Goal: Task Accomplishment & Management: Complete application form

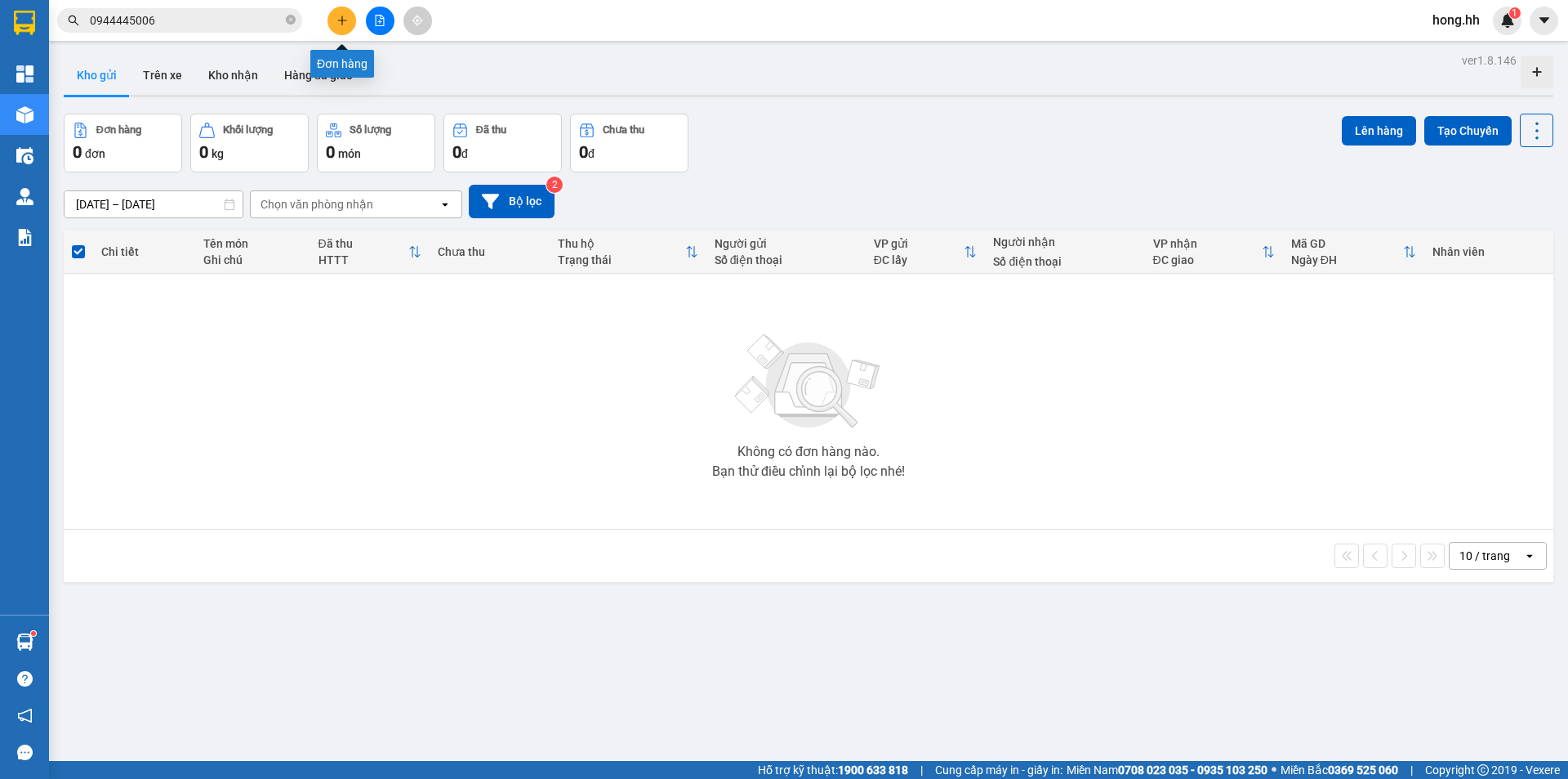
click at [340, 13] on button at bounding box center [342, 21] width 29 height 29
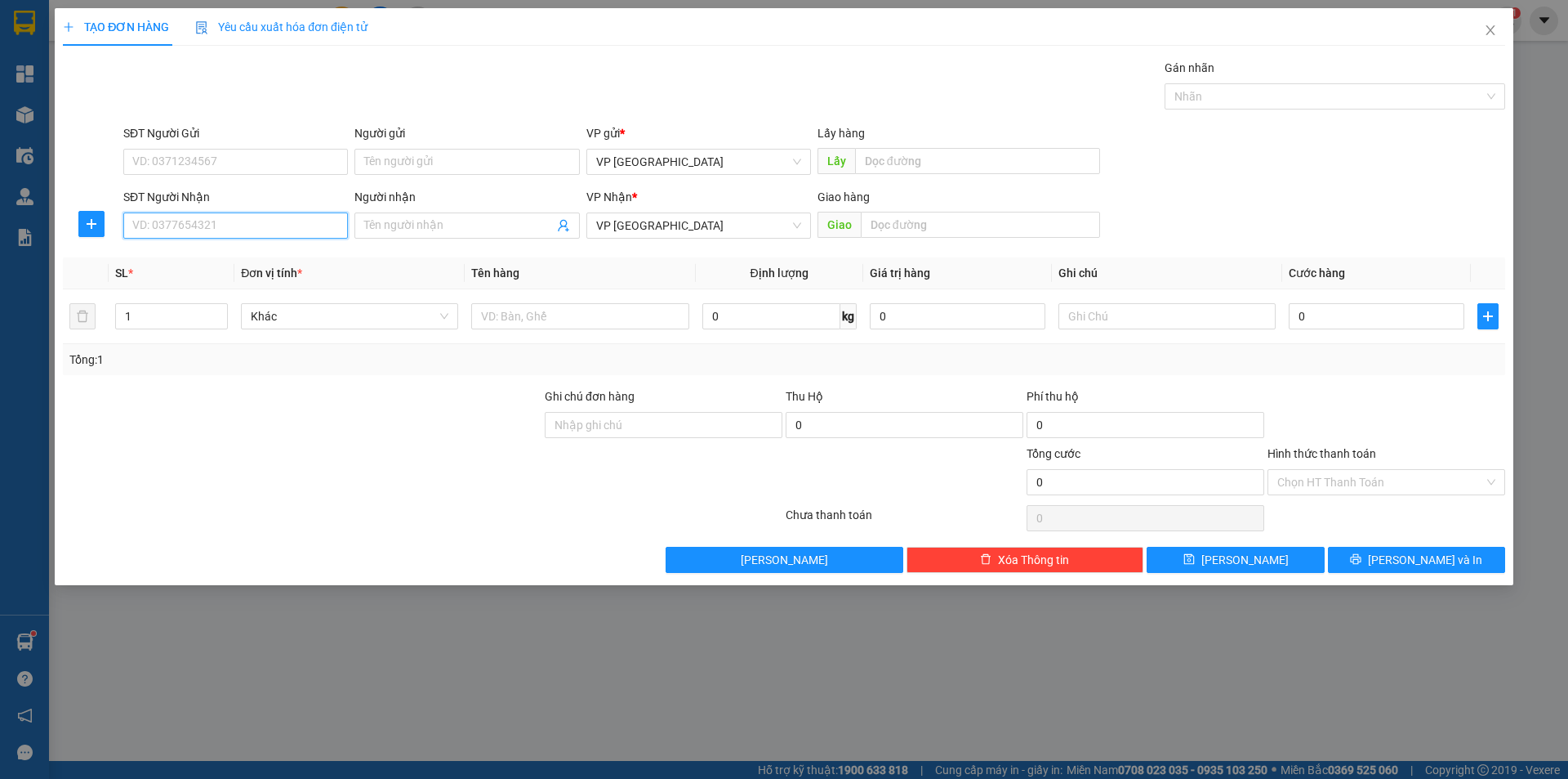
click at [205, 221] on input "SĐT Người Nhận" at bounding box center [235, 225] width 225 height 26
type input "0979275226"
click at [247, 269] on div "0979275226 - [PERSON_NAME]" at bounding box center [235, 258] width 225 height 26
type input "[PERSON_NAME]"
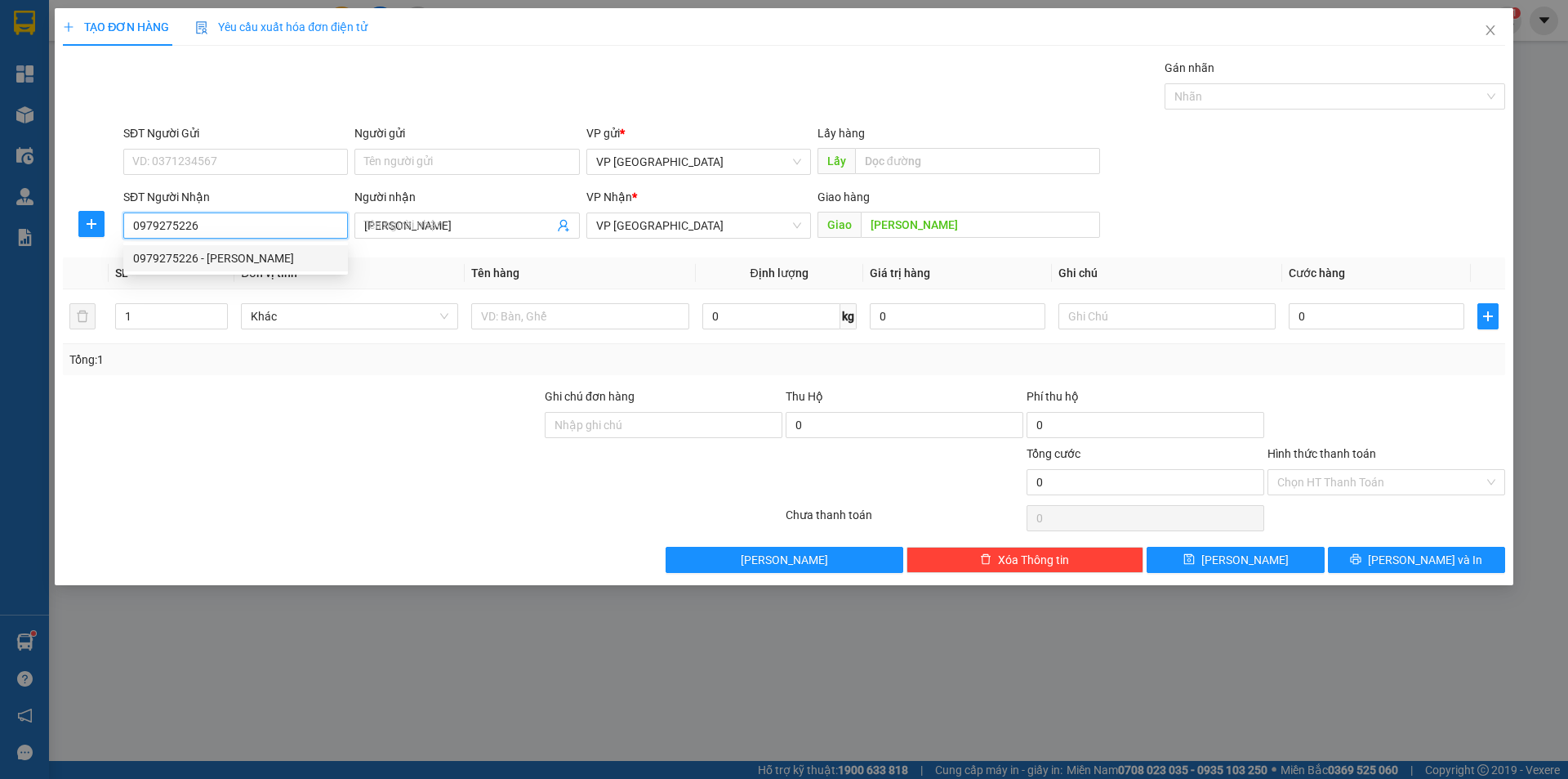
type input "60.000"
type input "0979275226"
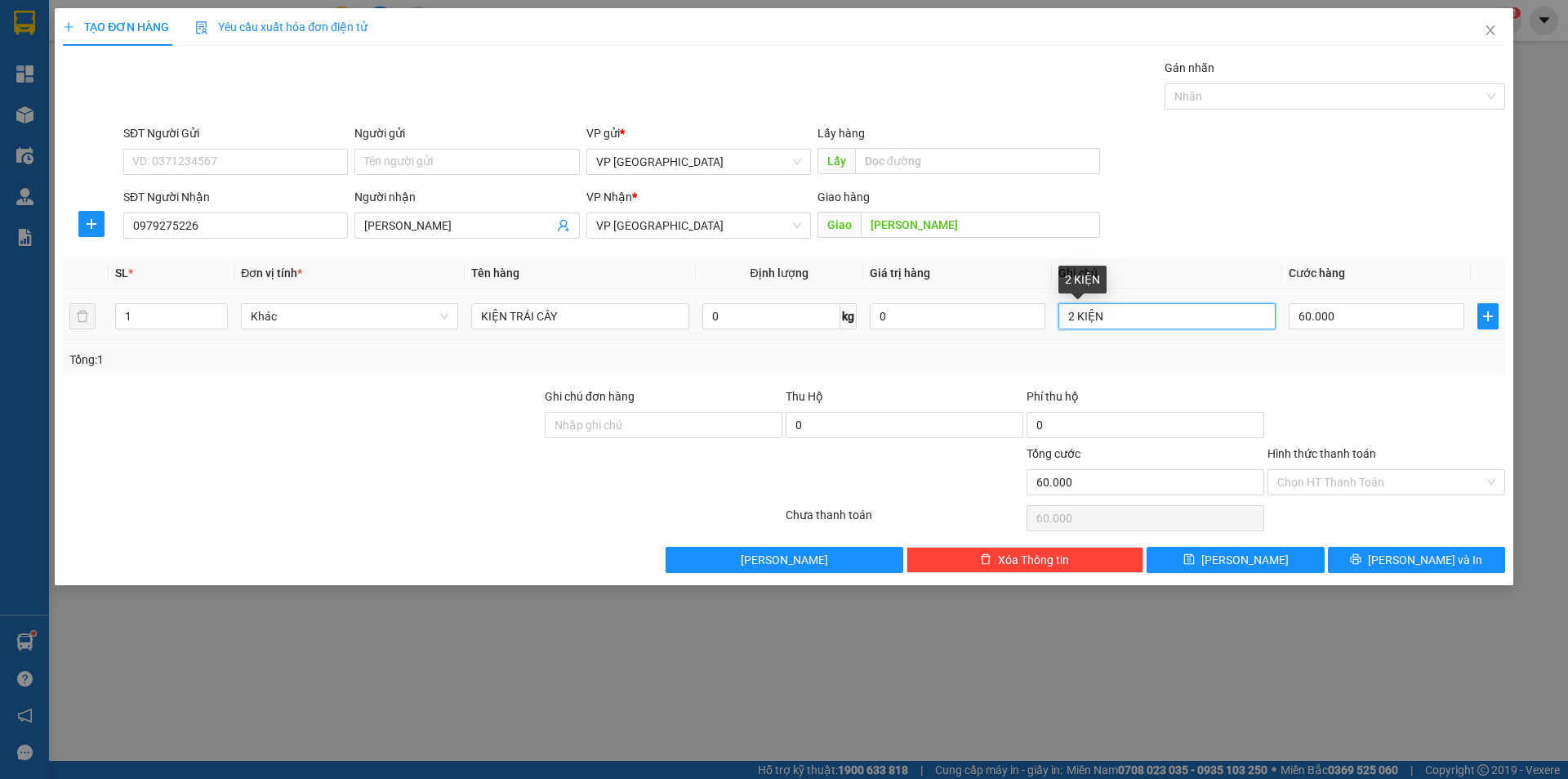
click at [1090, 323] on input "2 KIỆN" at bounding box center [1167, 317] width 218 height 26
click at [1304, 316] on input "60.000" at bounding box center [1377, 317] width 176 height 26
type input "3"
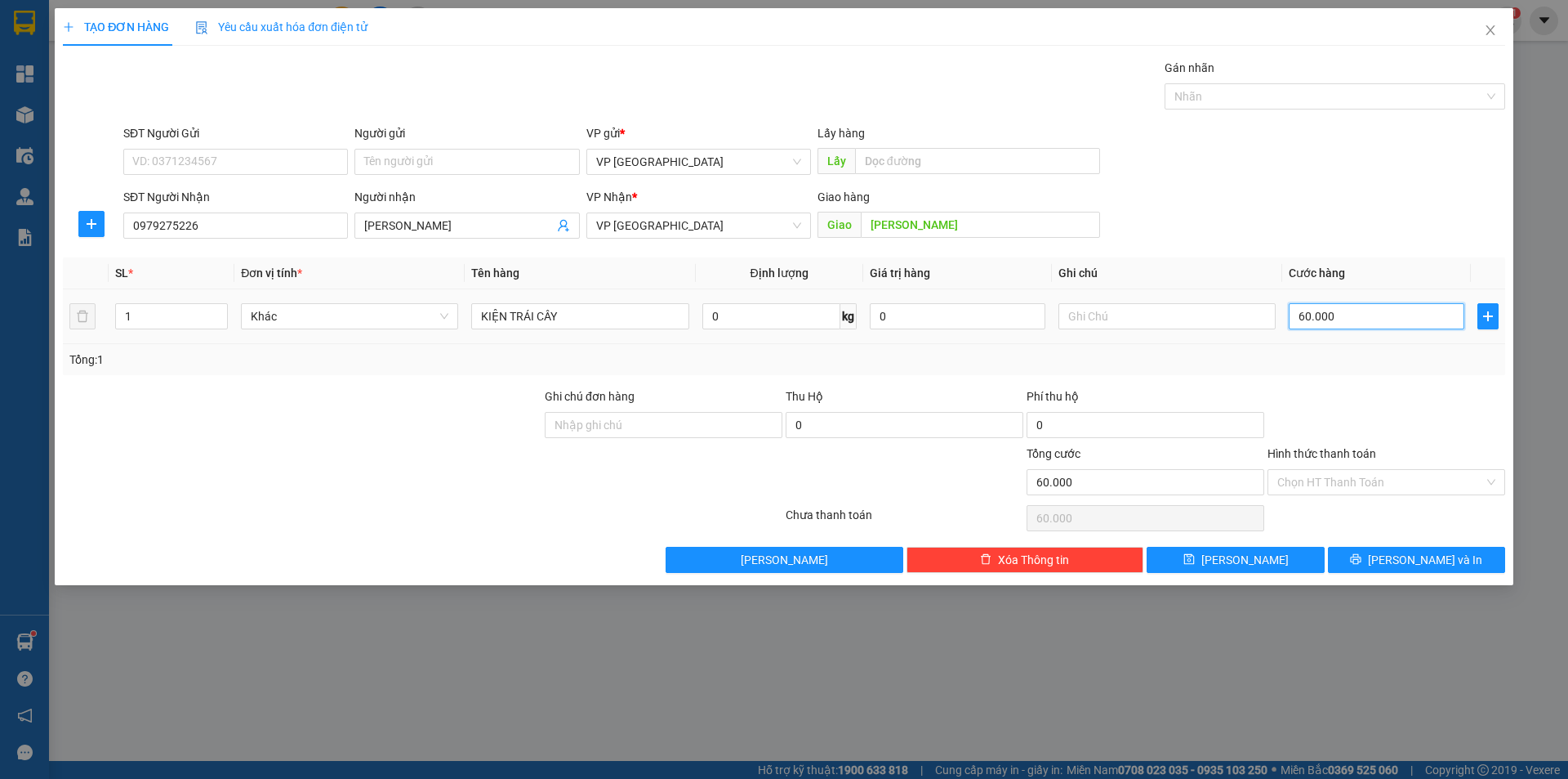
type input "3"
type input "30"
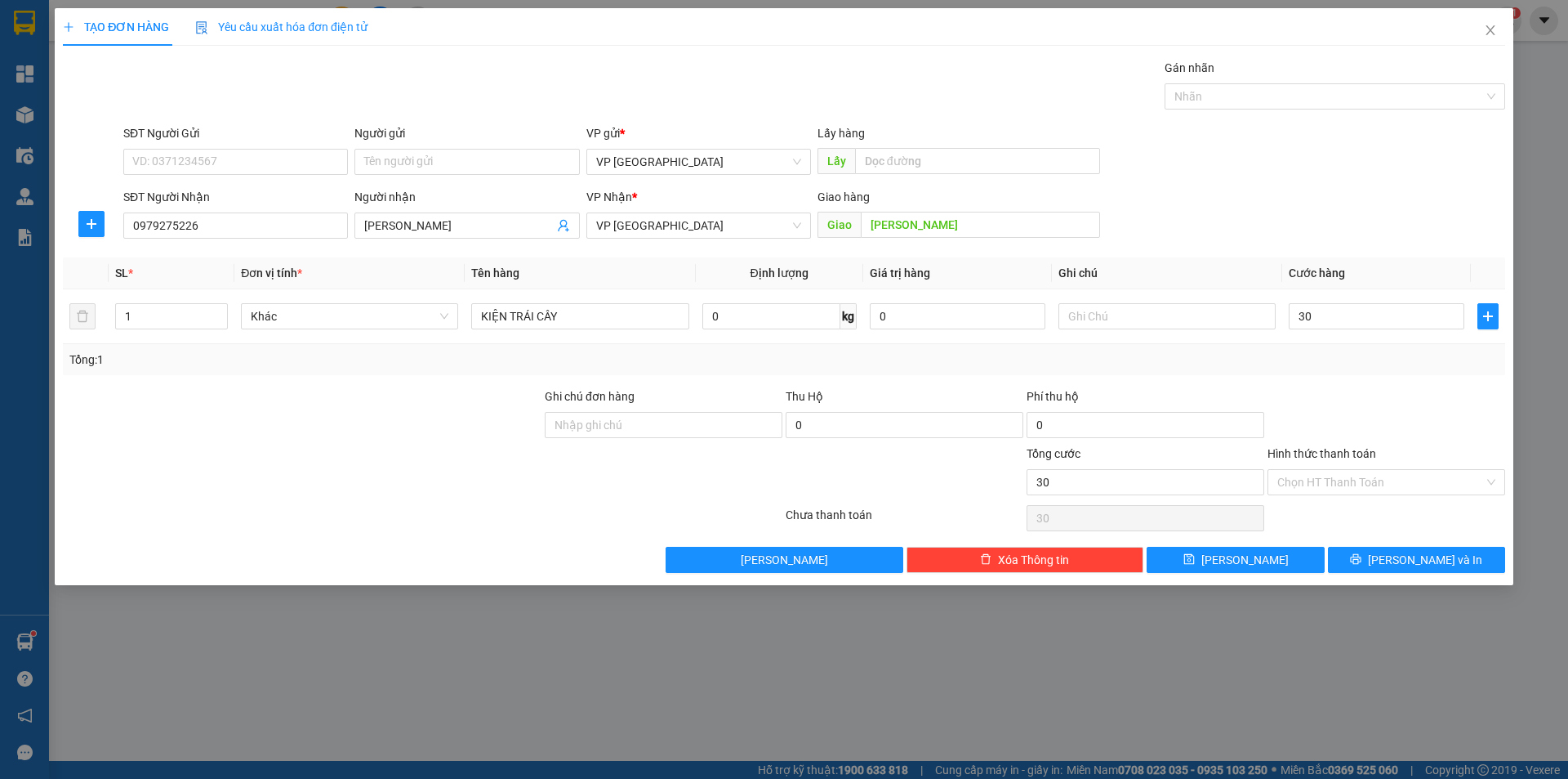
type input "30.000"
click at [1313, 356] on div "Tổng: 1" at bounding box center [784, 359] width 1430 height 18
click at [1260, 558] on button "[PERSON_NAME]" at bounding box center [1236, 559] width 177 height 26
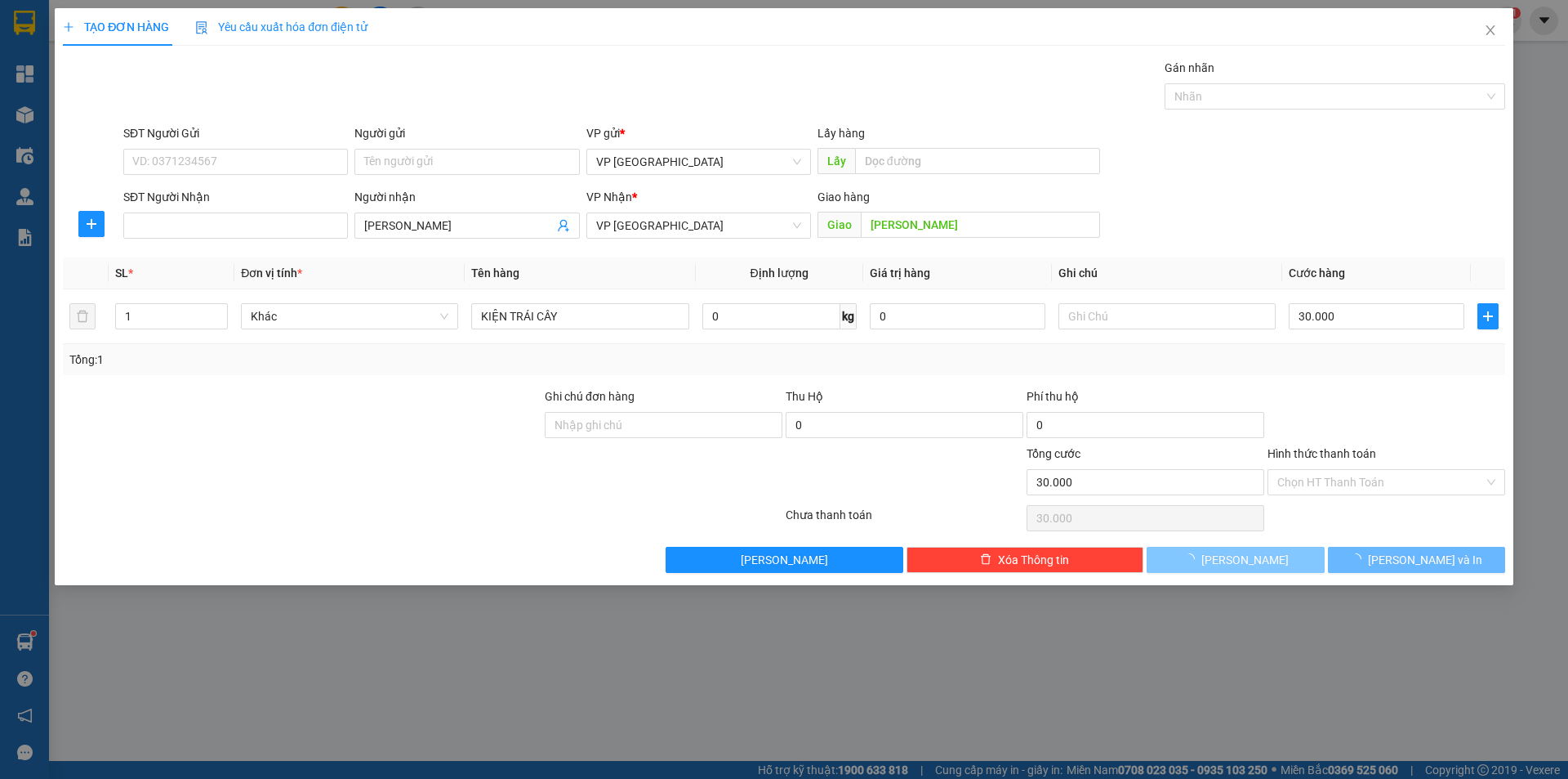
type input "0"
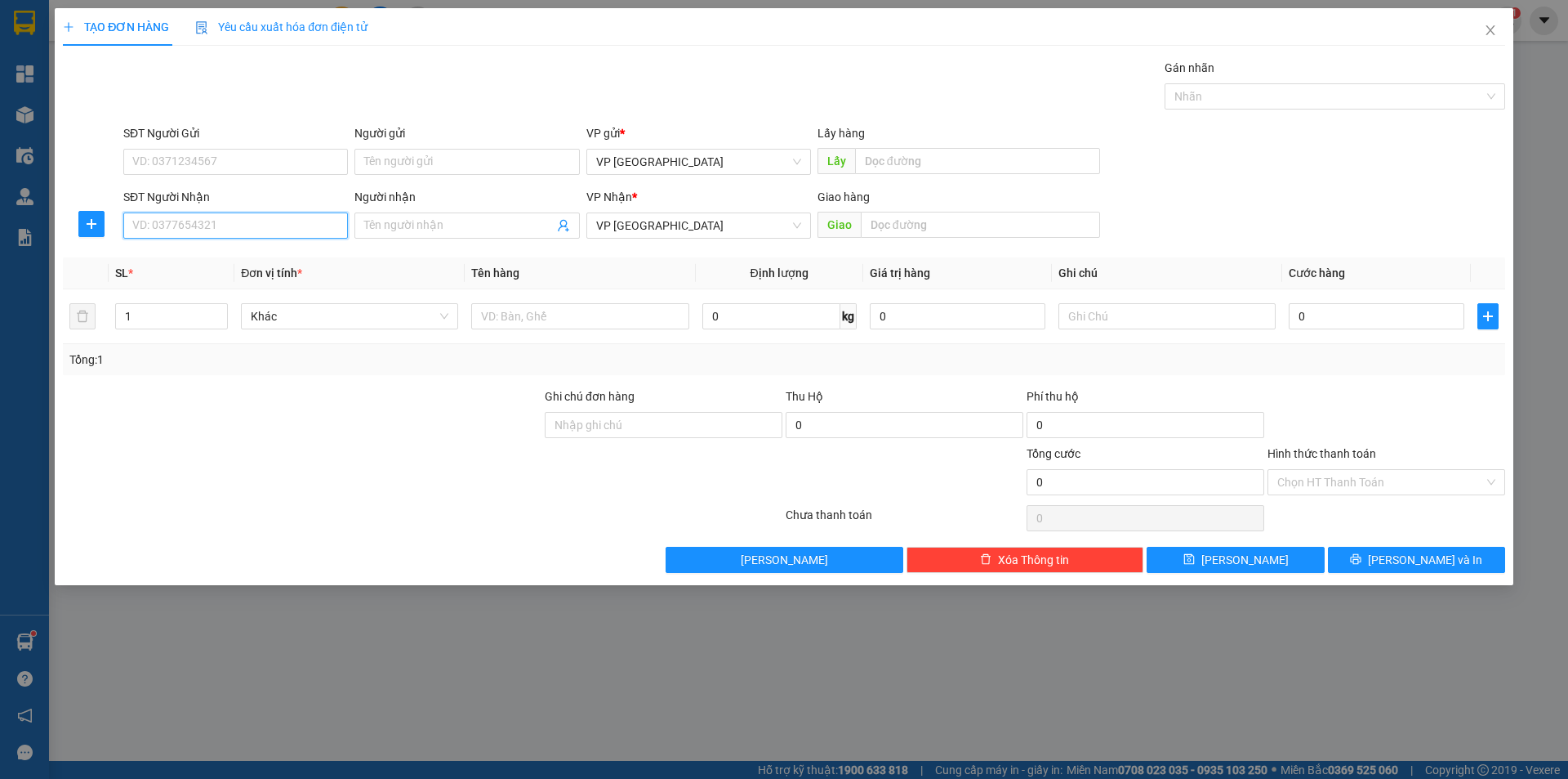
click at [266, 232] on input "SĐT Người Nhận" at bounding box center [235, 225] width 225 height 26
click at [1490, 37] on span "Close" at bounding box center [1490, 31] width 46 height 46
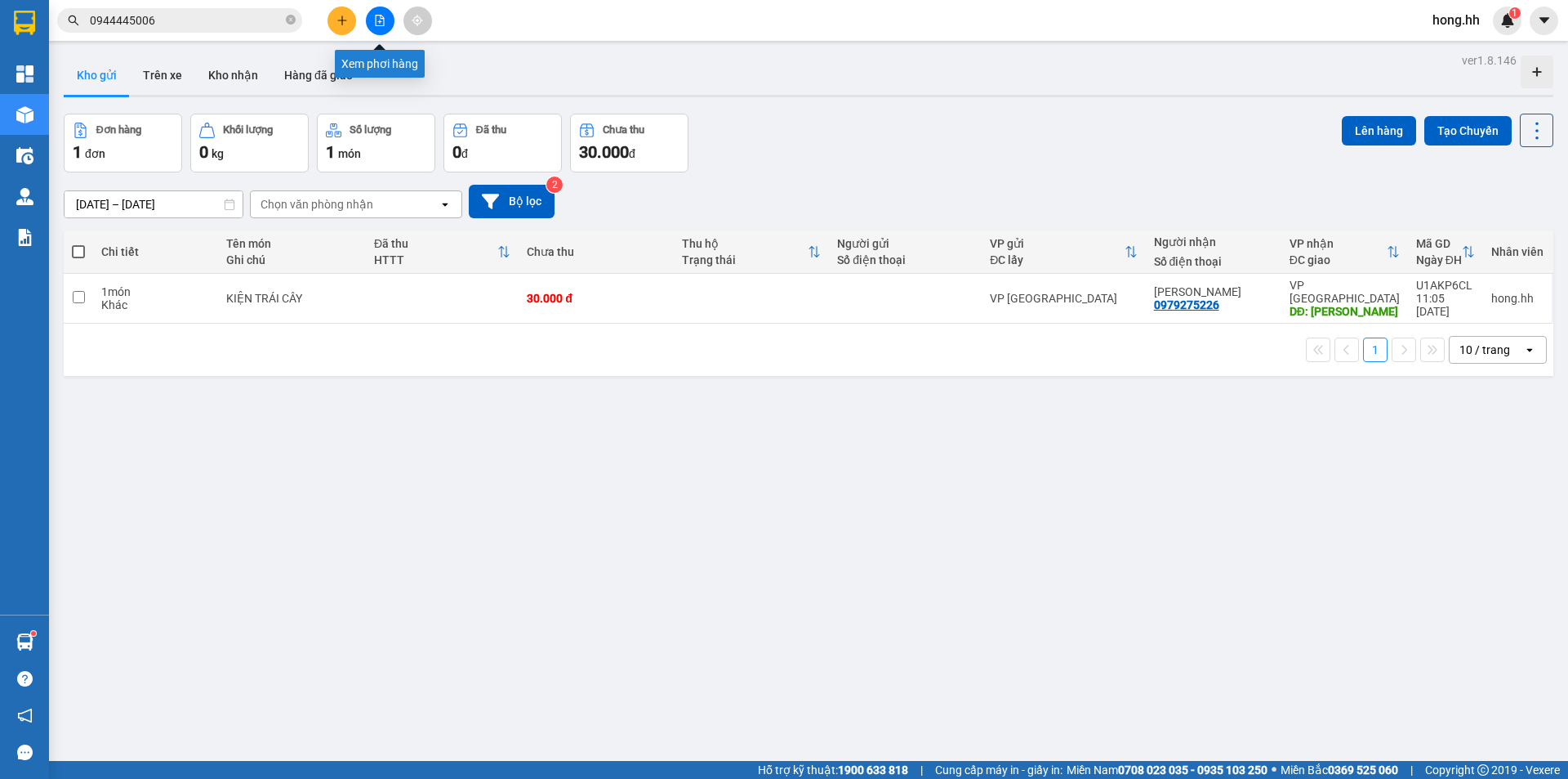
click at [378, 22] on icon "file-add" at bounding box center [380, 21] width 9 height 11
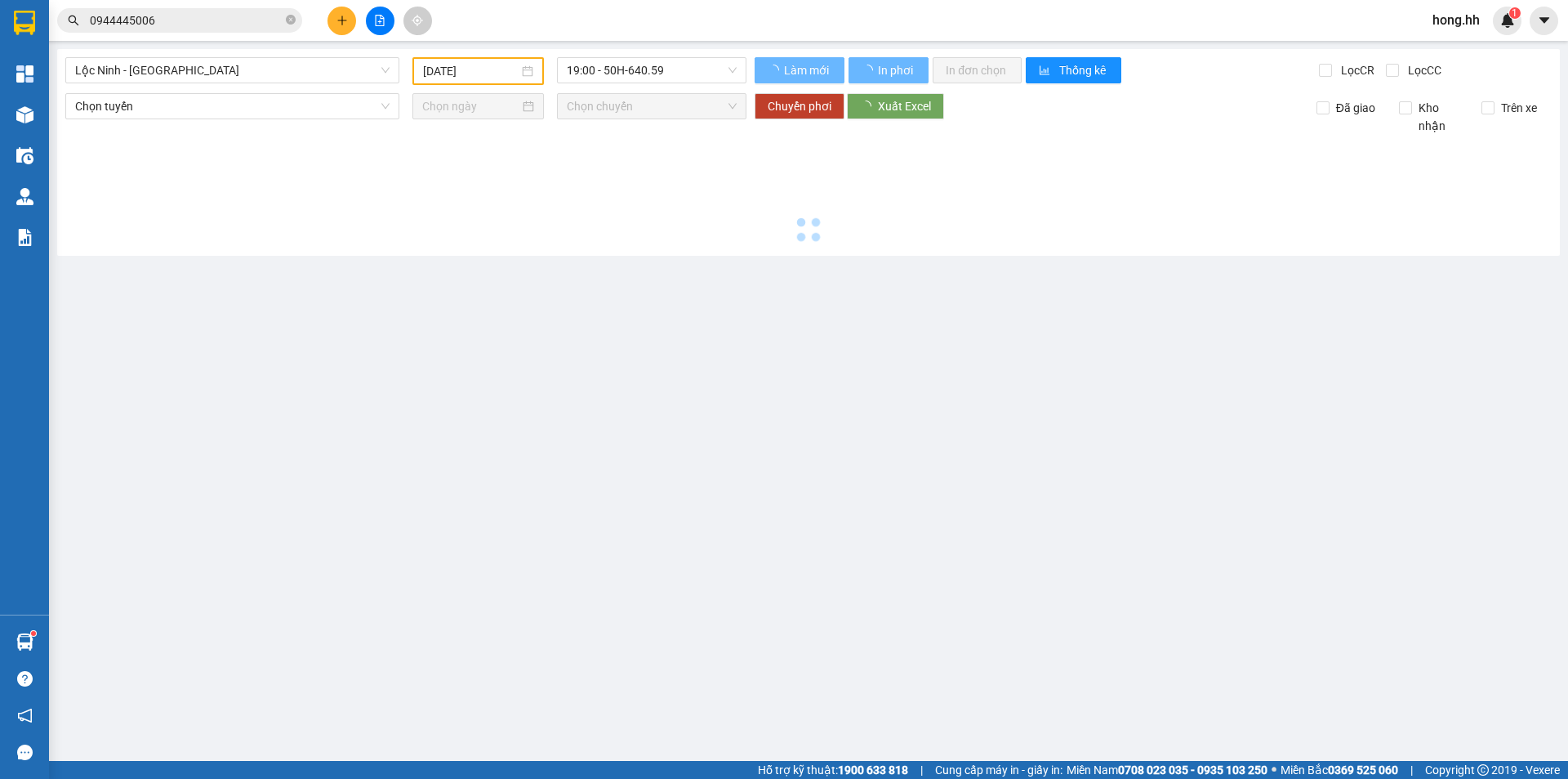
type input "[DATE]"
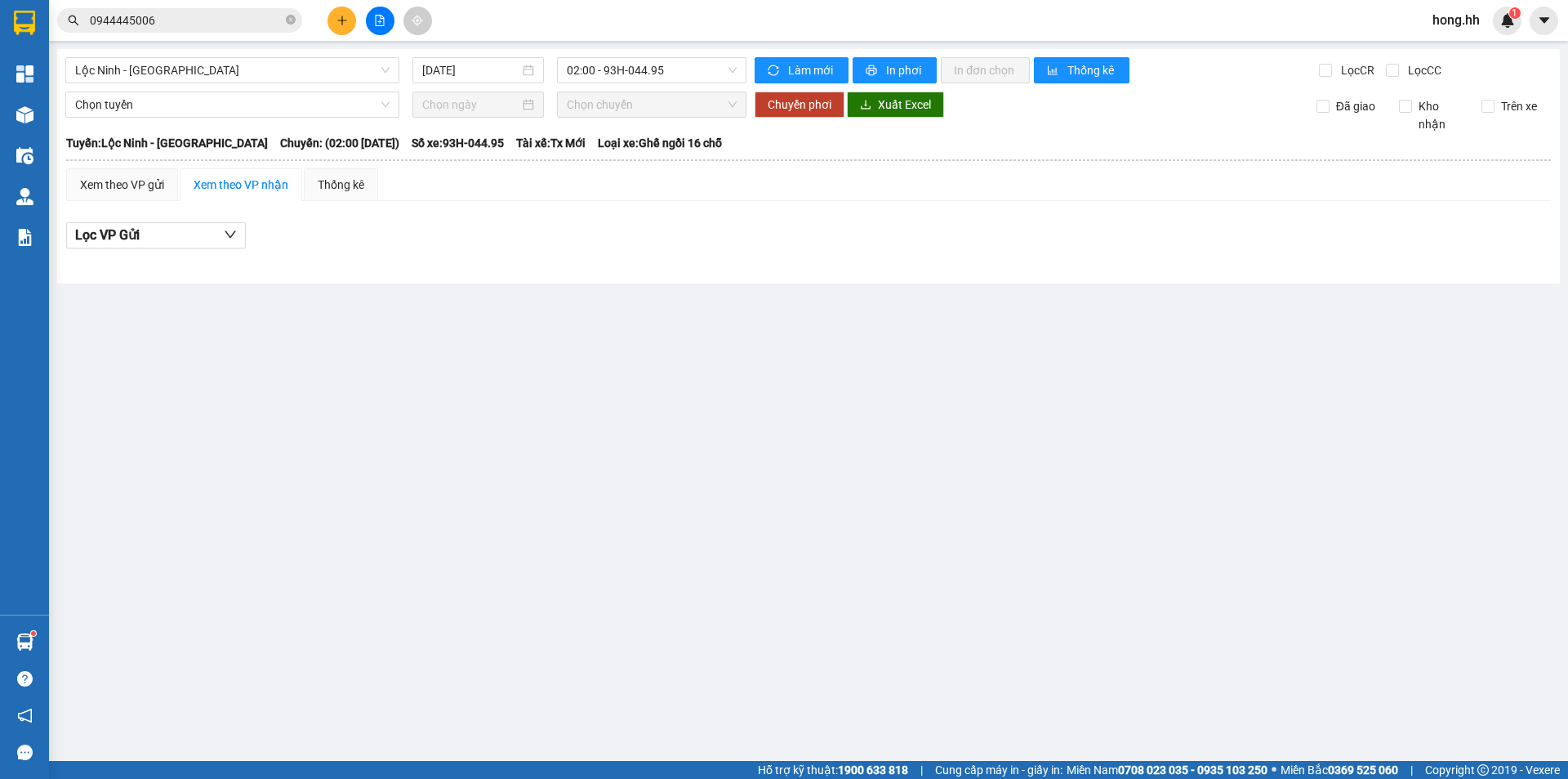
click at [251, 86] on div "Lộc Ninh - [GEOGRAPHIC_DATA] [DATE] 02:00 - 93H-044.95 Làm mới In phơi In đơn c…" at bounding box center [808, 165] width 1503 height 234
click at [194, 72] on span "Lộc Ninh - [GEOGRAPHIC_DATA]" at bounding box center [232, 70] width 315 height 24
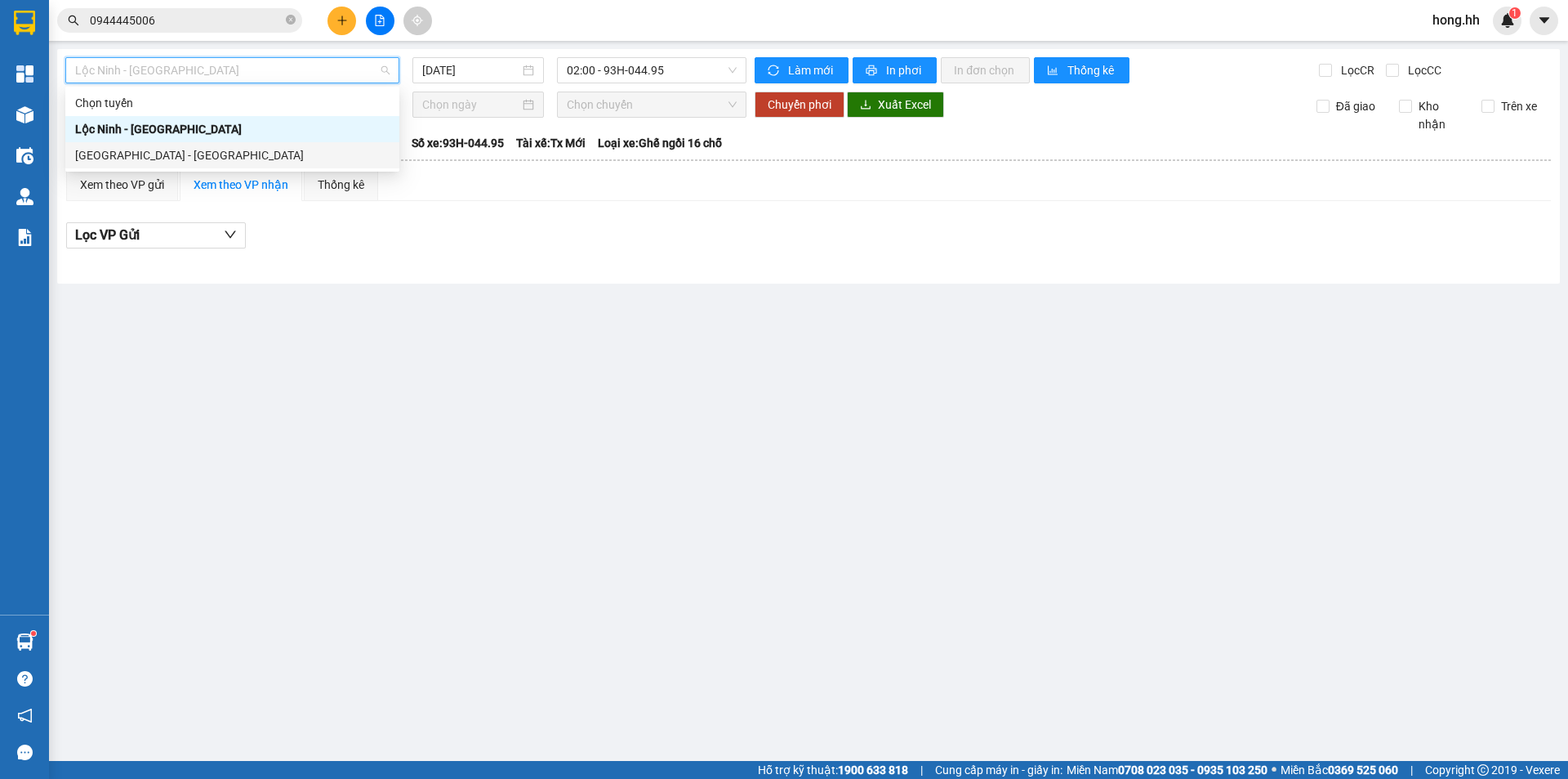
click at [163, 149] on div "[GEOGRAPHIC_DATA] - [GEOGRAPHIC_DATA]" at bounding box center [232, 155] width 315 height 18
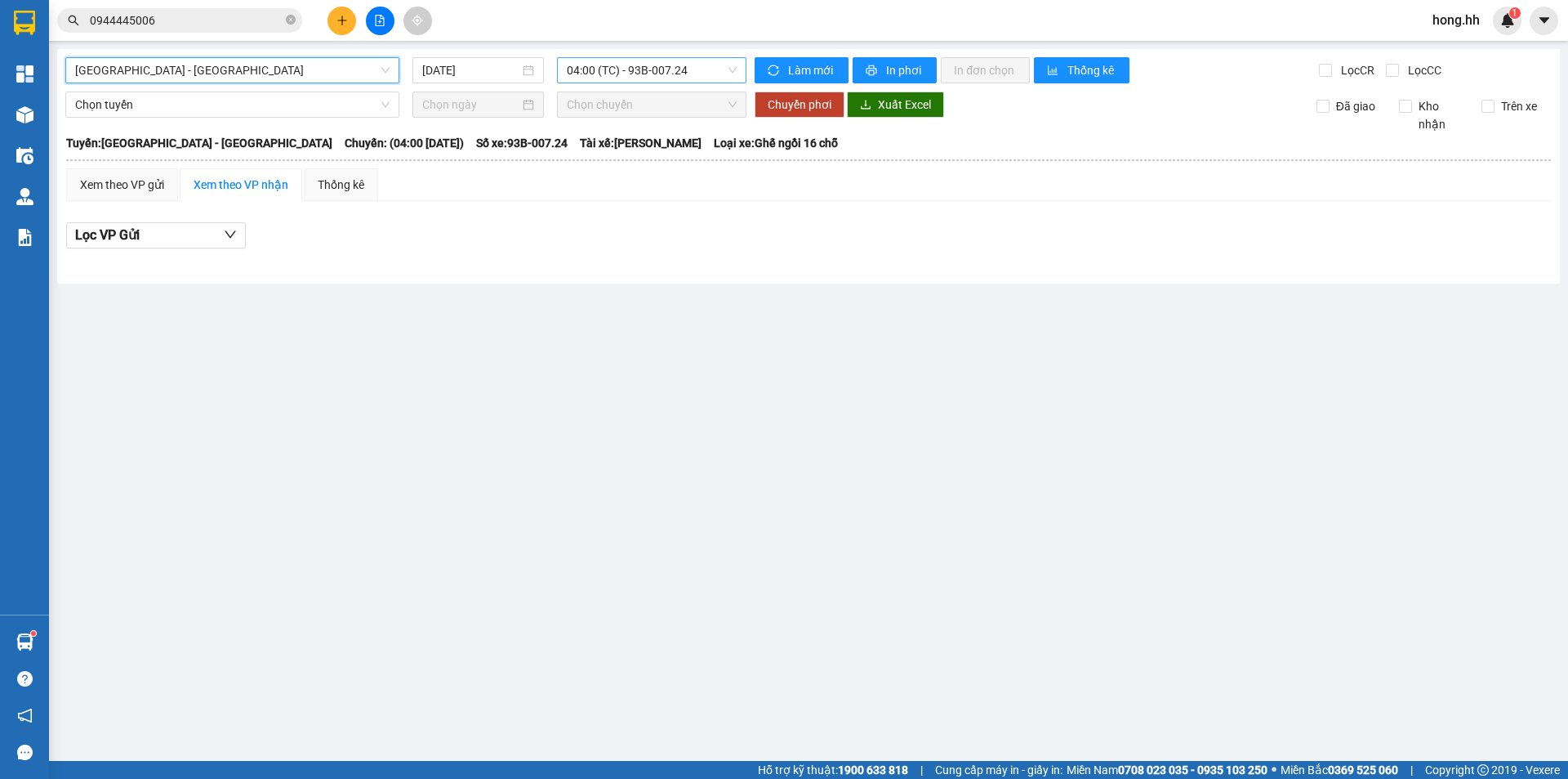
click at [627, 79] on span "04:00 (TC) - 93B-007.24" at bounding box center [652, 70] width 170 height 24
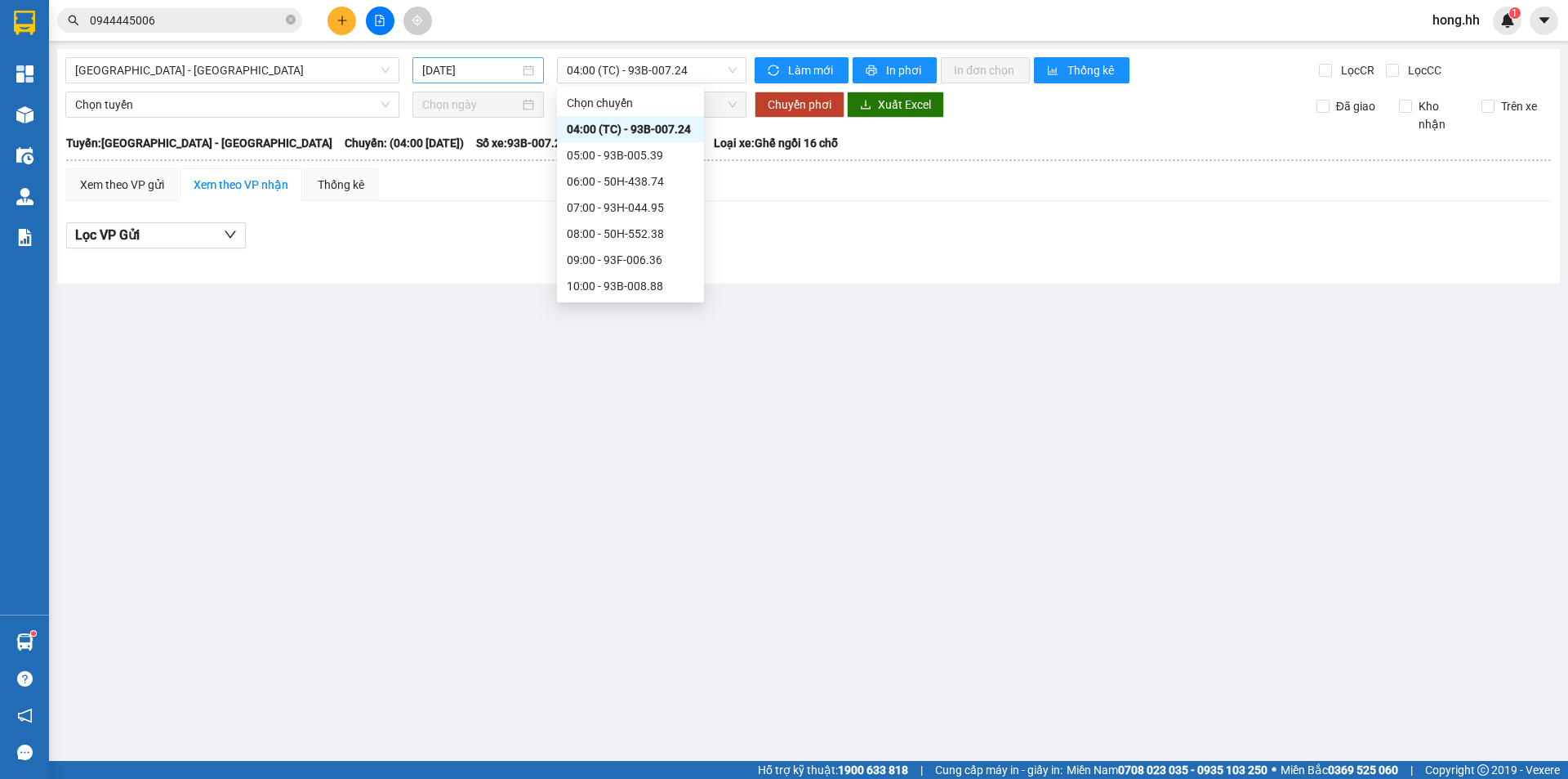
click at [522, 70] on div "[DATE]" at bounding box center [478, 70] width 112 height 18
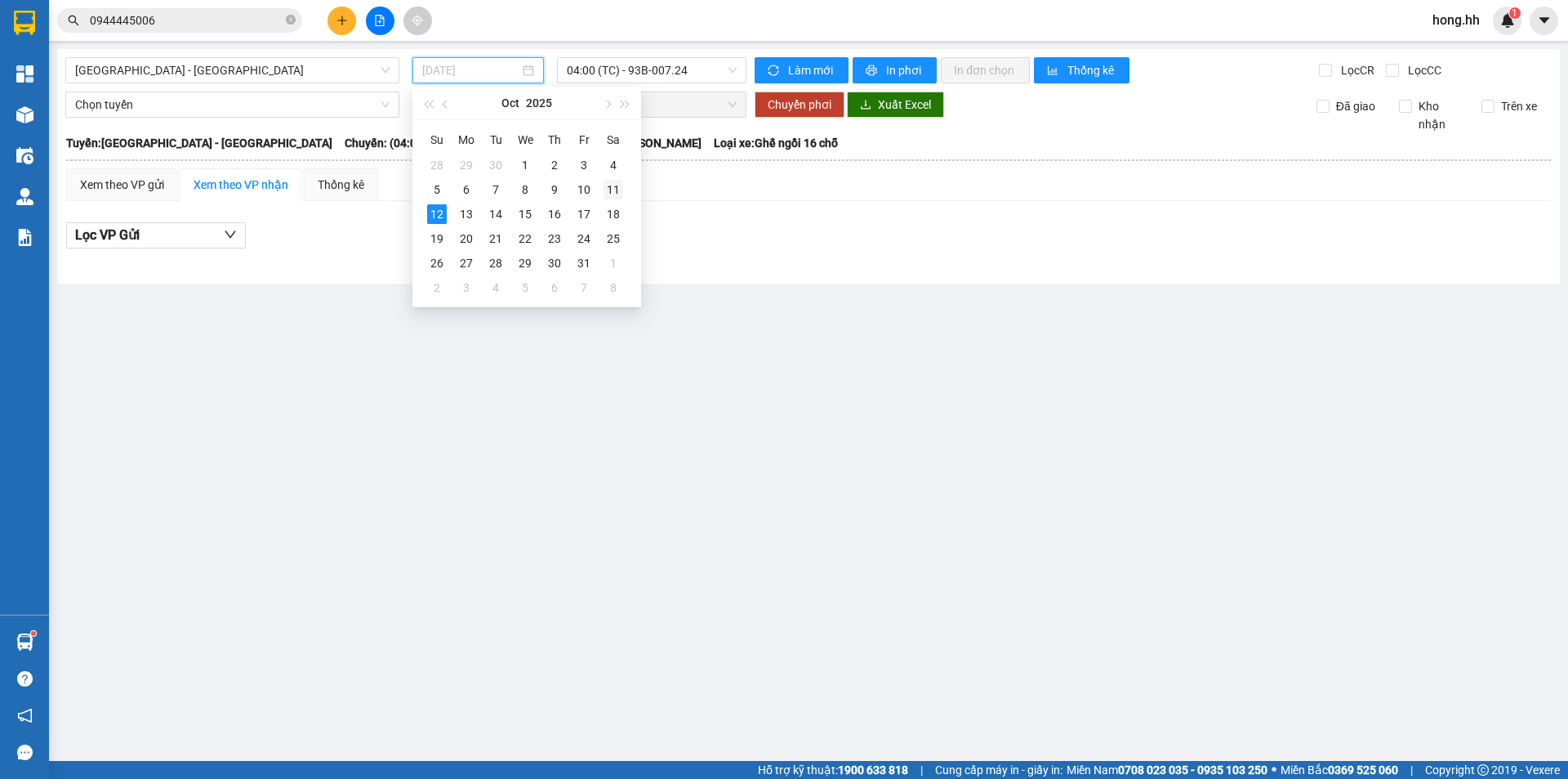
click at [623, 189] on div "11" at bounding box center [613, 189] width 20 height 20
type input "[DATE]"
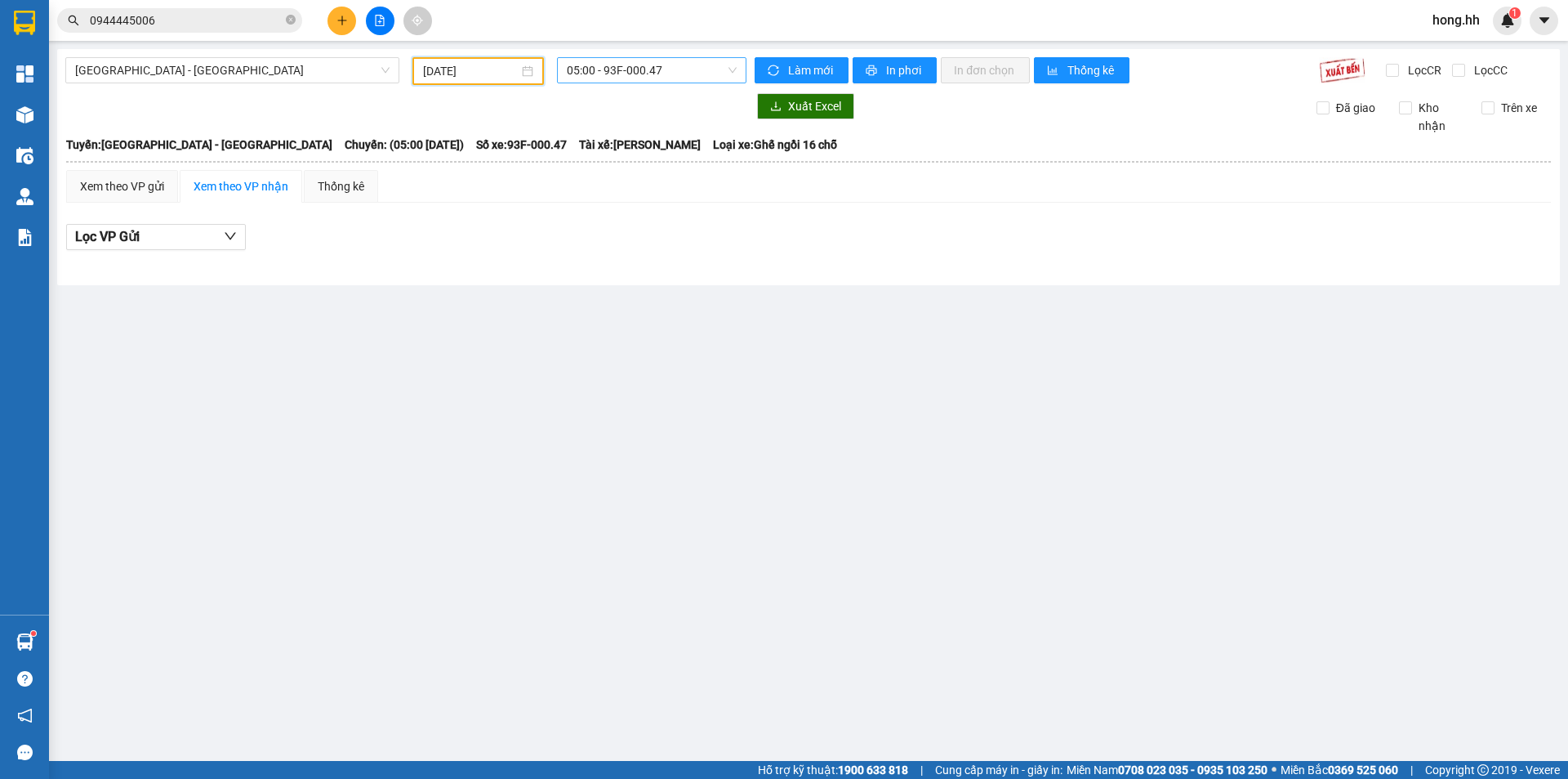
click at [650, 66] on span "05:00 - 93F-000.47" at bounding box center [652, 70] width 170 height 24
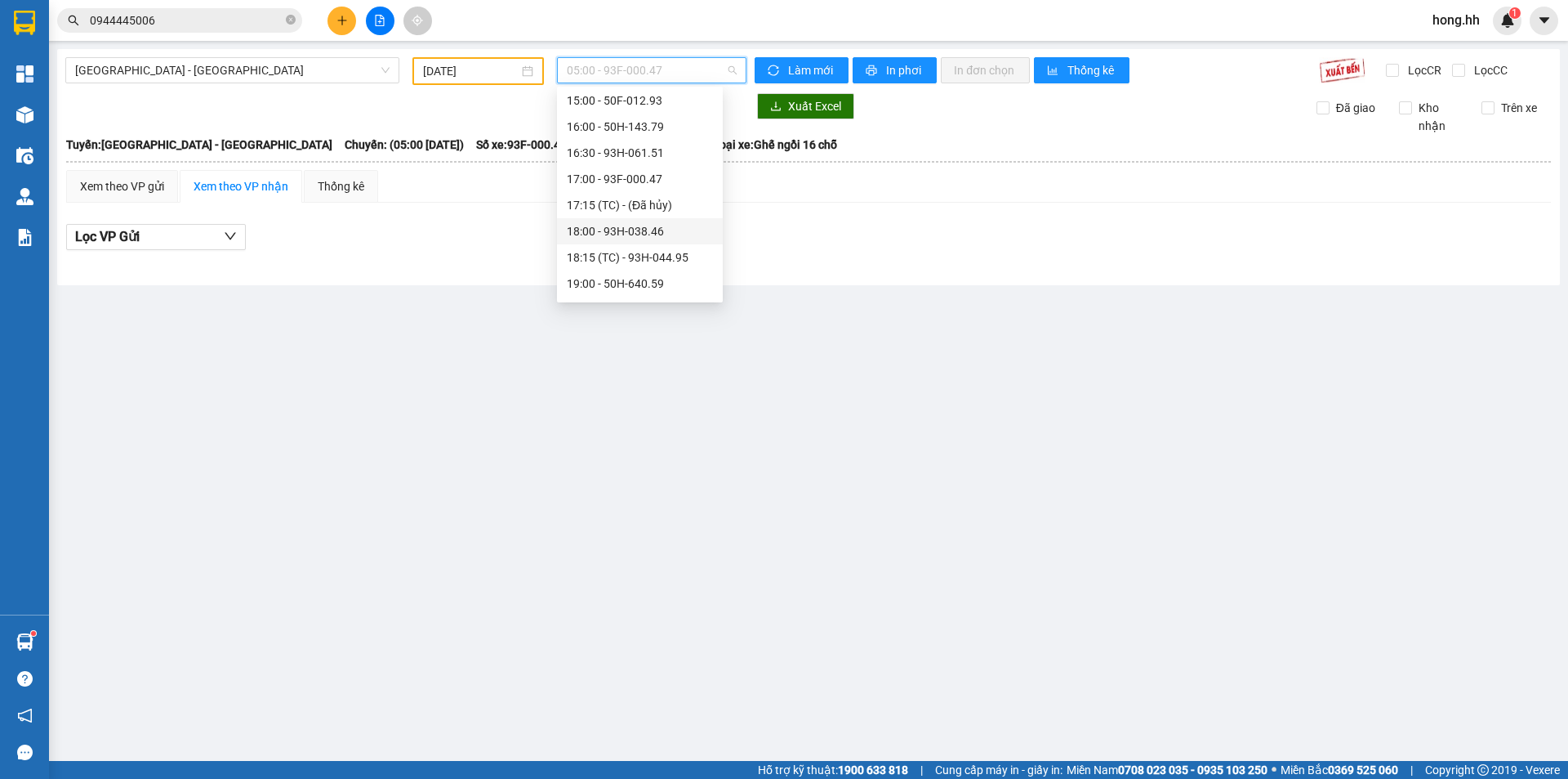
scroll to position [327, 0]
click at [635, 172] on div "17:00 - 93F-000.47" at bounding box center [640, 168] width 147 height 18
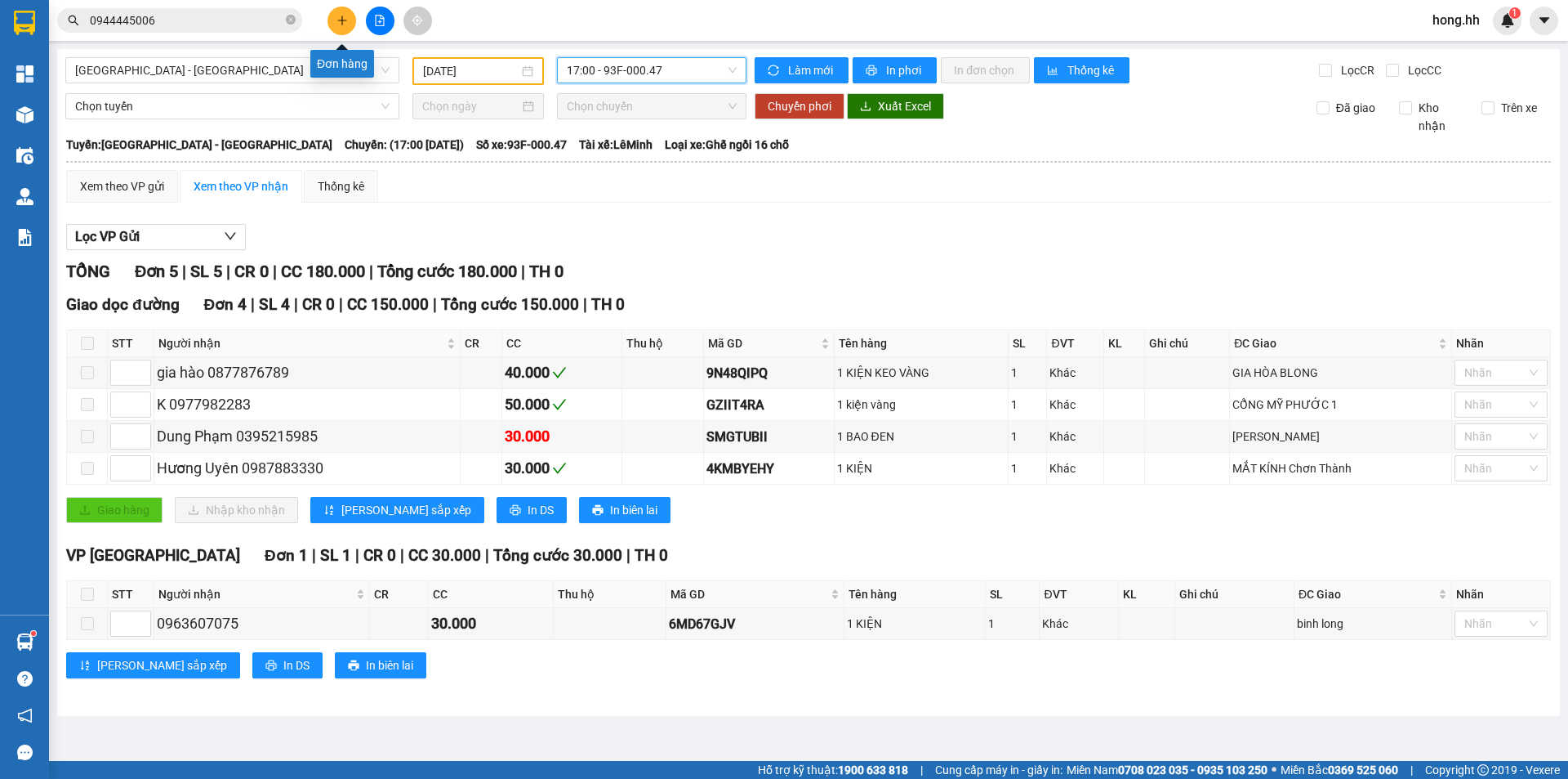
click at [380, 13] on button at bounding box center [380, 21] width 29 height 29
click at [302, 77] on span "[GEOGRAPHIC_DATA] - [GEOGRAPHIC_DATA]" at bounding box center [232, 70] width 315 height 24
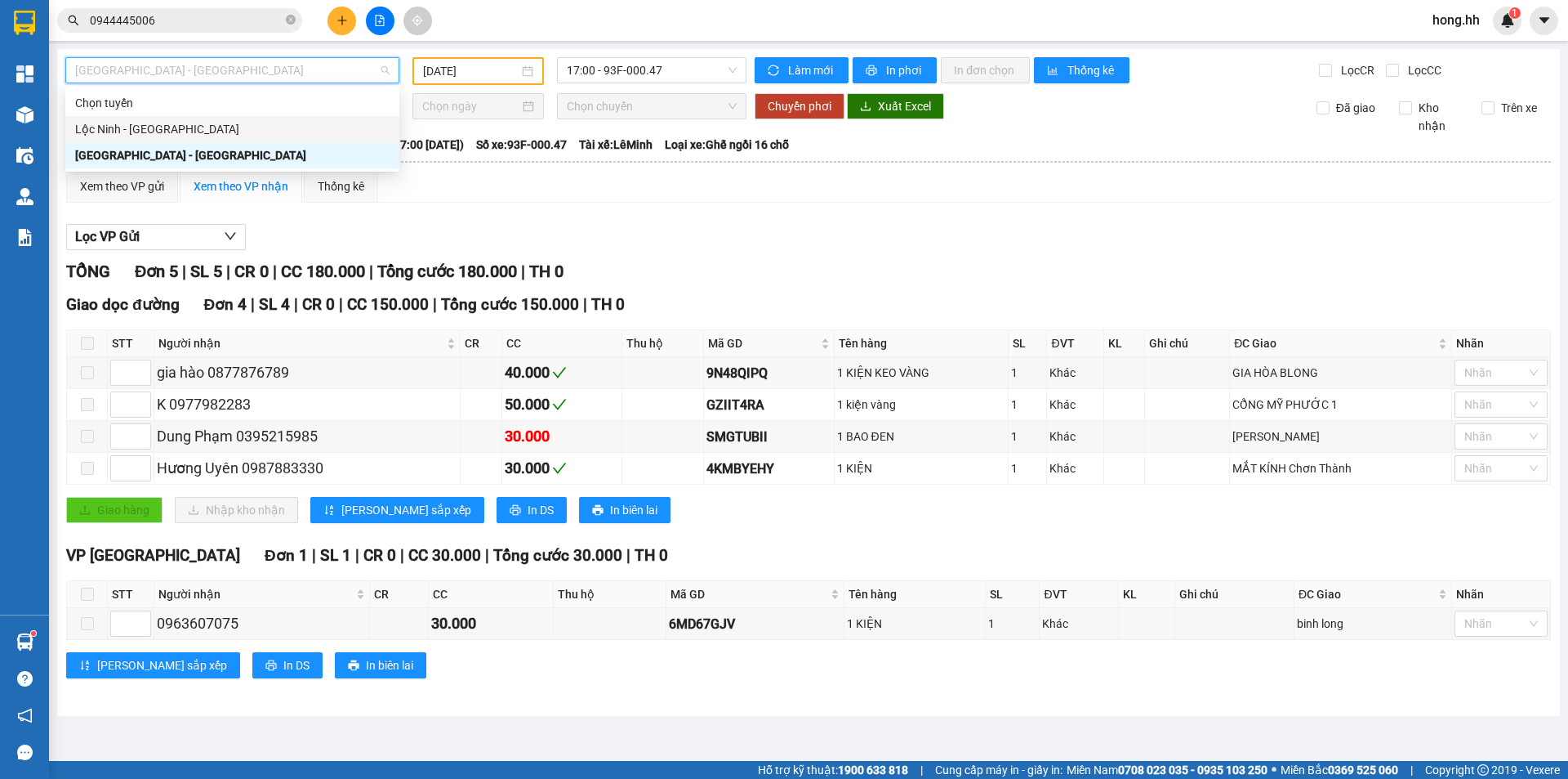
click at [183, 139] on div "Lộc Ninh - [GEOGRAPHIC_DATA]" at bounding box center [233, 129] width 334 height 26
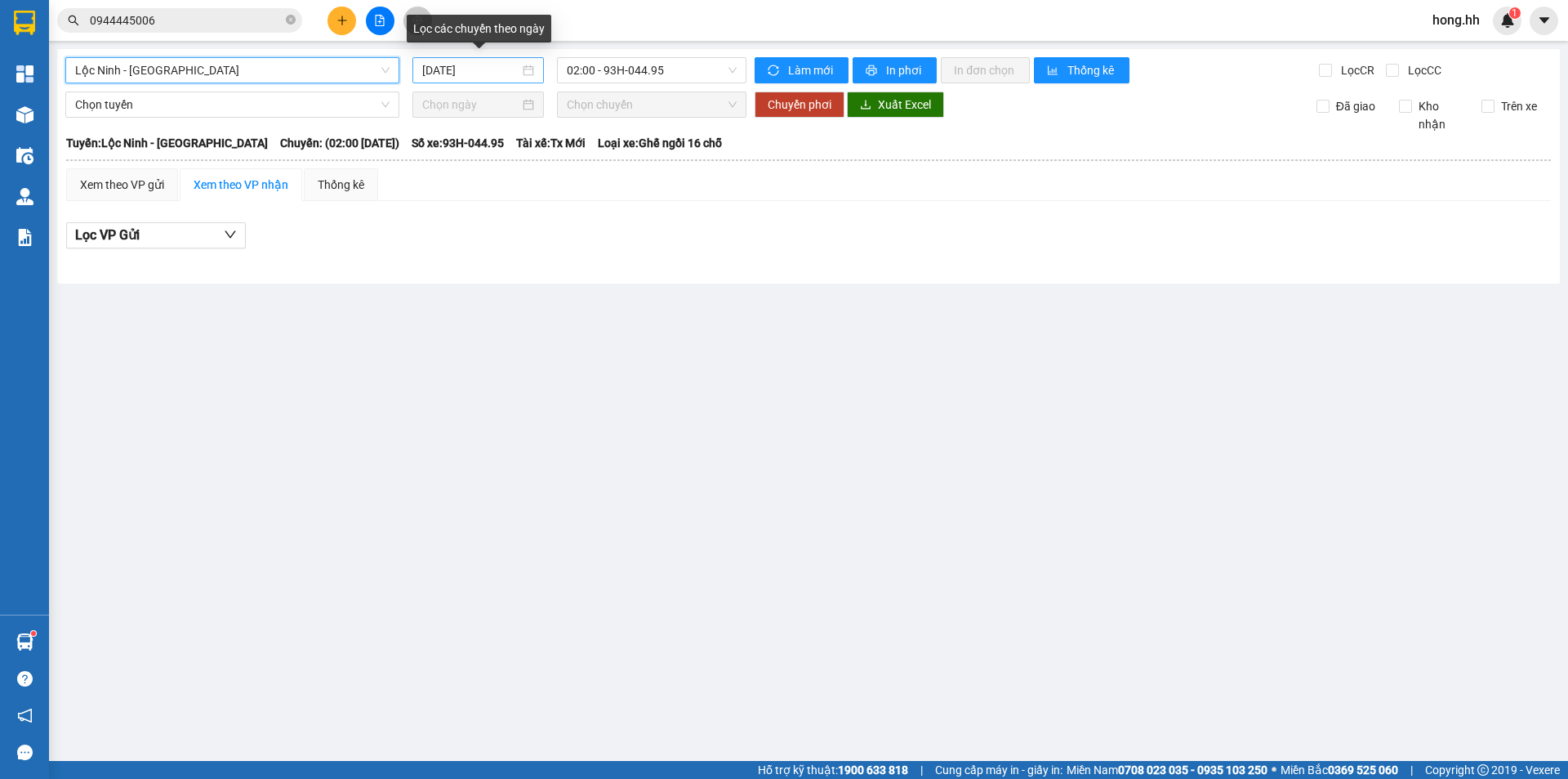
click at [501, 65] on input "[DATE]" at bounding box center [471, 70] width 97 height 18
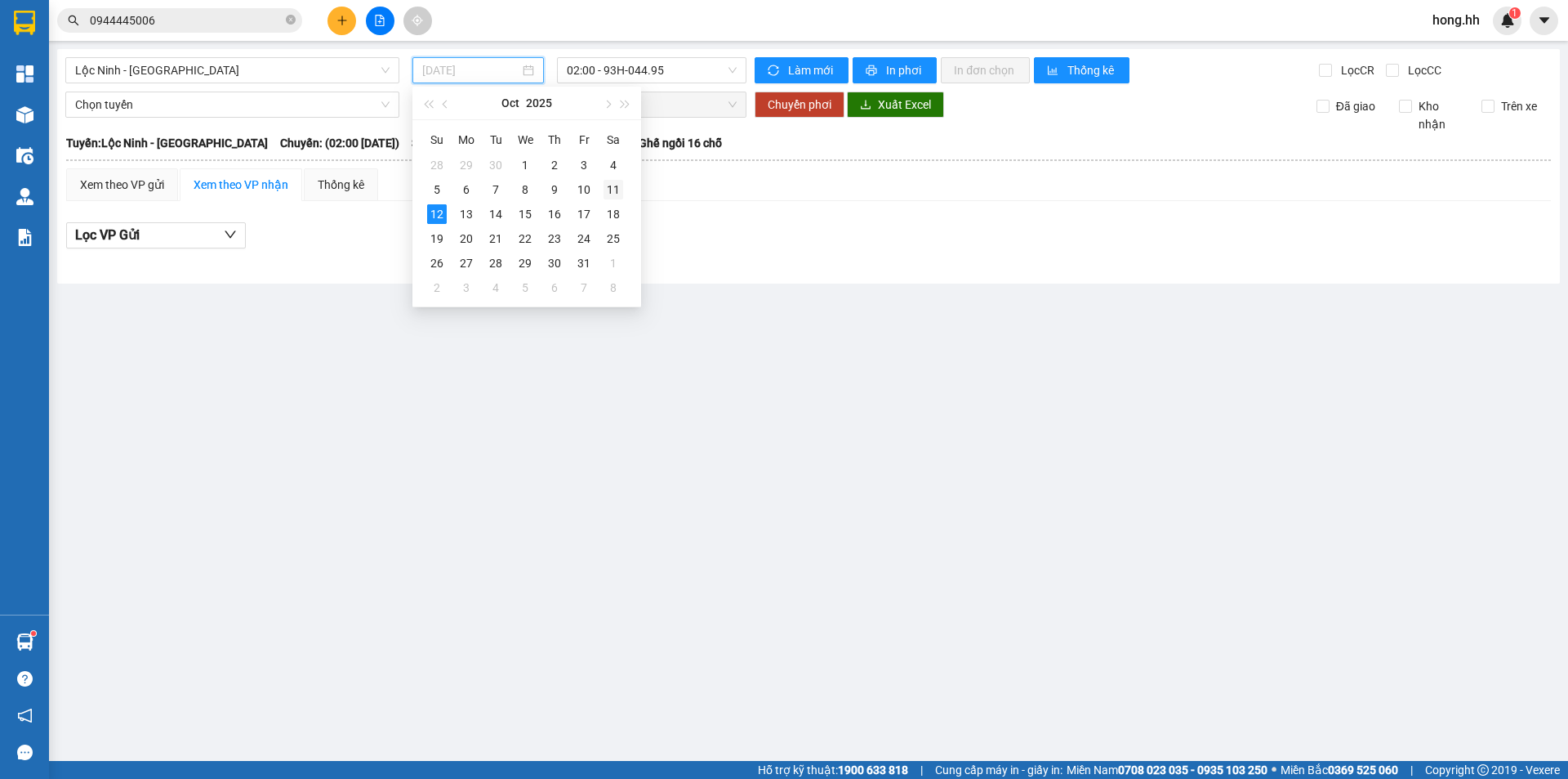
click at [606, 189] on div "11" at bounding box center [613, 189] width 20 height 20
type input "[DATE]"
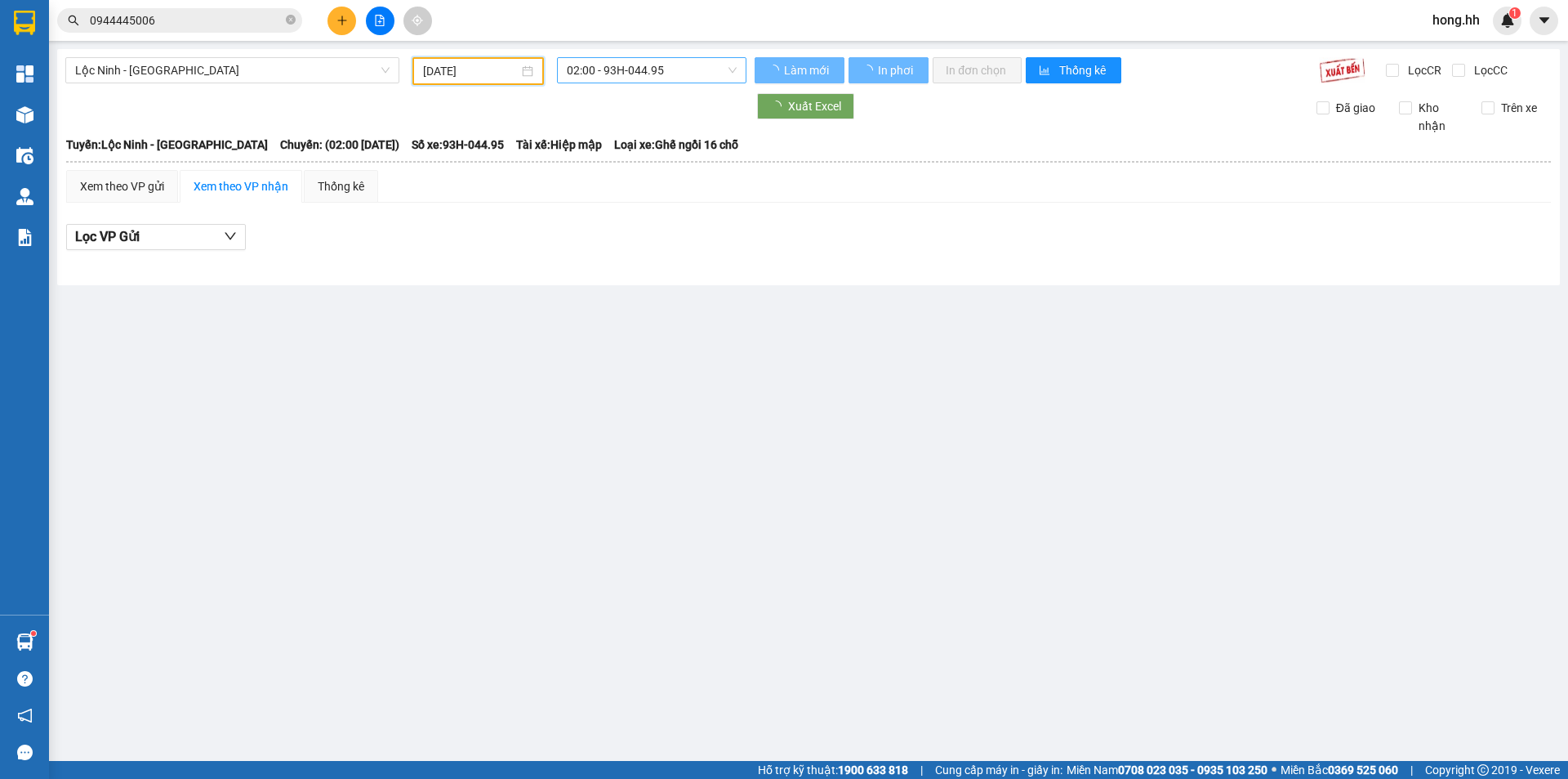
click at [653, 68] on span "02:00 - 93H-044.95" at bounding box center [652, 70] width 170 height 24
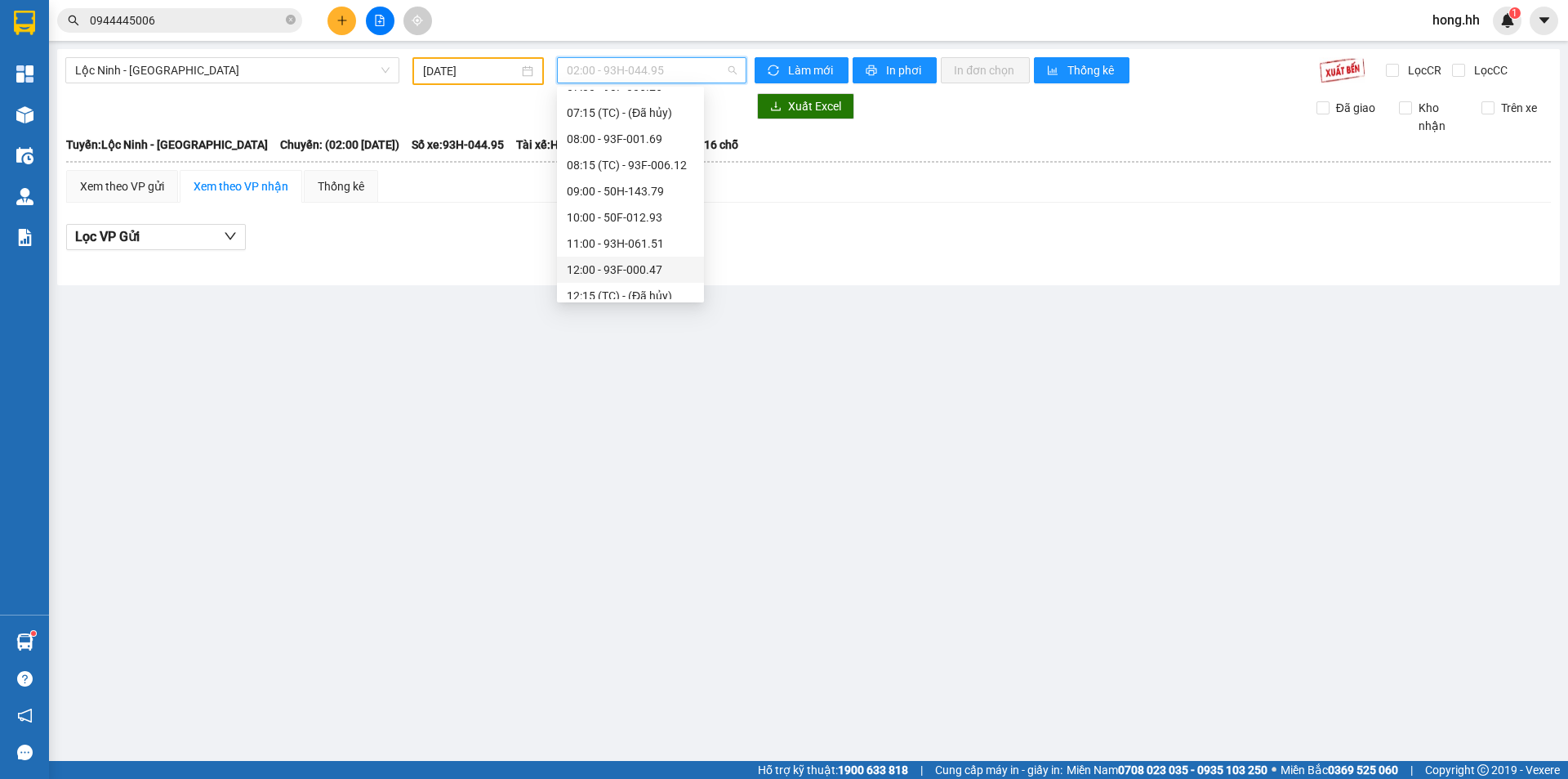
scroll to position [173, 0]
click at [649, 215] on div "09:00 - 50H-143.79" at bounding box center [630, 217] width 127 height 18
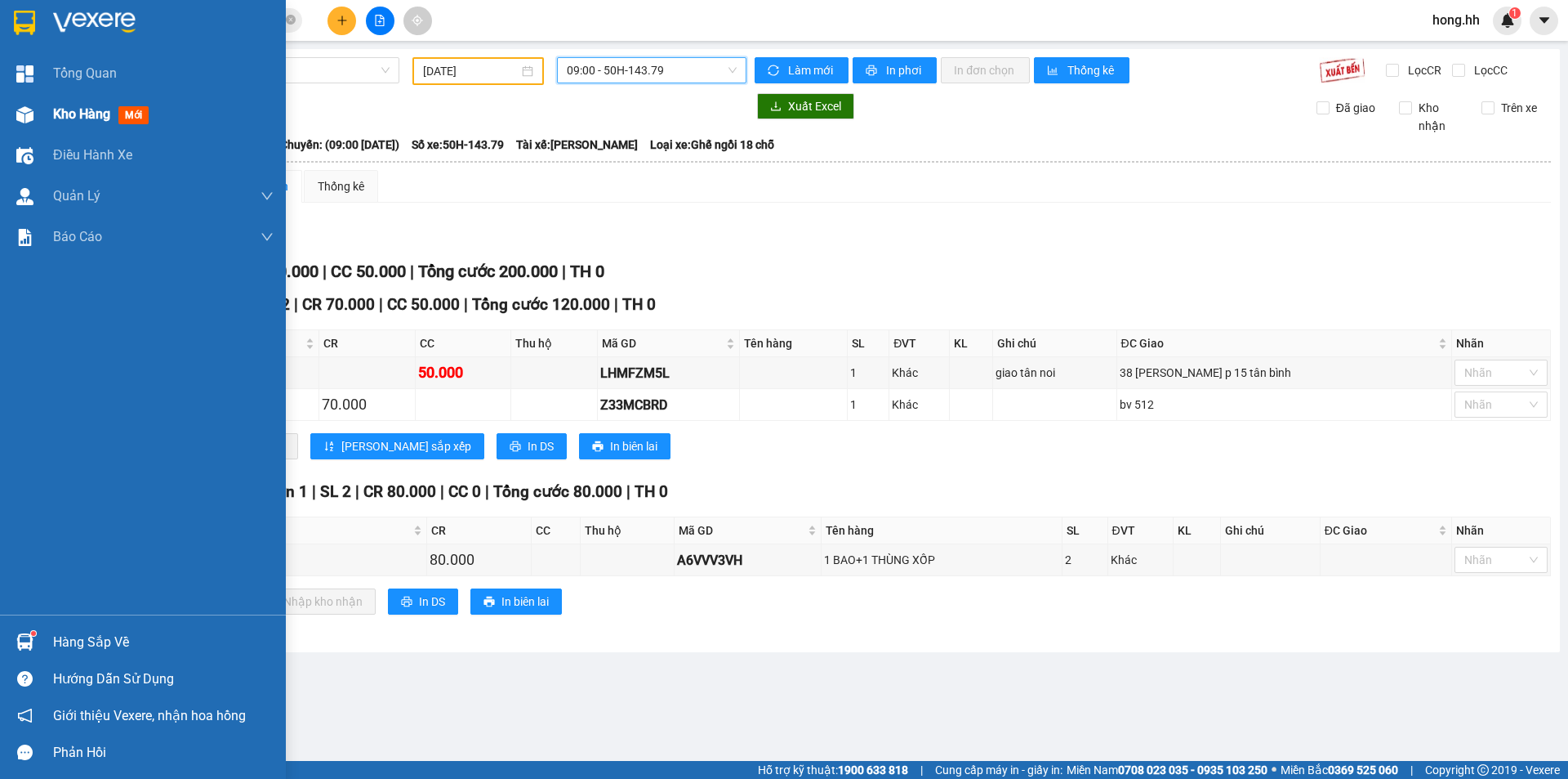
click at [23, 120] on img at bounding box center [24, 115] width 17 height 17
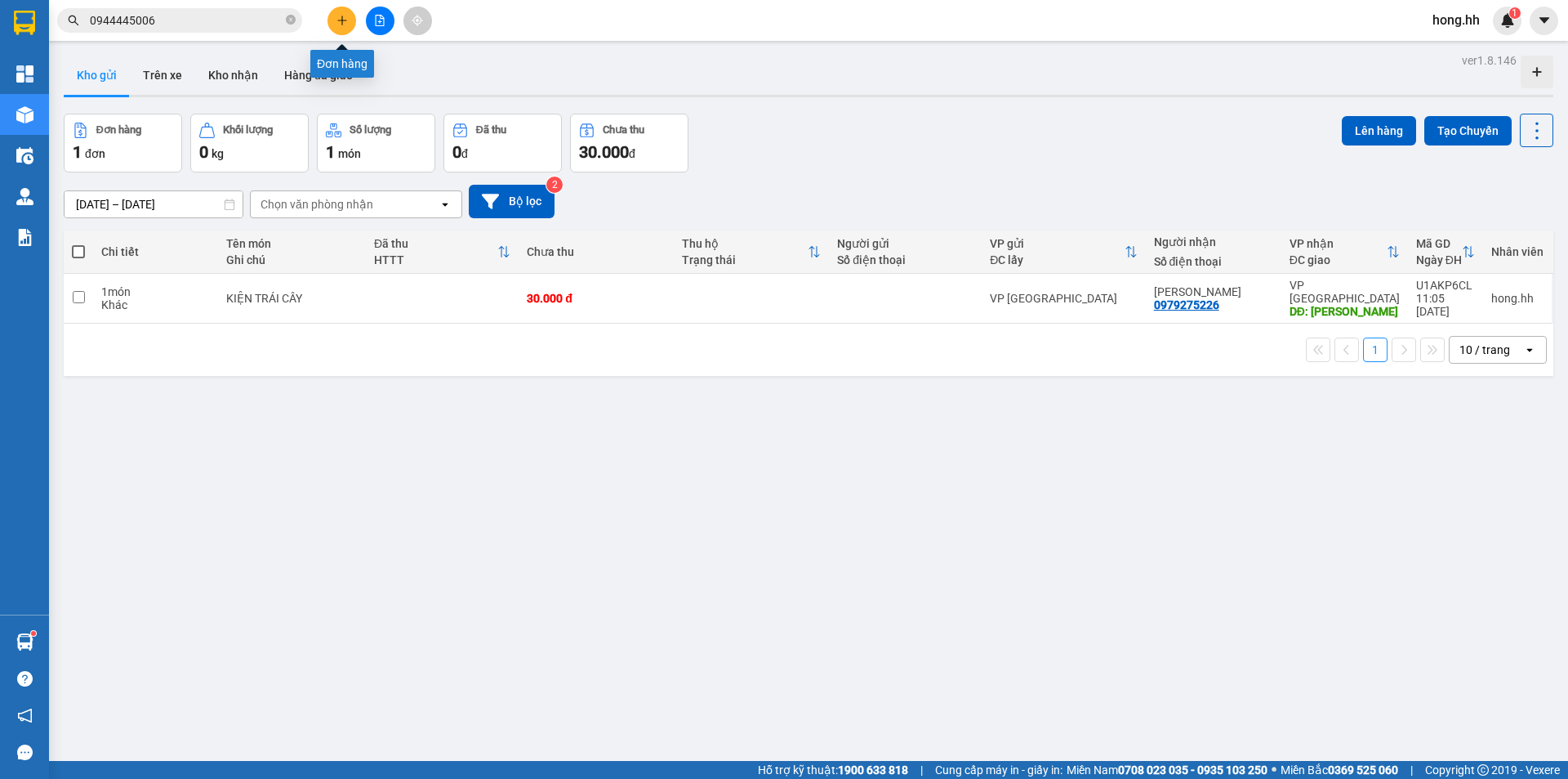
click at [350, 31] on button at bounding box center [342, 21] width 29 height 29
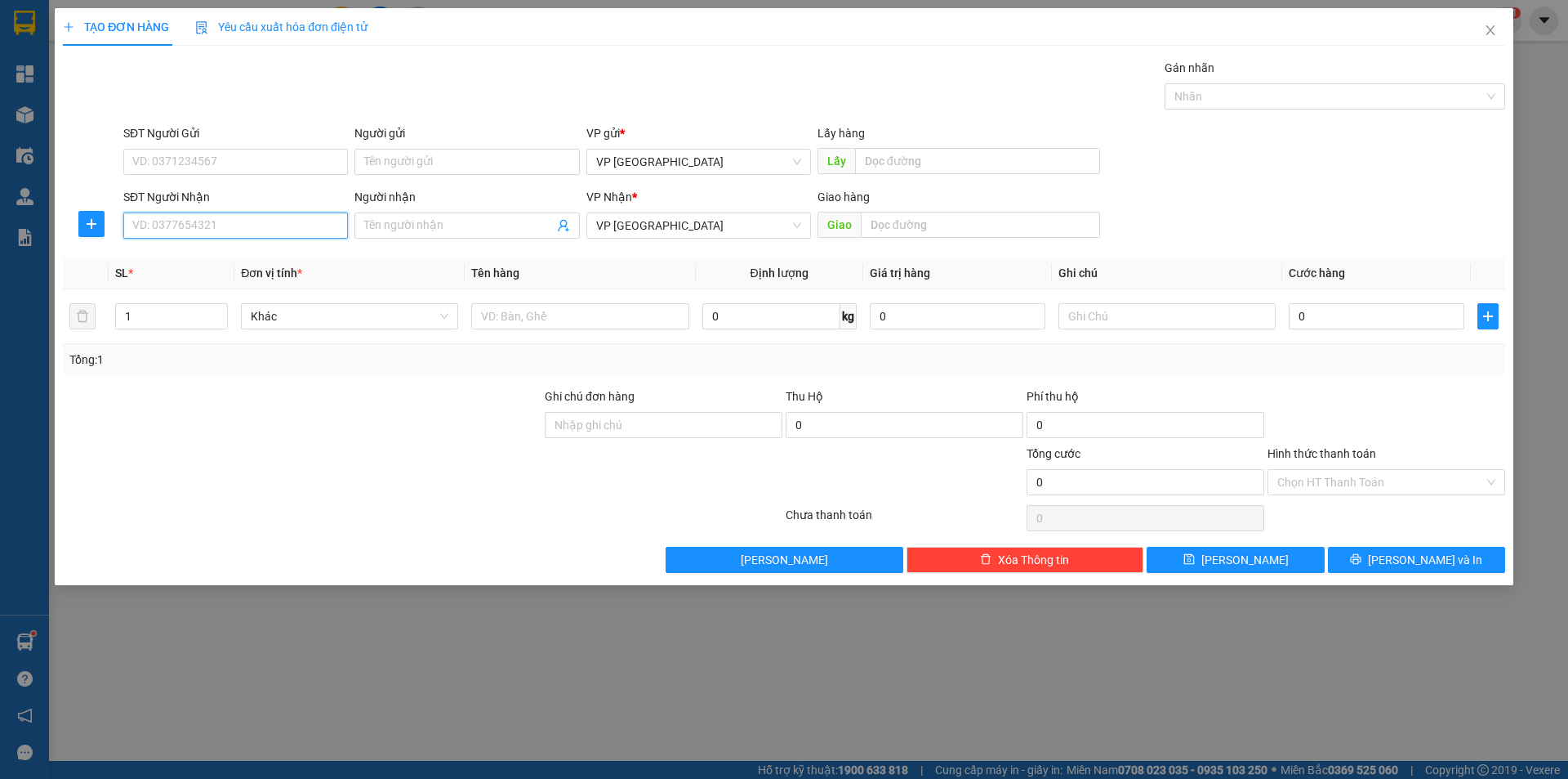
click at [189, 223] on input "SĐT Người Nhận" at bounding box center [235, 225] width 225 height 26
type input "0916876114"
click at [233, 263] on div "0916876114" at bounding box center [236, 258] width 205 height 18
type input "MỸ PHƯỚC BẾN CÁT"
type input "30.000"
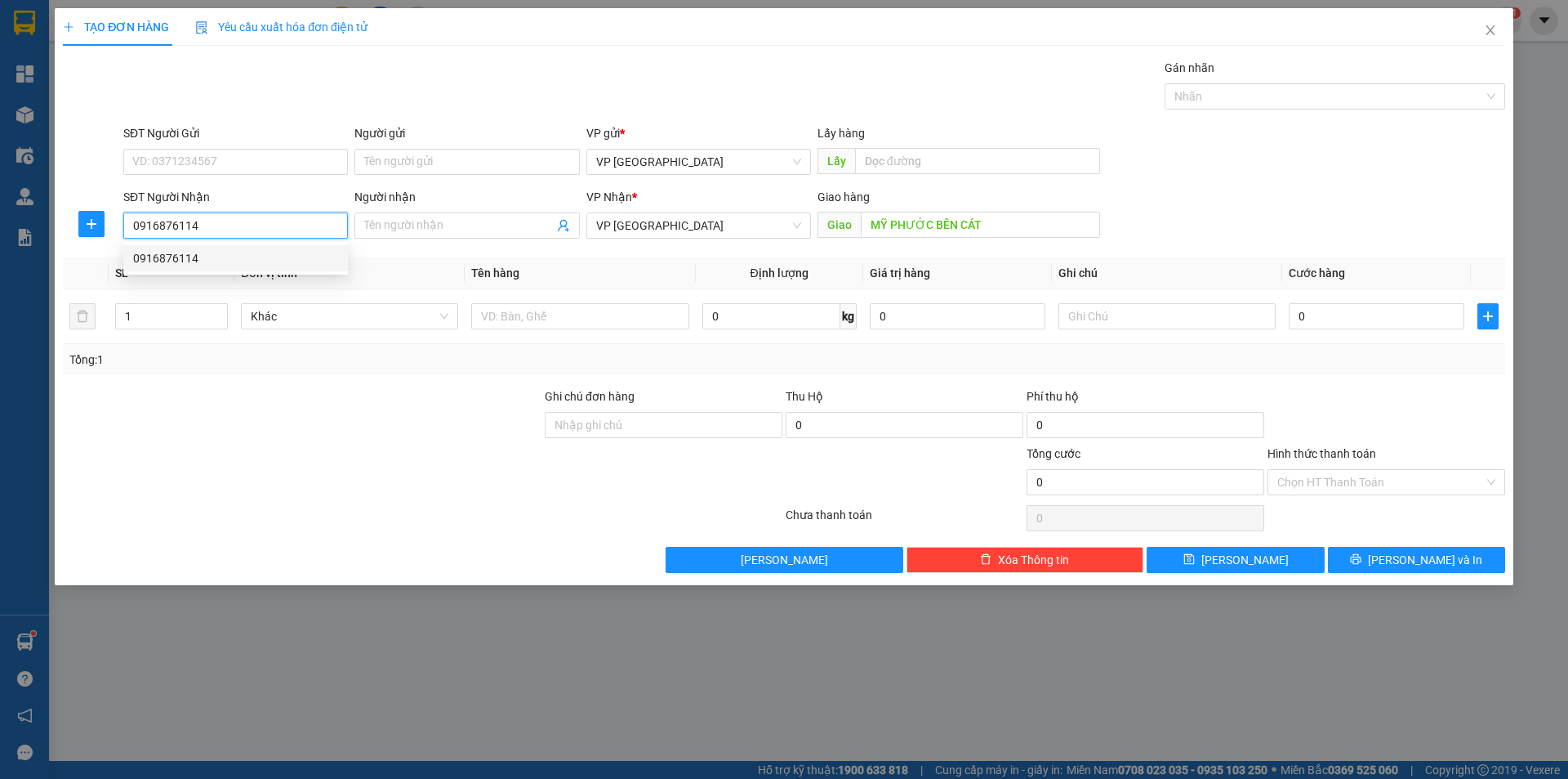
type input "30.000"
type input "0916876114"
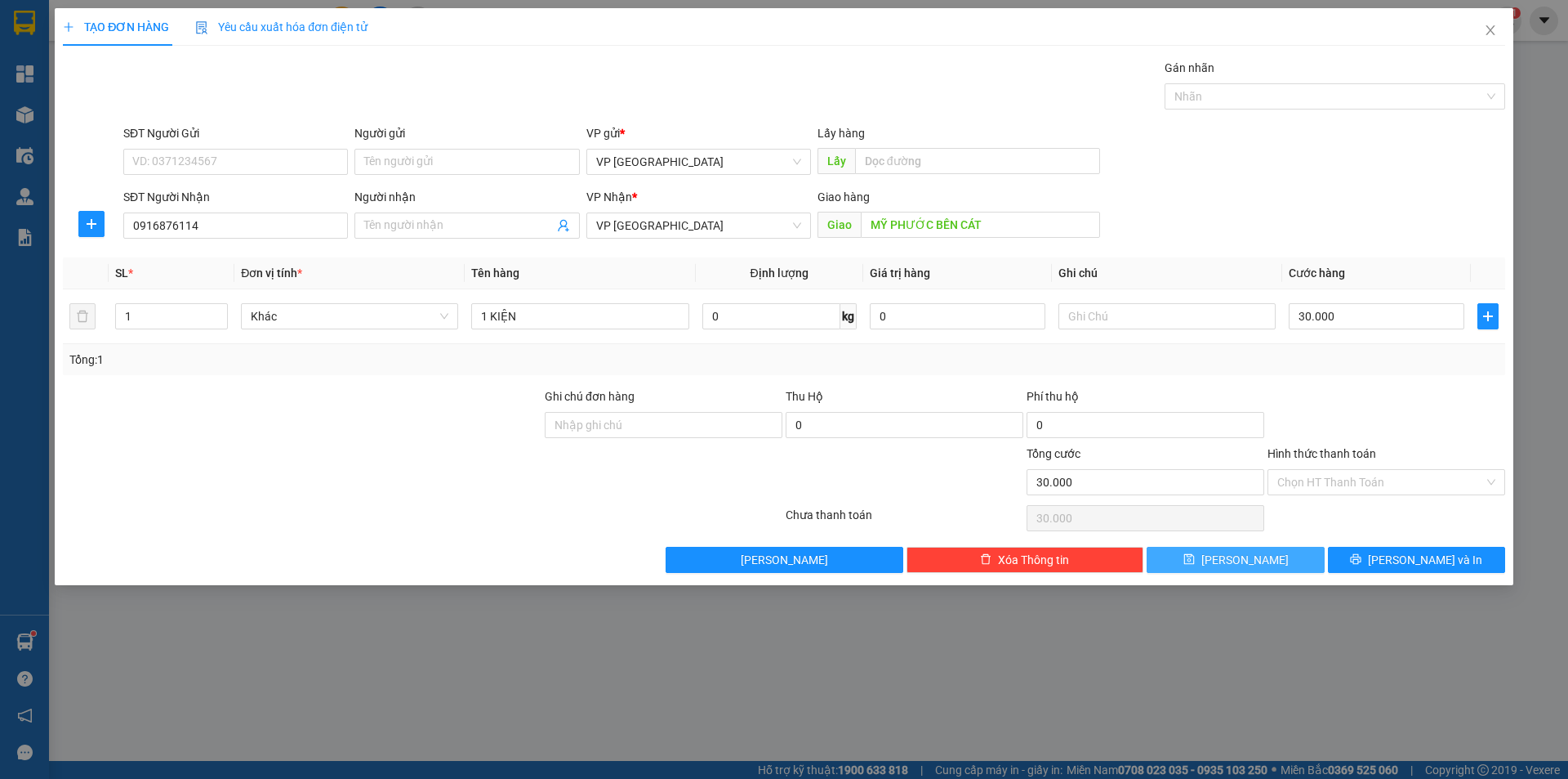
click at [1195, 559] on icon "save" at bounding box center [1189, 559] width 11 height 11
type input "0"
click at [205, 225] on input "SĐT Người Nhận" at bounding box center [235, 225] width 225 height 26
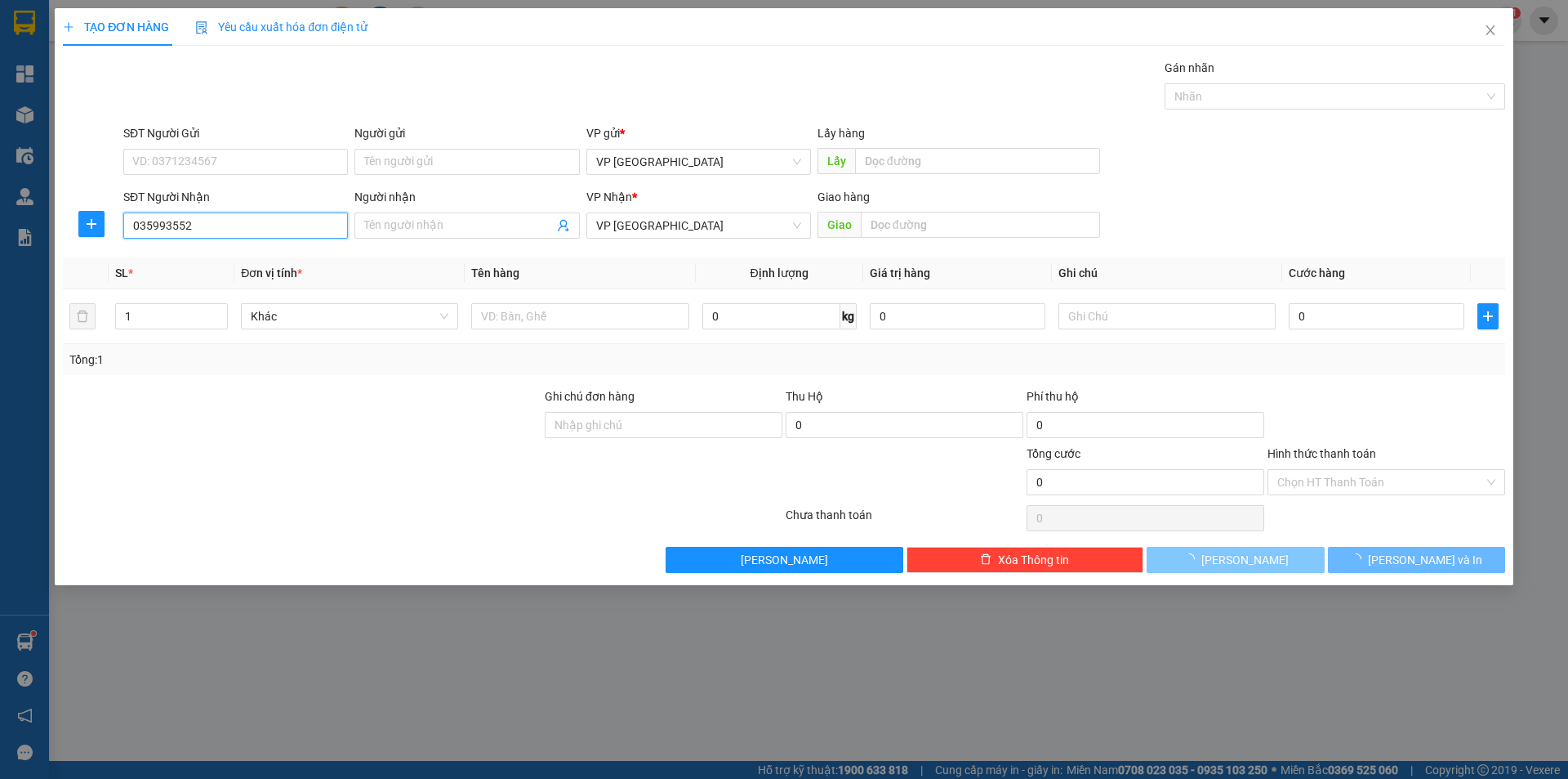
type input "0359935521"
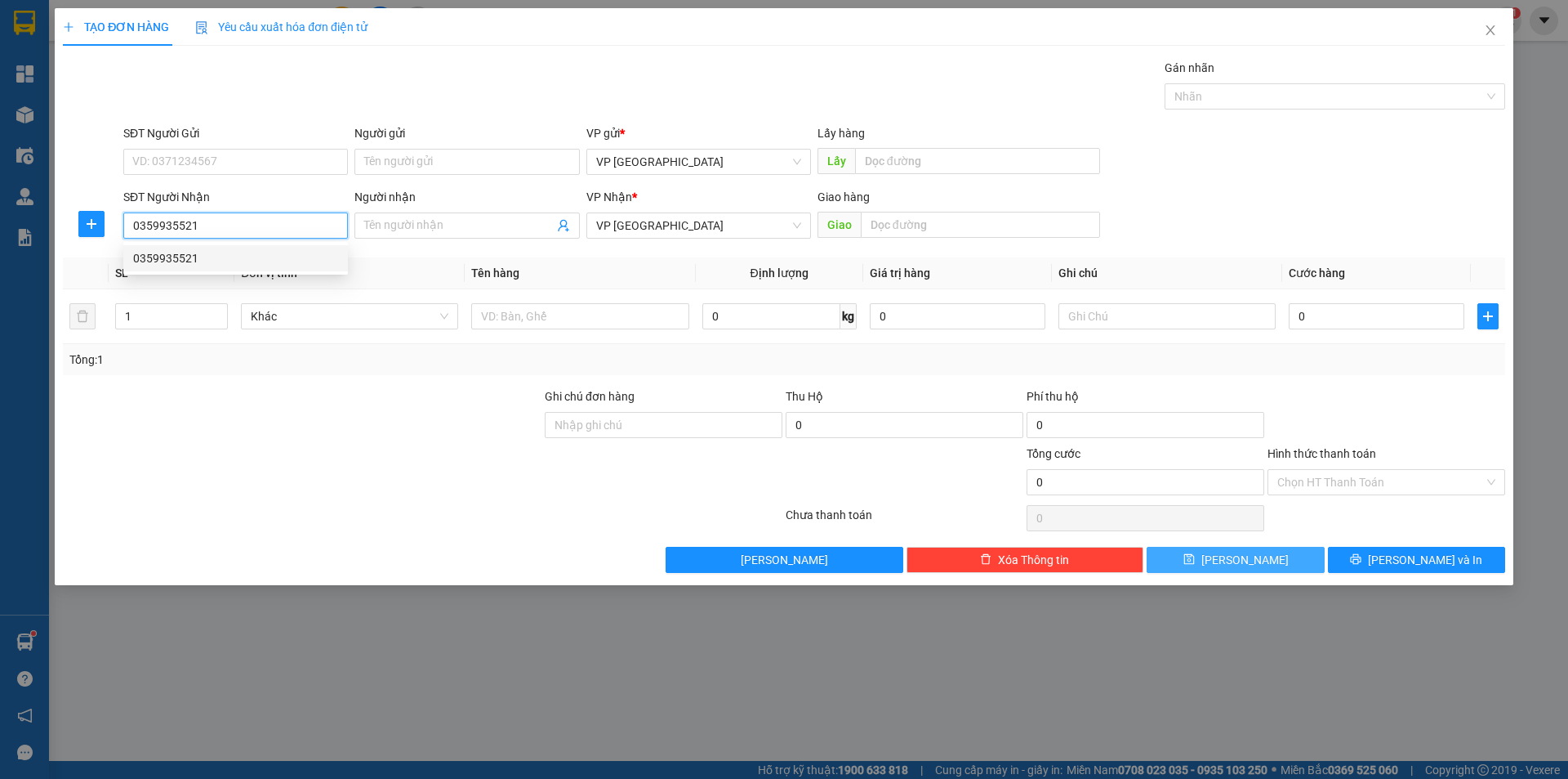
click at [205, 260] on div "0359935521" at bounding box center [236, 258] width 205 height 18
type input "binh duong"
type input "30.000"
type input "0359935521"
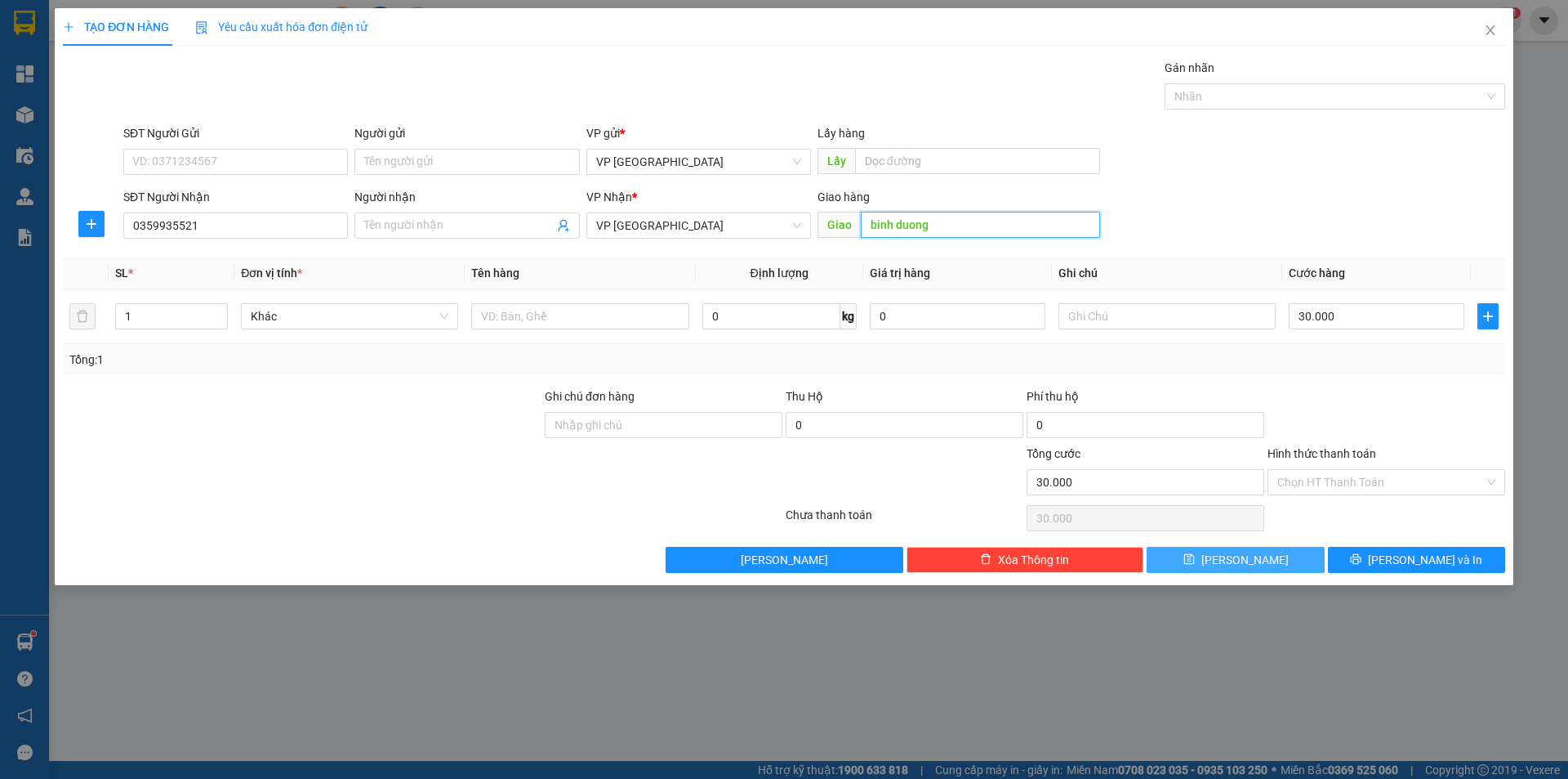
click at [893, 230] on input "binh duong" at bounding box center [981, 225] width 239 height 26
type input "vx gò đậu"
click at [526, 321] on input "text" at bounding box center [580, 317] width 218 height 26
type input "1 kiện đen"
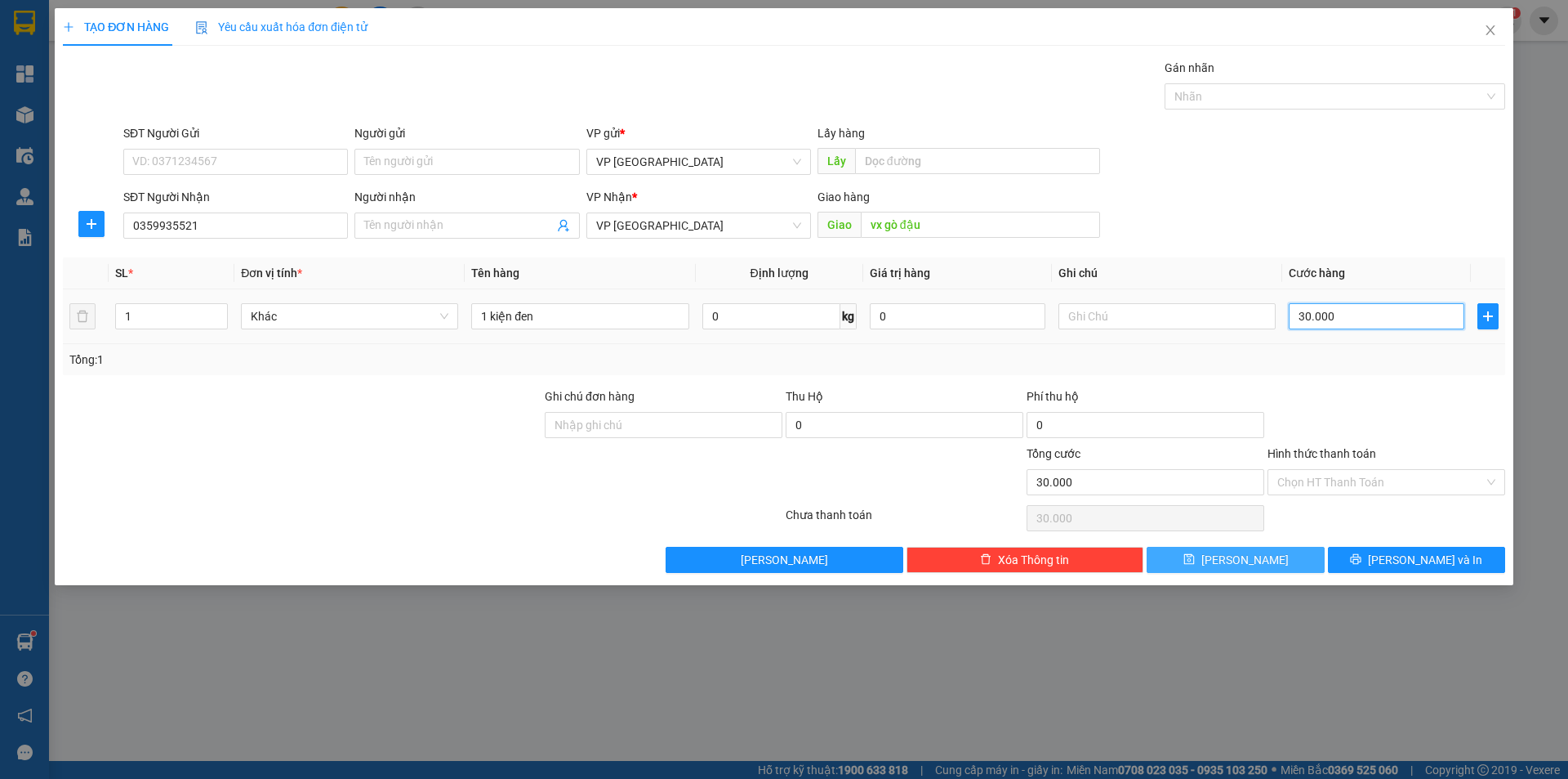
click at [1305, 316] on input "30.000" at bounding box center [1377, 317] width 176 height 26
type input "5"
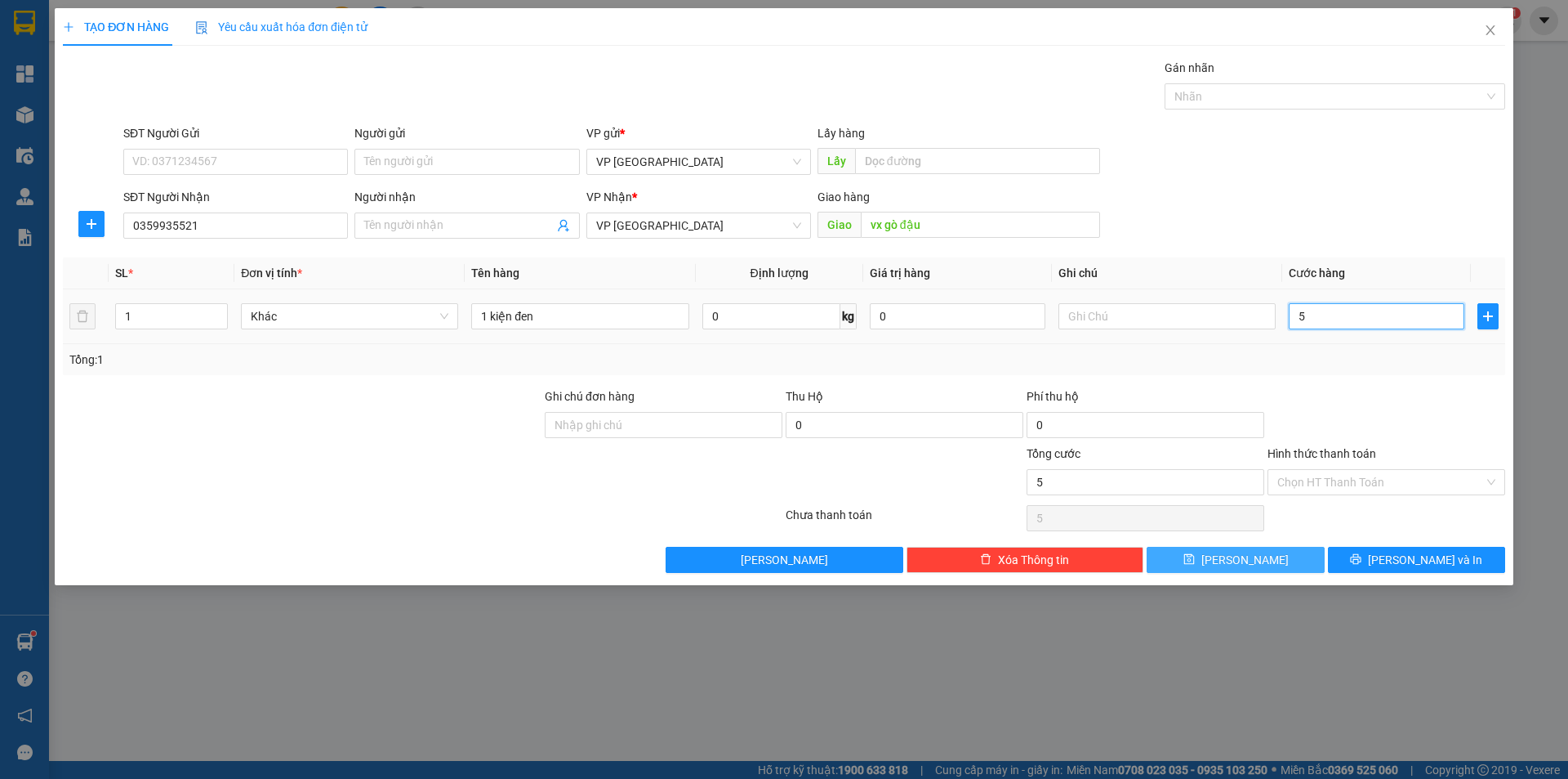
type input "50"
type input "50.000"
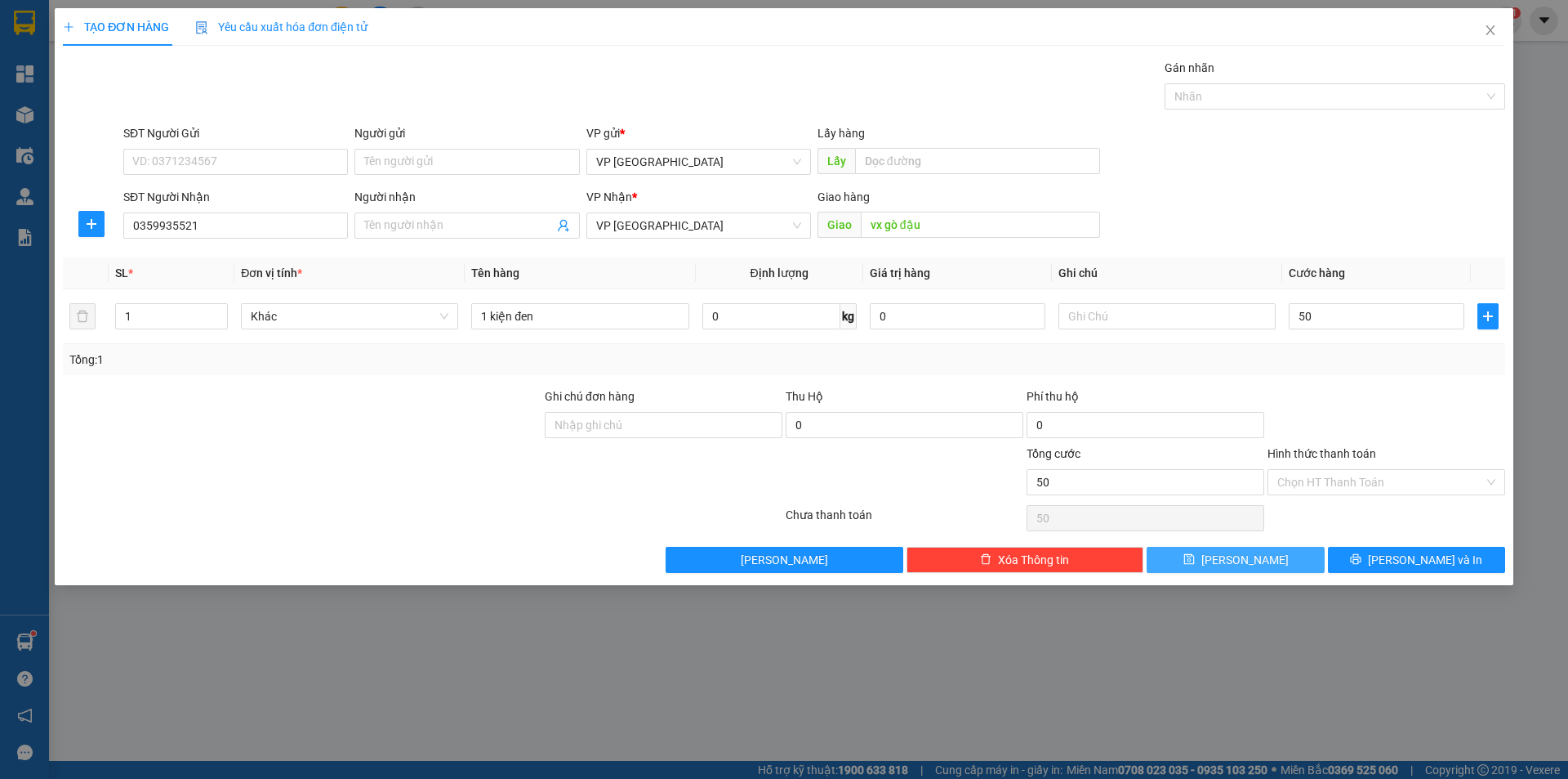
type input "50.000"
click at [1331, 424] on div at bounding box center [1387, 416] width 241 height 57
click at [1296, 566] on button "[PERSON_NAME]" at bounding box center [1236, 559] width 177 height 26
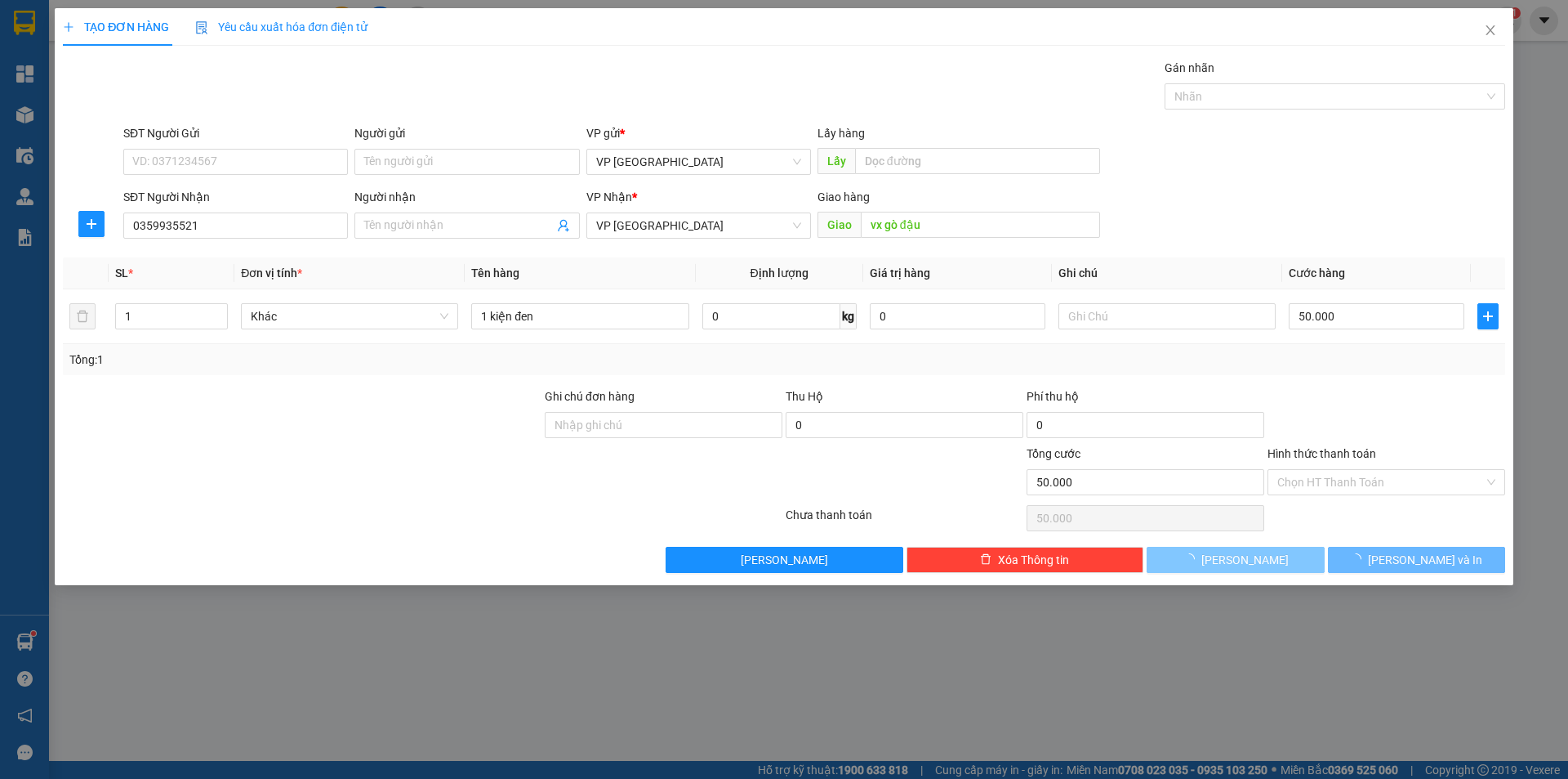
type input "0"
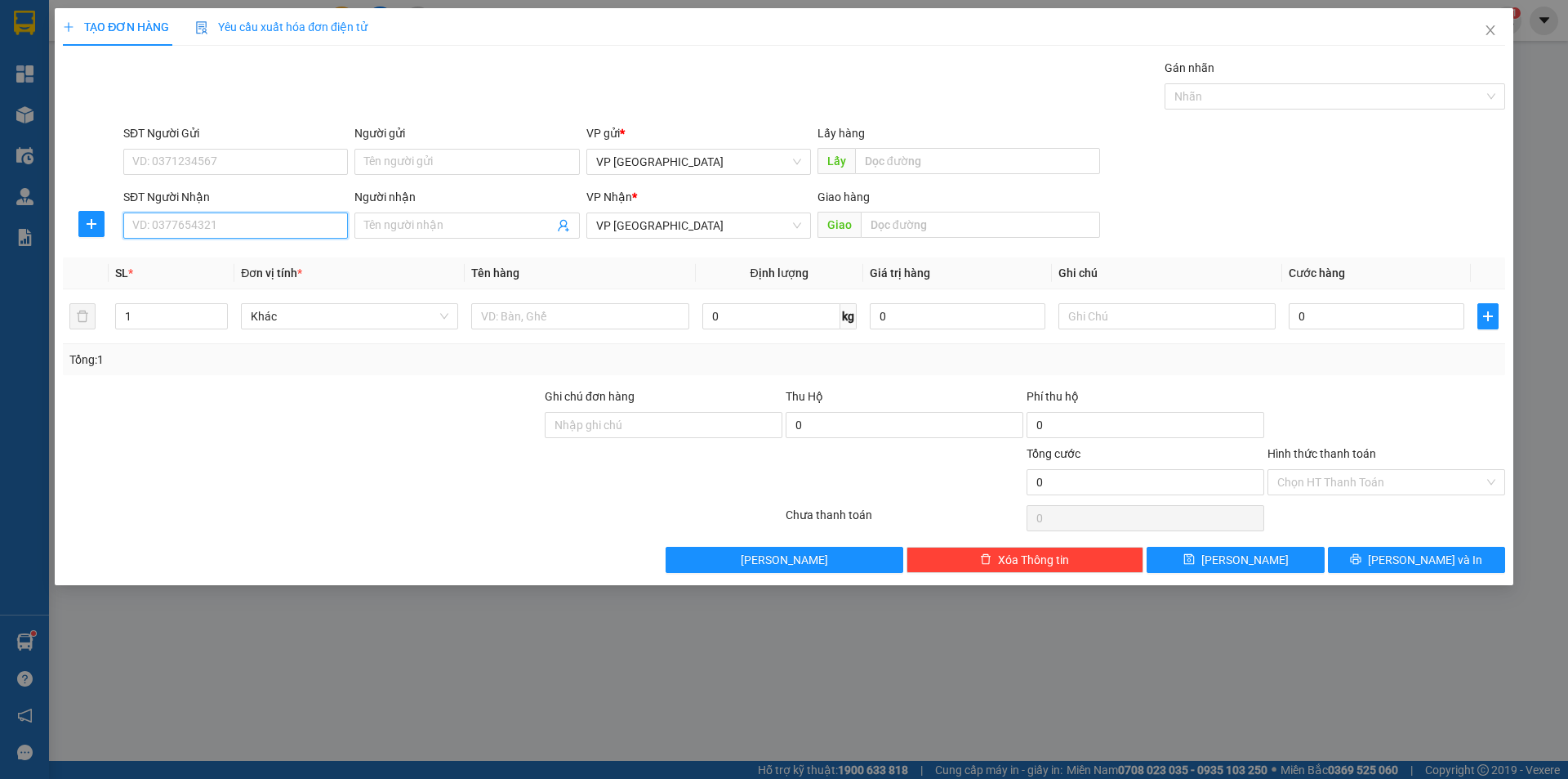
click at [234, 226] on input "SĐT Người Nhận" at bounding box center [235, 225] width 225 height 26
type input "0908168887"
click at [199, 256] on div "0908168887 - XUYÊN" at bounding box center [236, 258] width 205 height 18
type input "XUYÊN"
type input "XUYẾN BẾN CÁT"
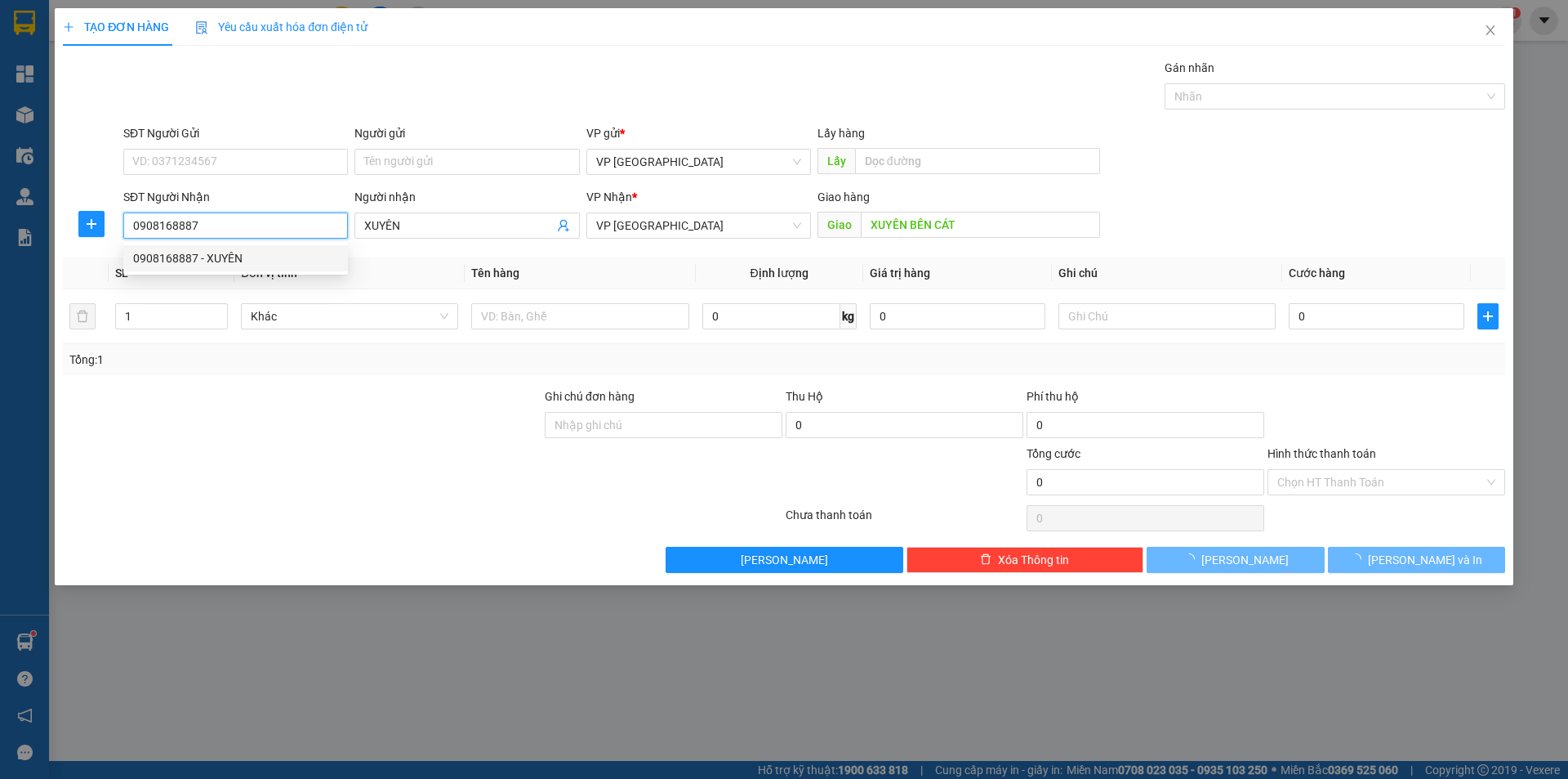
type input "30.000"
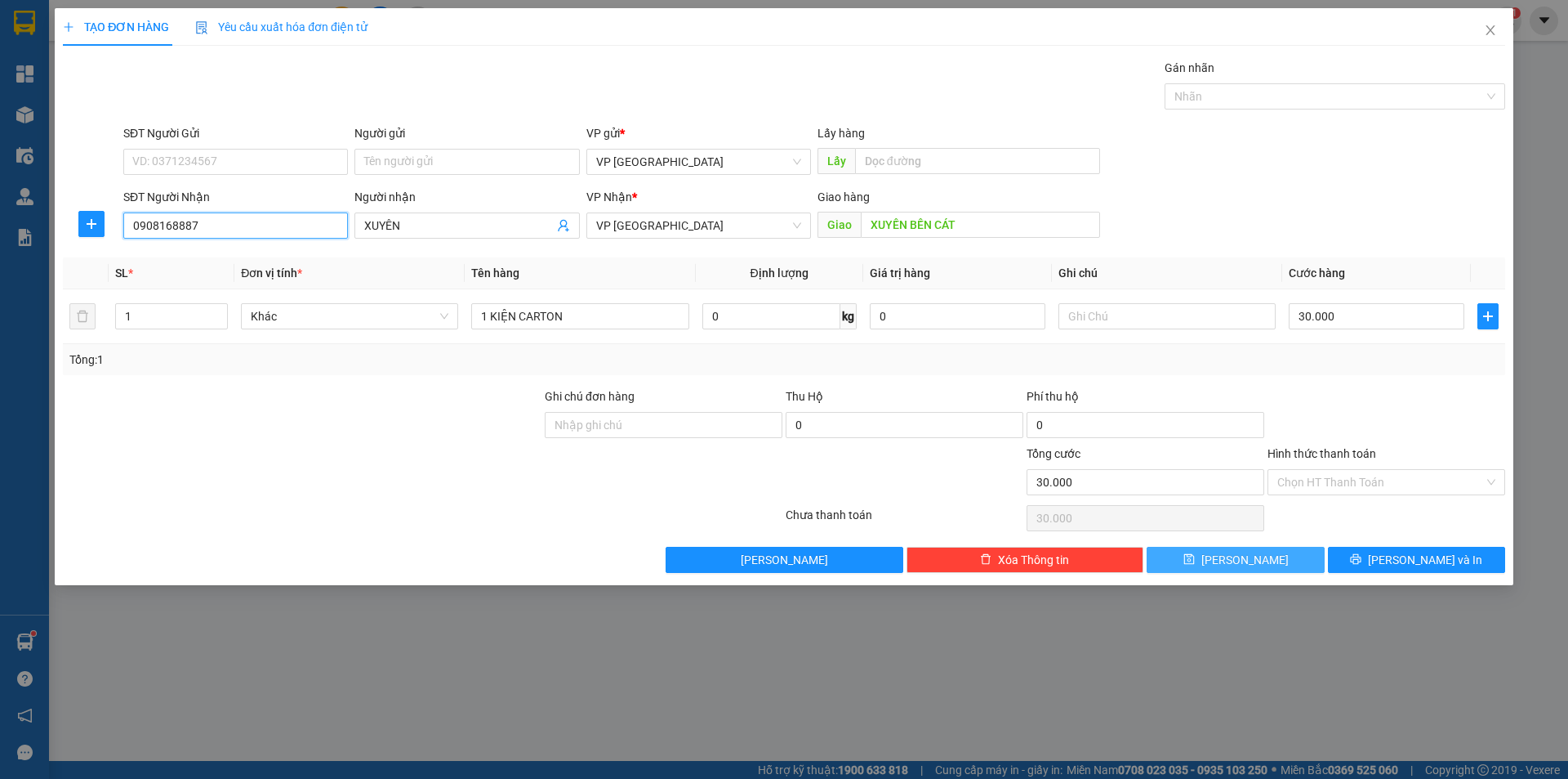
type input "0908168887"
click at [1211, 555] on button "[PERSON_NAME]" at bounding box center [1236, 559] width 177 height 26
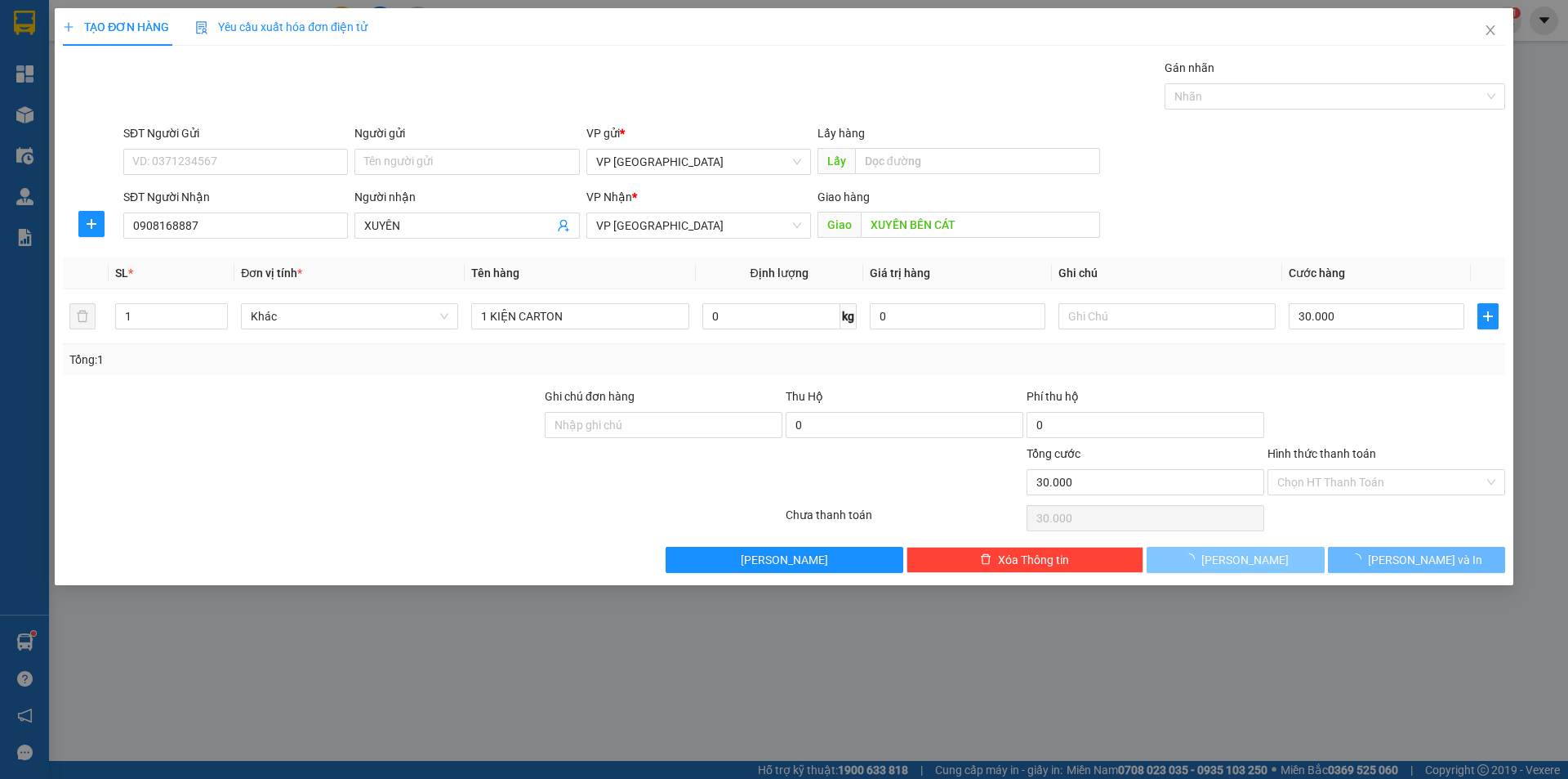
type input "0"
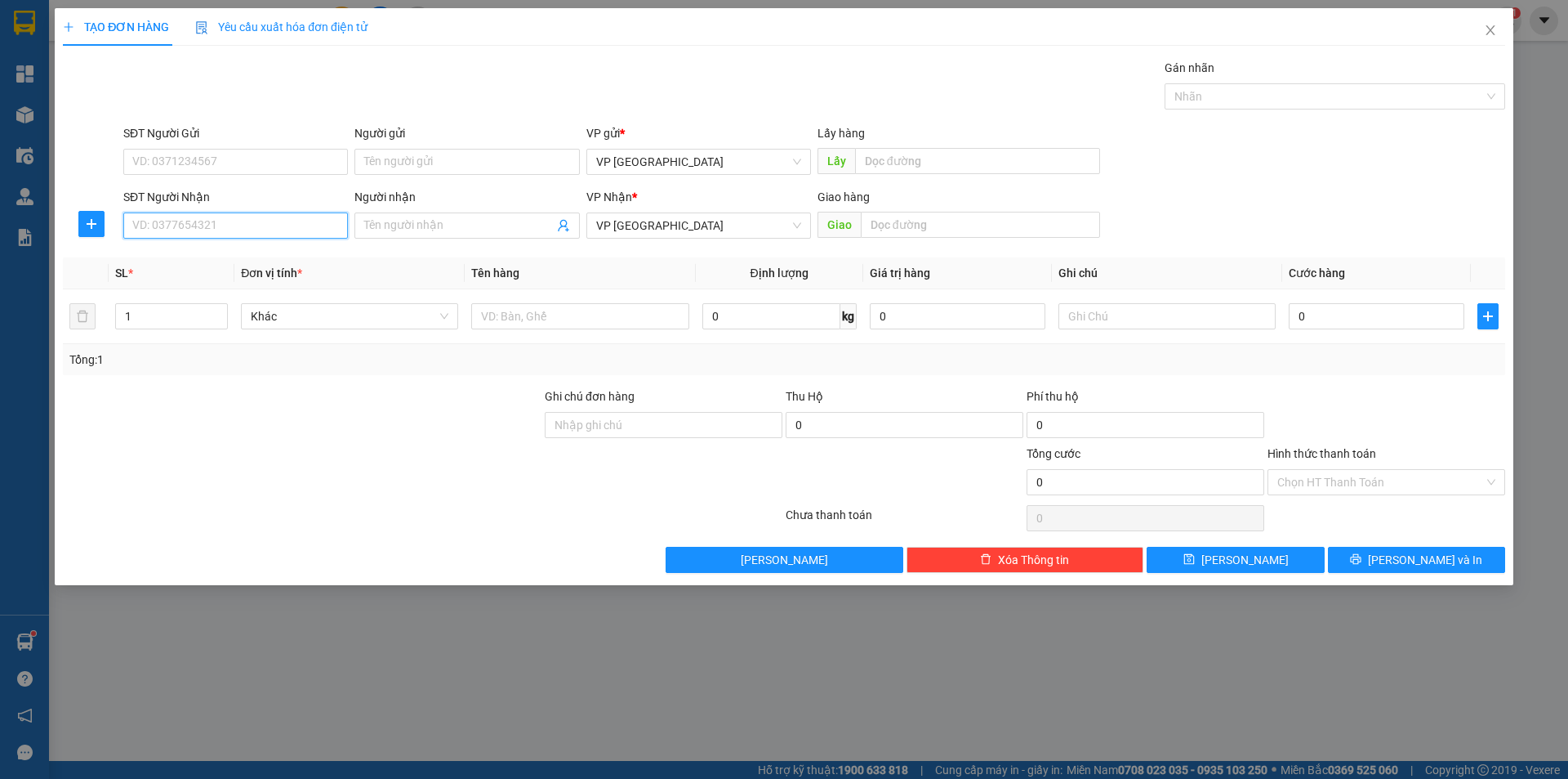
click at [238, 225] on input "SĐT Người Nhận" at bounding box center [235, 225] width 225 height 26
type input "0986717272"
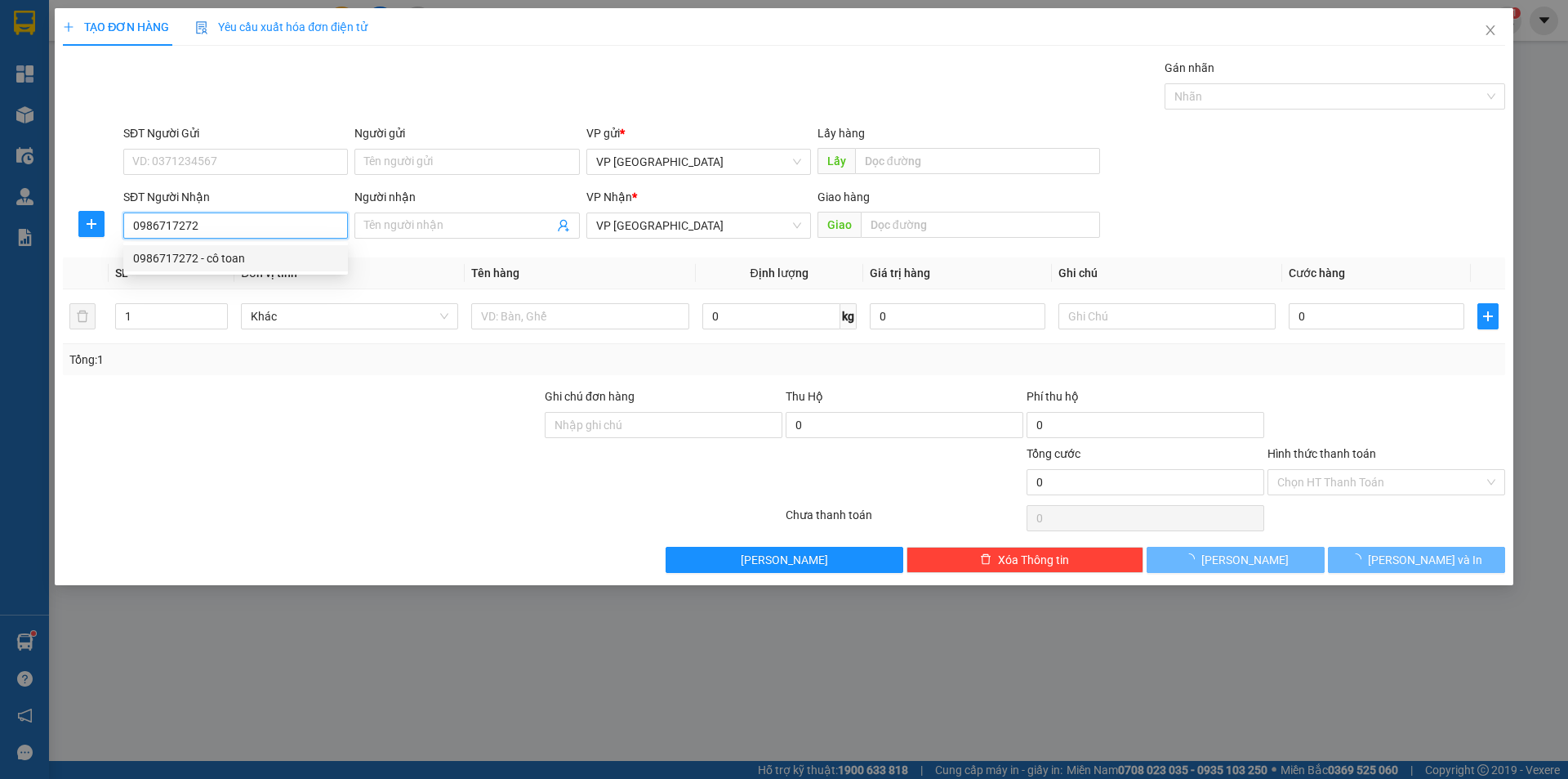
click at [205, 261] on div "0986717272 - cô toan" at bounding box center [236, 258] width 205 height 18
type input "cô toan"
type input "ĐỐI DIÊN BX LỘC NINH"
type input "50.000"
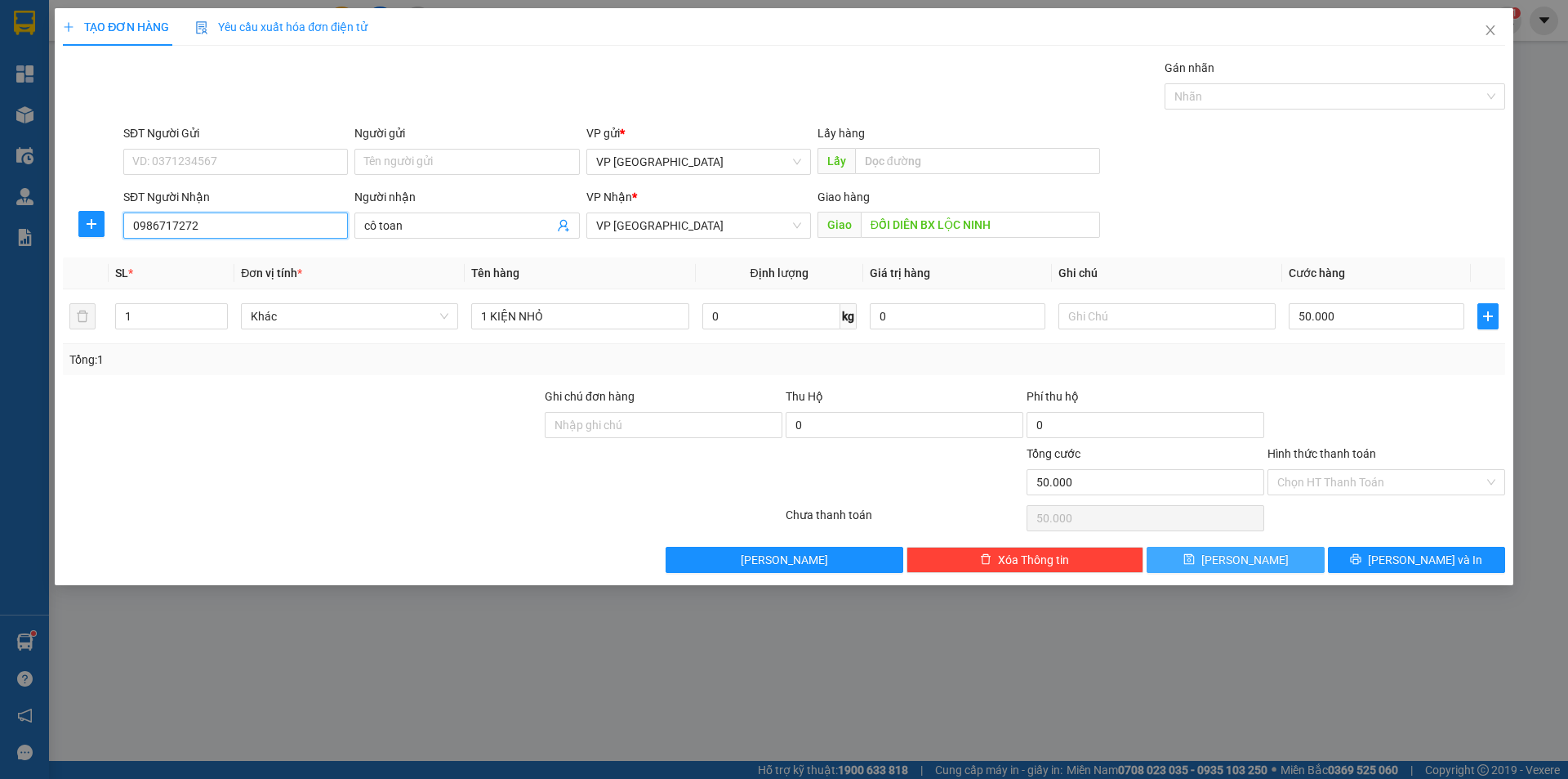
type input "0986717272"
click at [1264, 559] on button "[PERSON_NAME]" at bounding box center [1236, 559] width 177 height 26
type input "0"
click at [284, 213] on input "SĐT Người Nhận" at bounding box center [235, 225] width 225 height 26
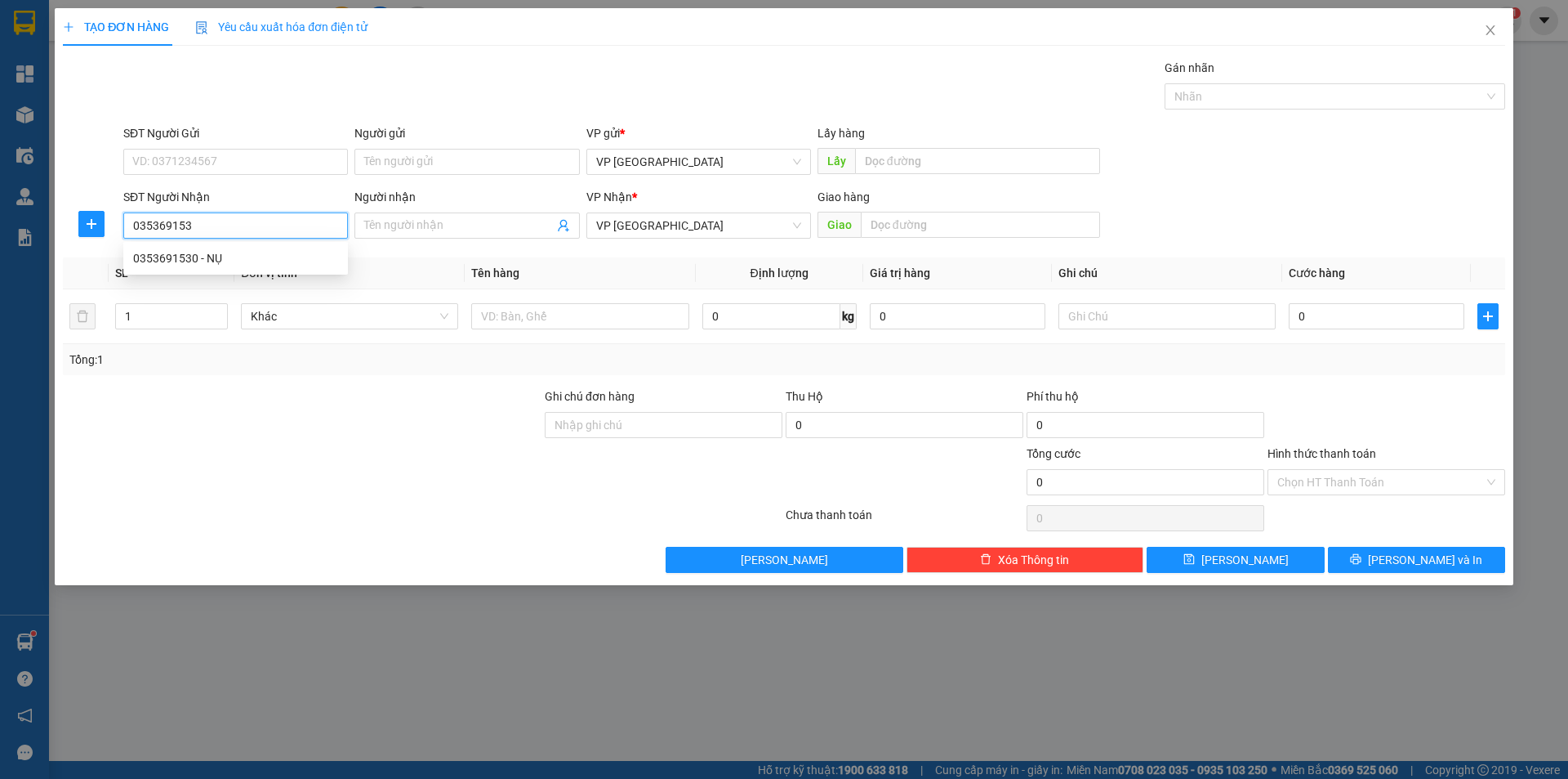
type input "0353691530"
click at [273, 257] on div "0353691530 - NỤ" at bounding box center [236, 258] width 205 height 18
type input "NỤ"
type input "TRỪ VĂN THÔ BẦU BÀNG"
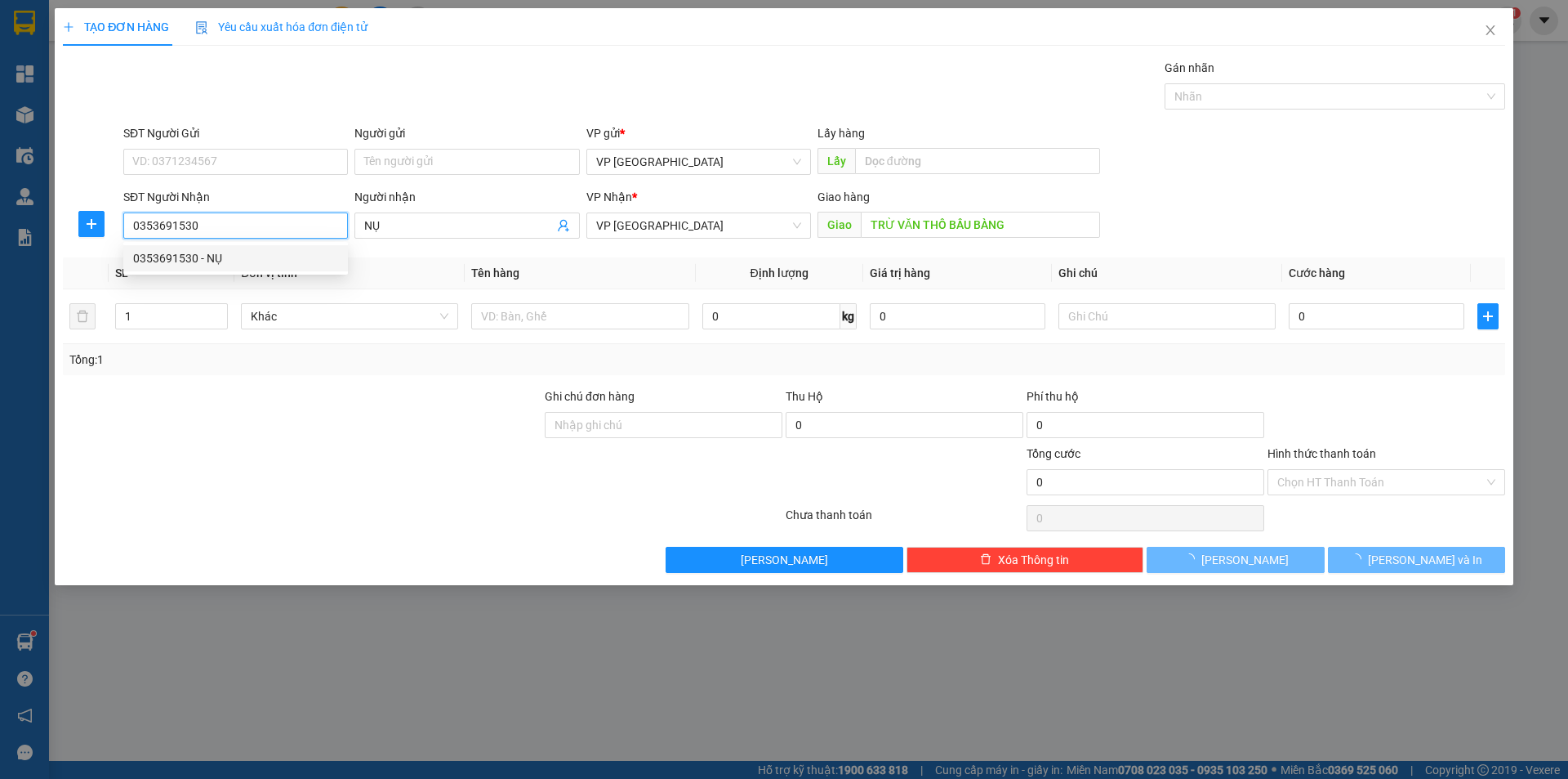
type input "50.000"
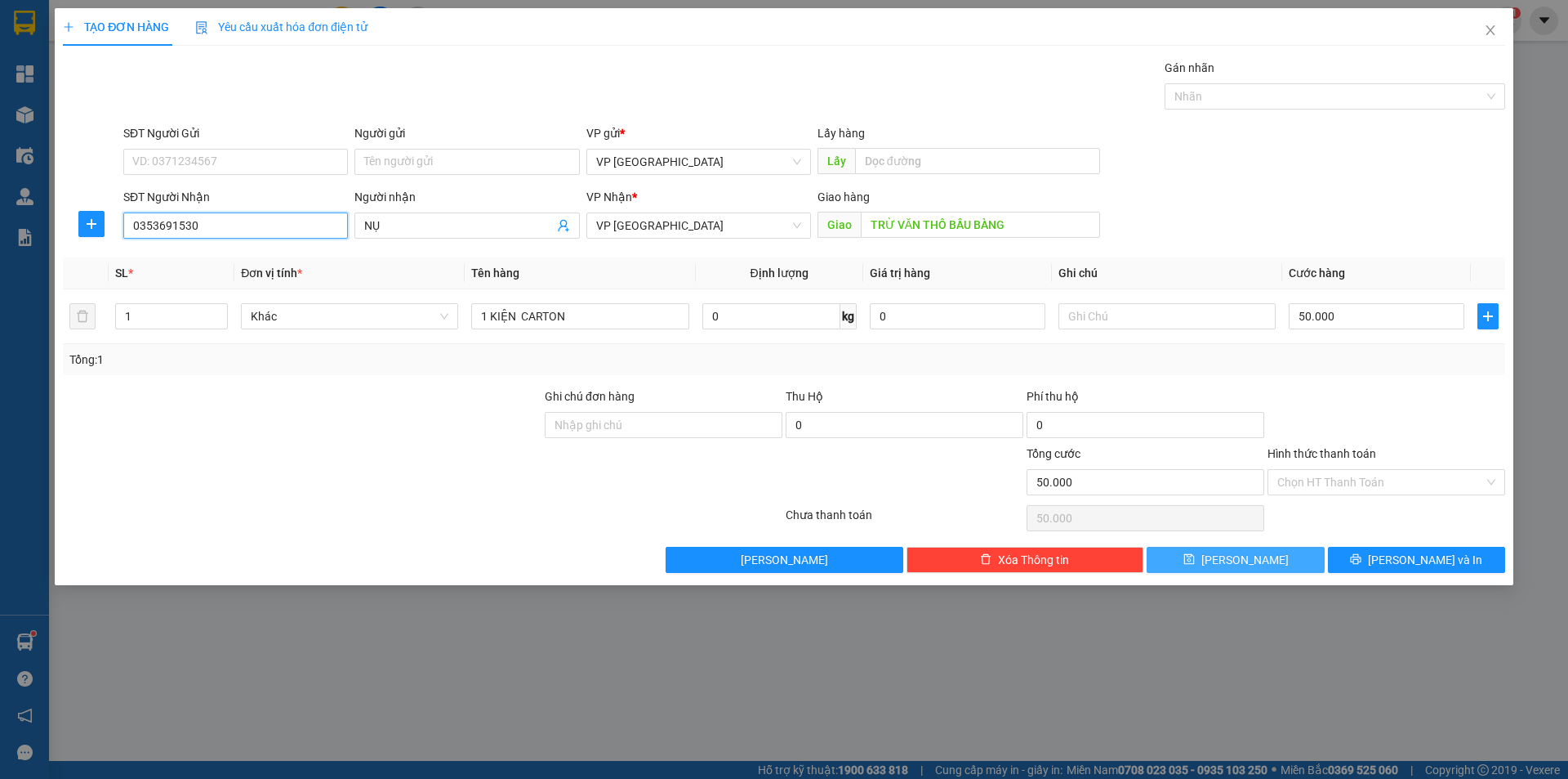
type input "0353691530"
click at [1242, 565] on span "[PERSON_NAME]" at bounding box center [1246, 559] width 88 height 18
type input "0"
click at [247, 214] on input "SĐT Người Nhận" at bounding box center [235, 225] width 225 height 26
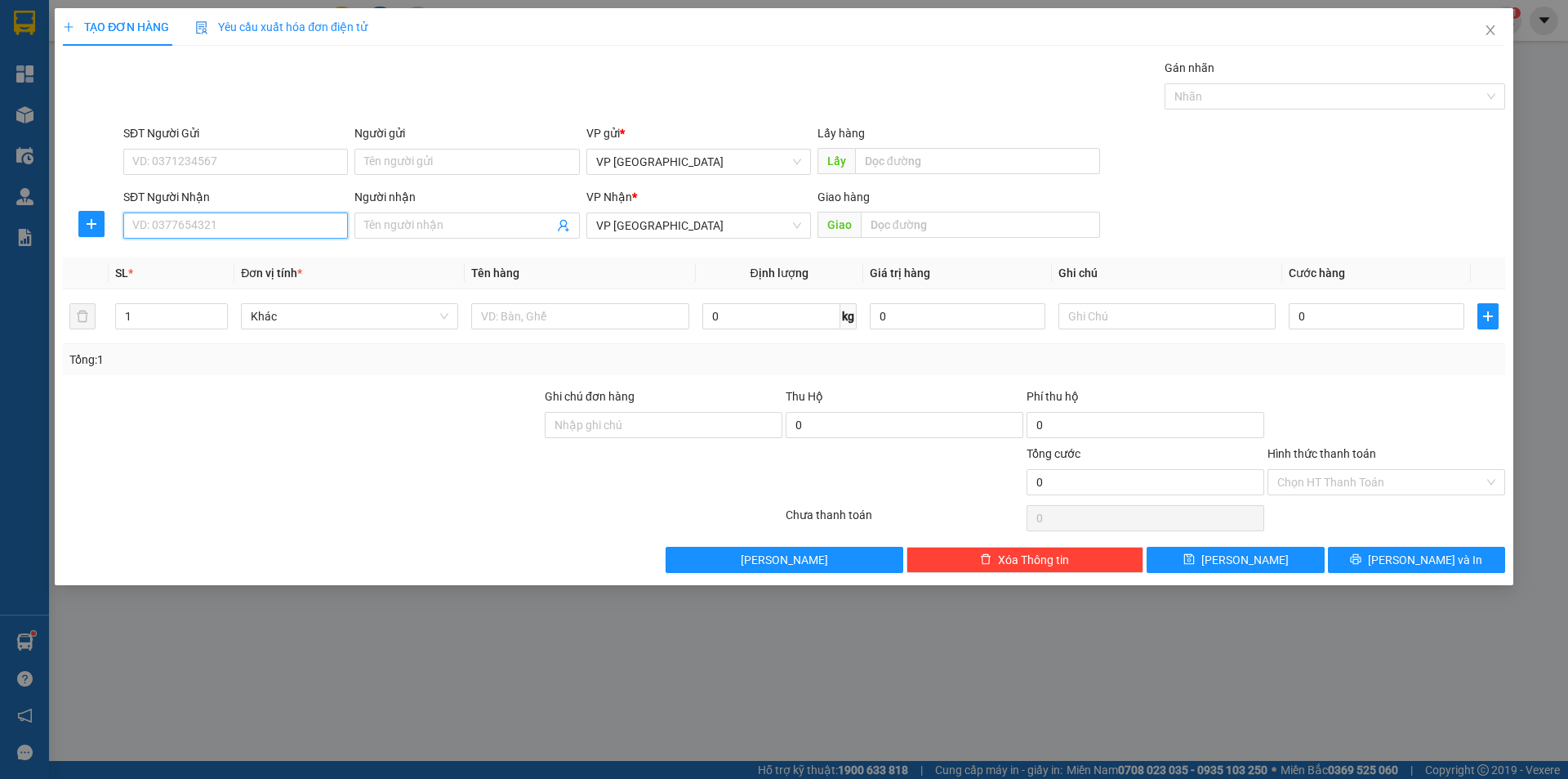
click at [250, 232] on input "SĐT Người Nhận" at bounding box center [235, 225] width 225 height 26
type input "0966002486"
click at [230, 263] on div "0966002486 - k" at bounding box center [236, 258] width 205 height 18
type input "k"
type input "BẰNG LĂNG BẦU BÀNG"
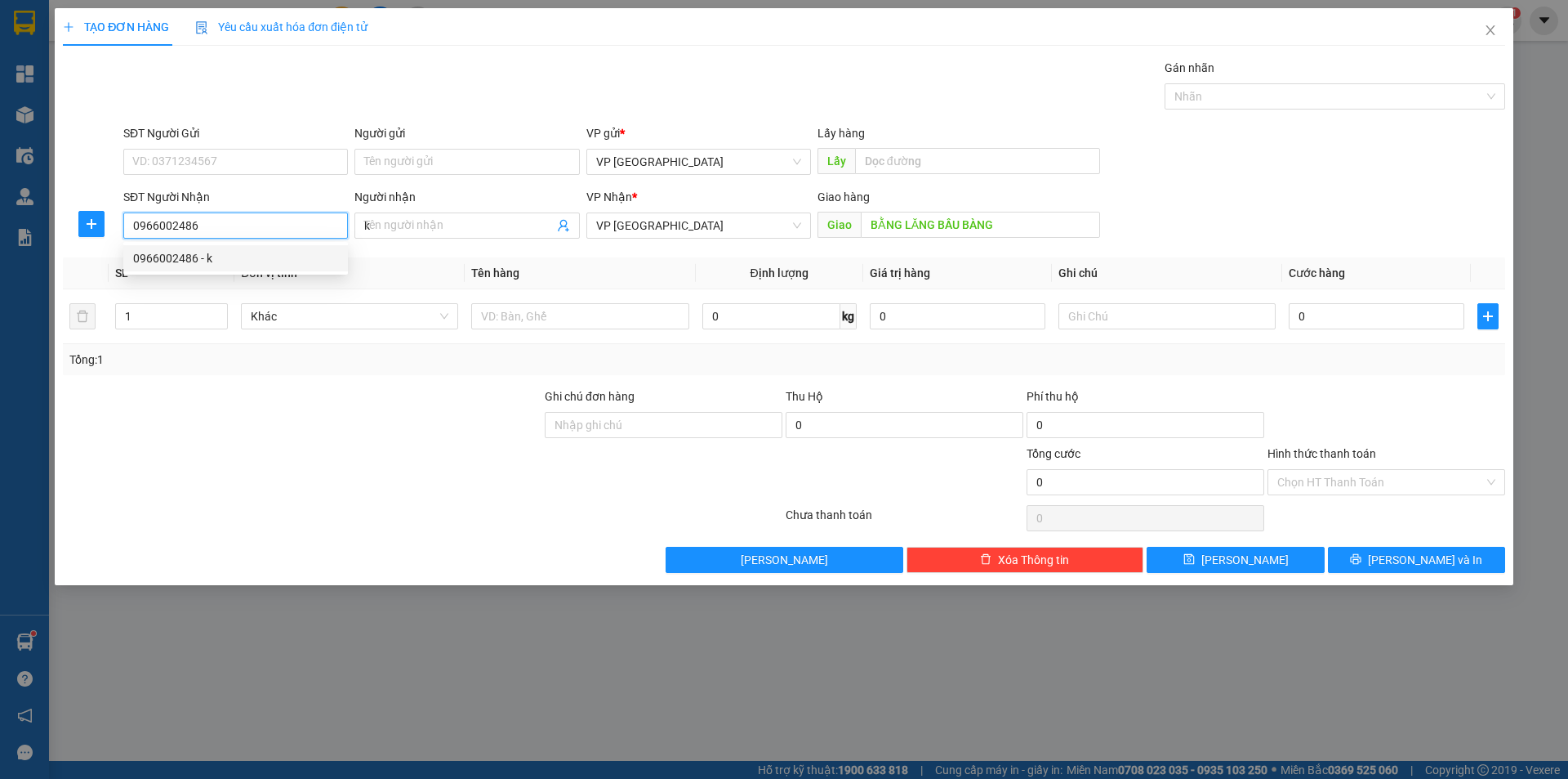
type input "30.000"
type input "0966002486"
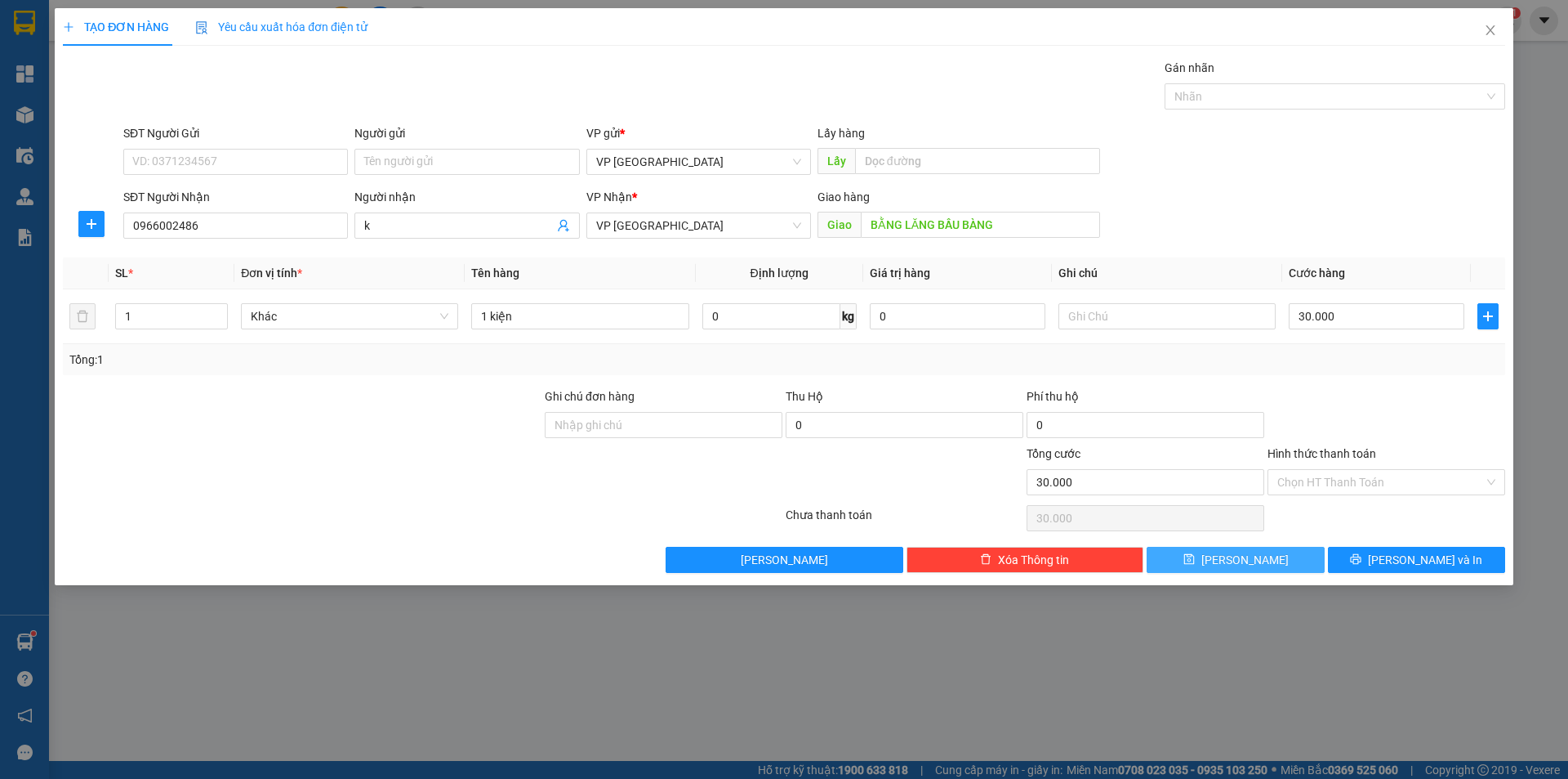
click at [1195, 559] on icon "save" at bounding box center [1189, 559] width 11 height 11
type input "0"
click at [240, 231] on input "SĐT Người Nhận" at bounding box center [235, 225] width 225 height 26
type input "0978880838"
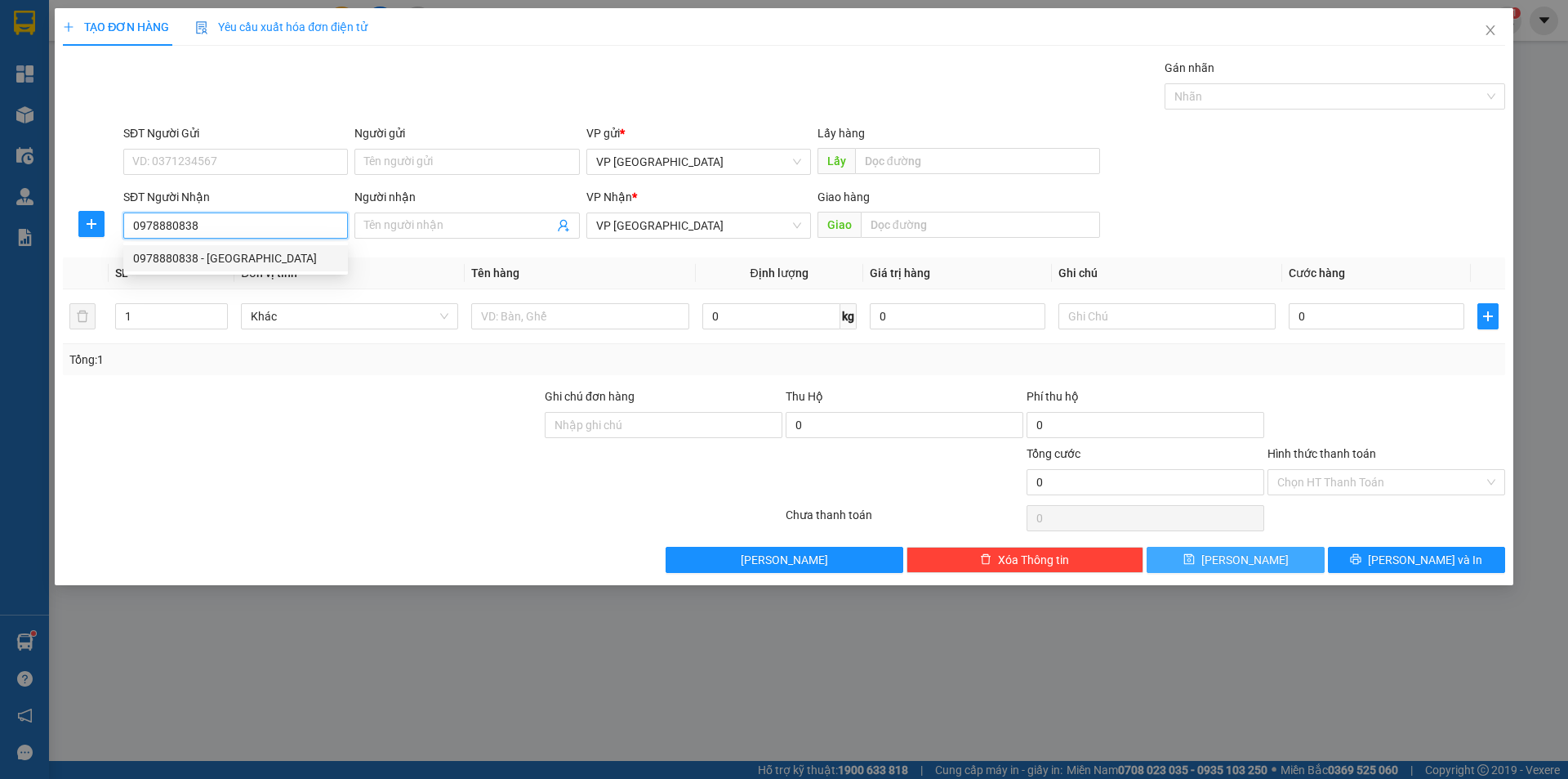
click at [224, 262] on div "0978880838 - [GEOGRAPHIC_DATA]" at bounding box center [236, 258] width 205 height 18
type input "[PERSON_NAME]"
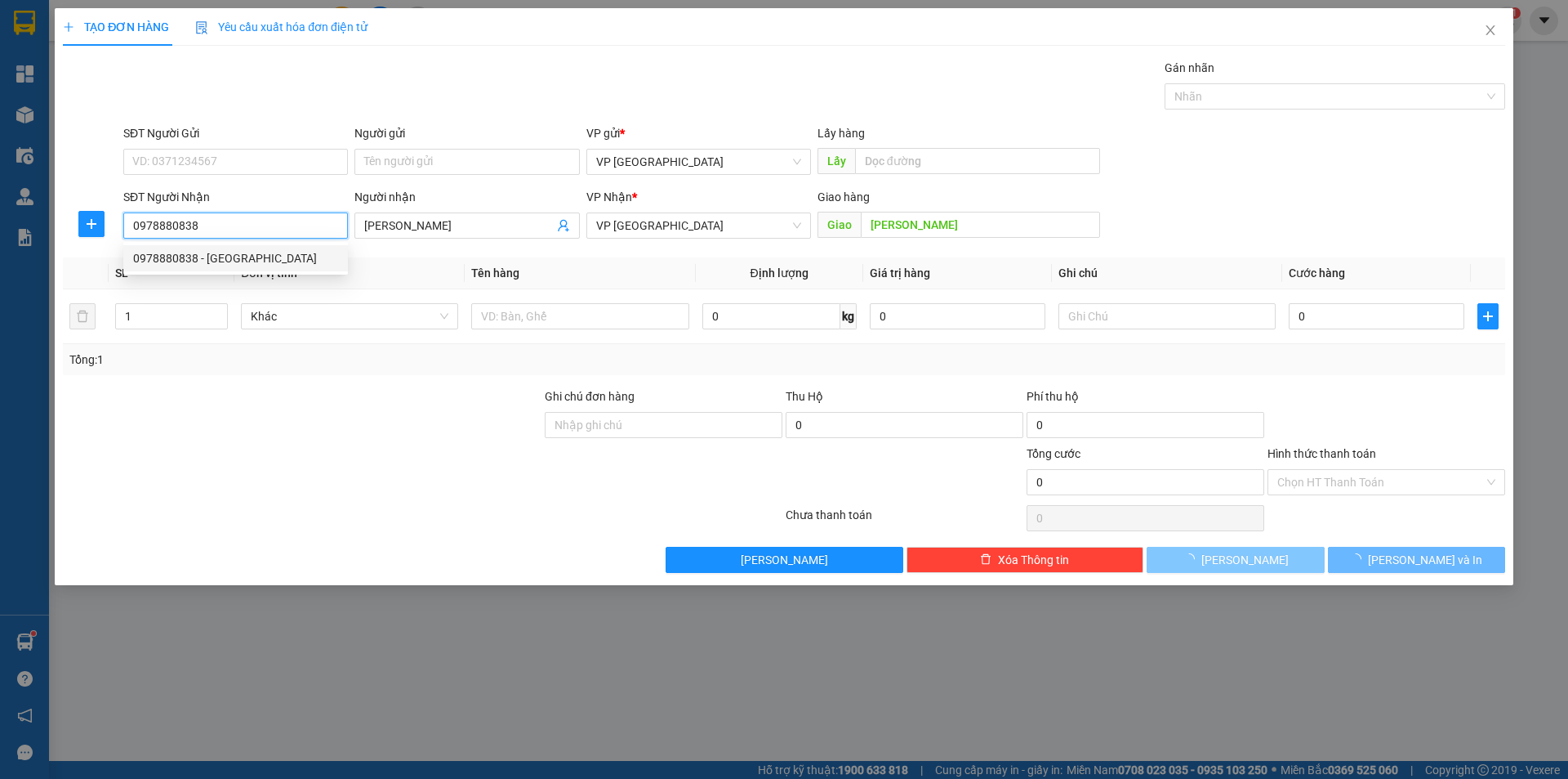
type input "50.000"
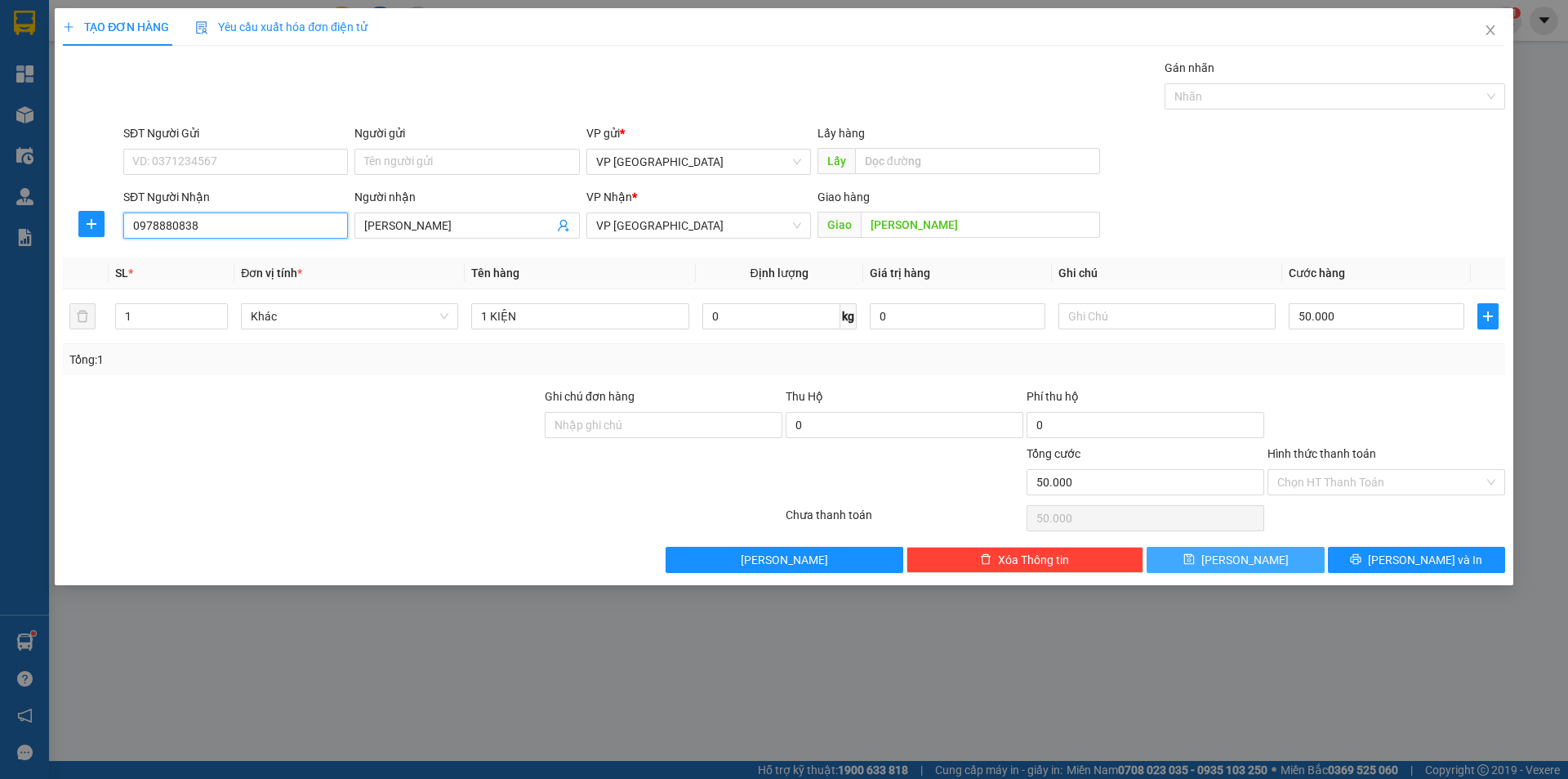
type input "0978880838"
click at [1262, 564] on button "[PERSON_NAME]" at bounding box center [1236, 559] width 177 height 26
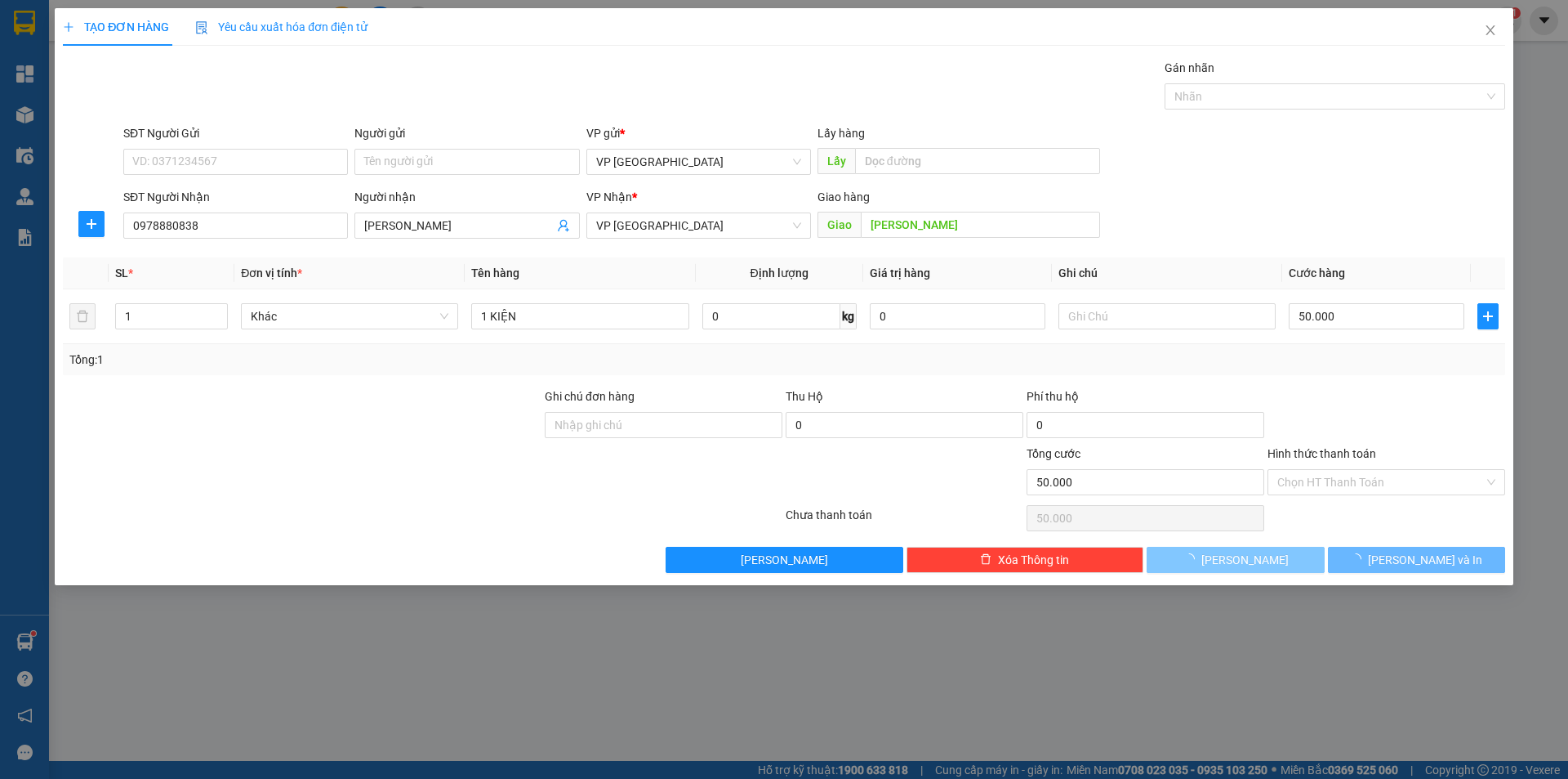
type input "0"
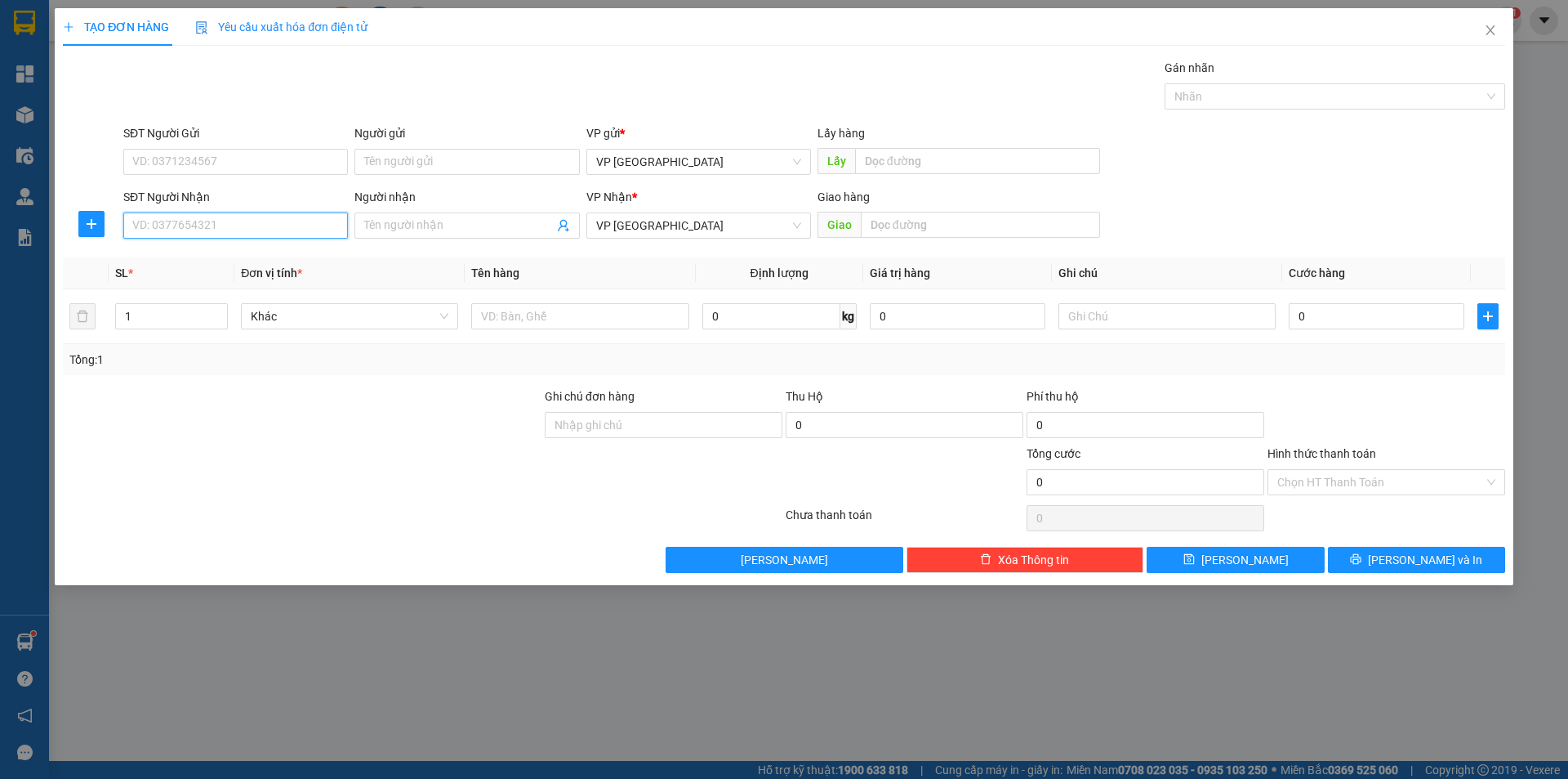
click at [231, 220] on input "SĐT Người Nhận" at bounding box center [235, 225] width 225 height 26
type input "0971212161"
click at [242, 264] on div "0971212161 - ĐĂNG KHOA" at bounding box center [236, 258] width 205 height 18
type input "ĐĂNG KHOA"
type input "ĐĂNG KHOA LỘC NINH"
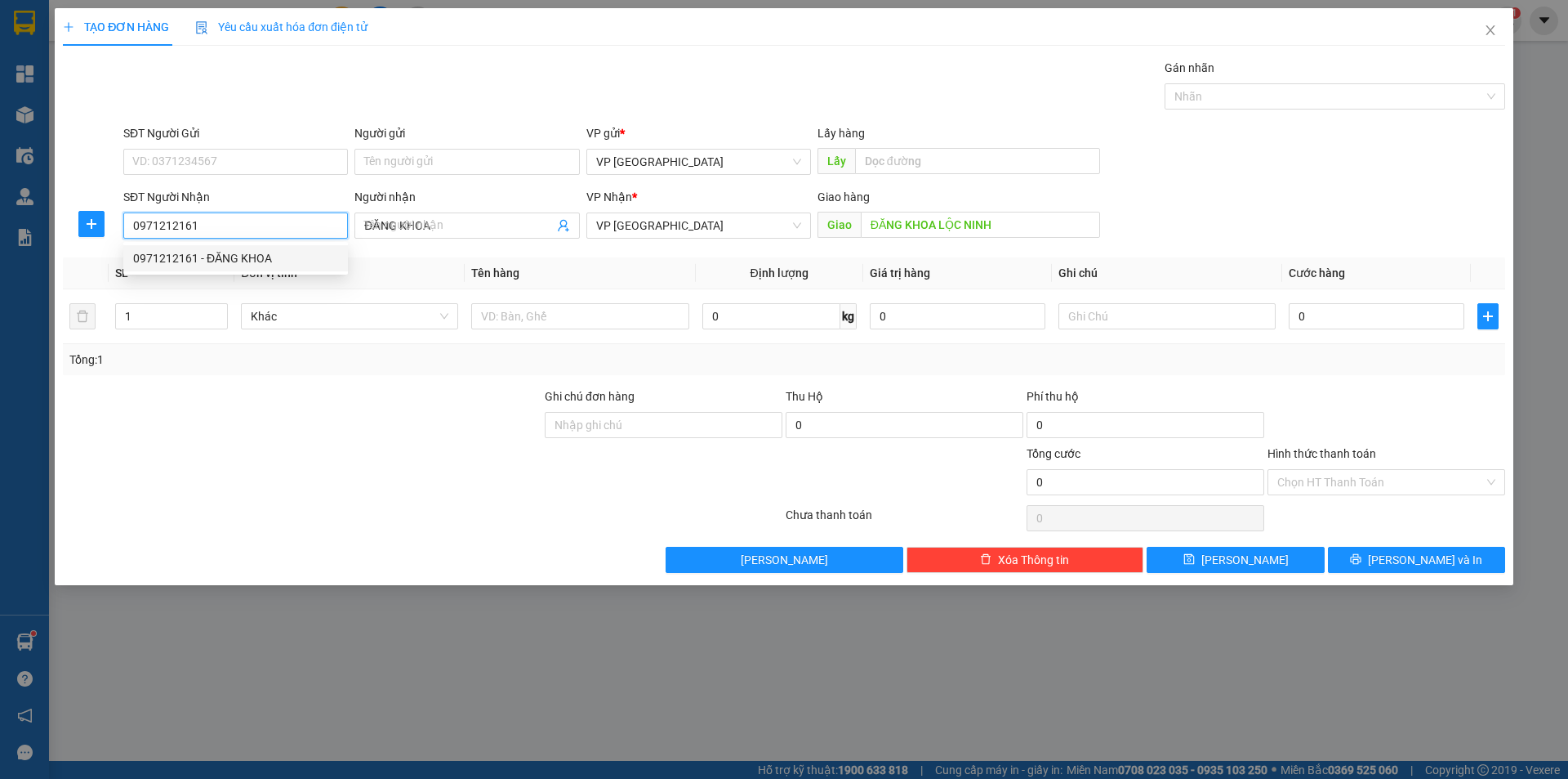
type input "30.000"
type input "0971212161"
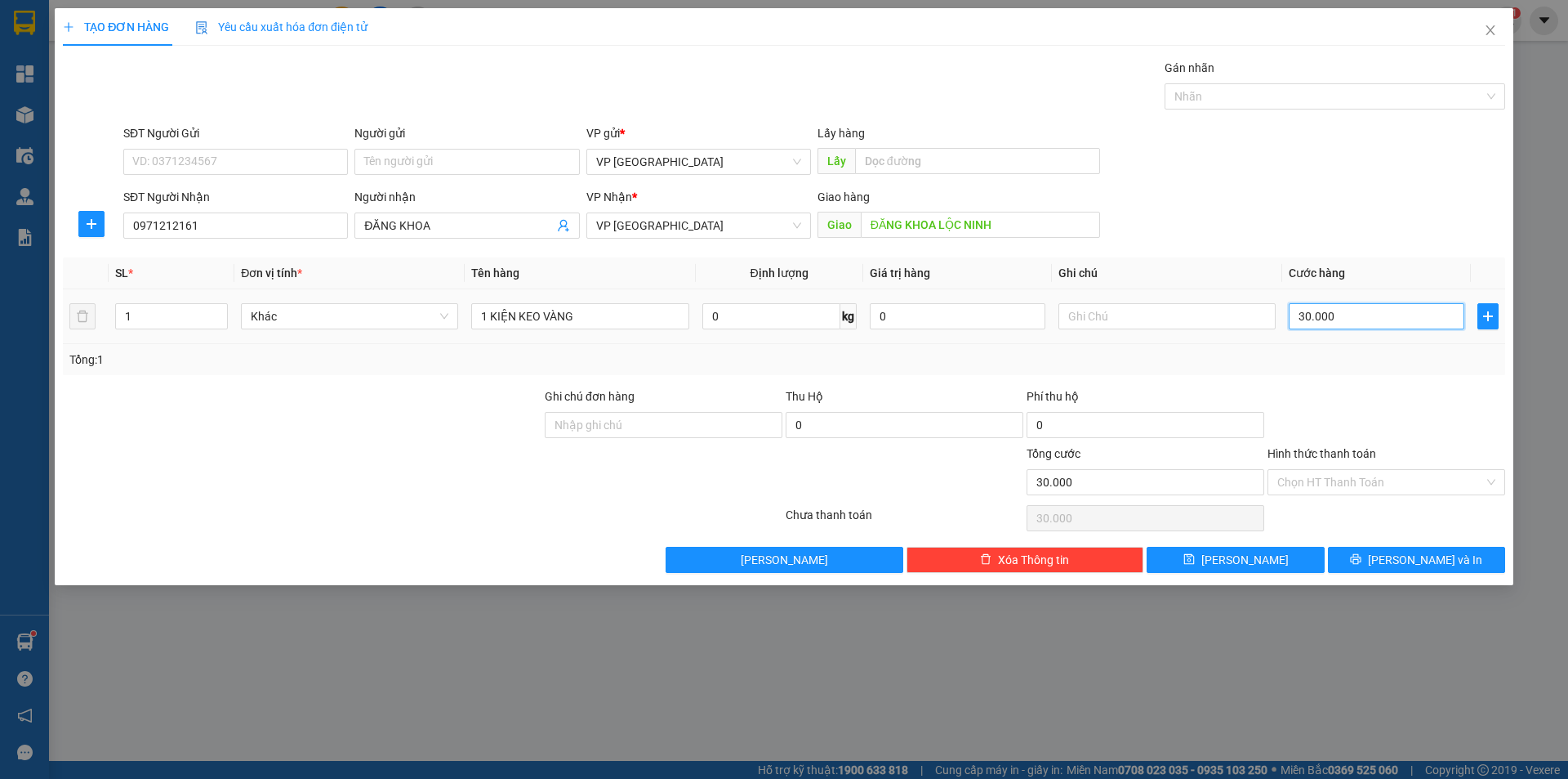
click at [1346, 320] on input "30.000" at bounding box center [1377, 317] width 176 height 26
type input "5"
type input "50"
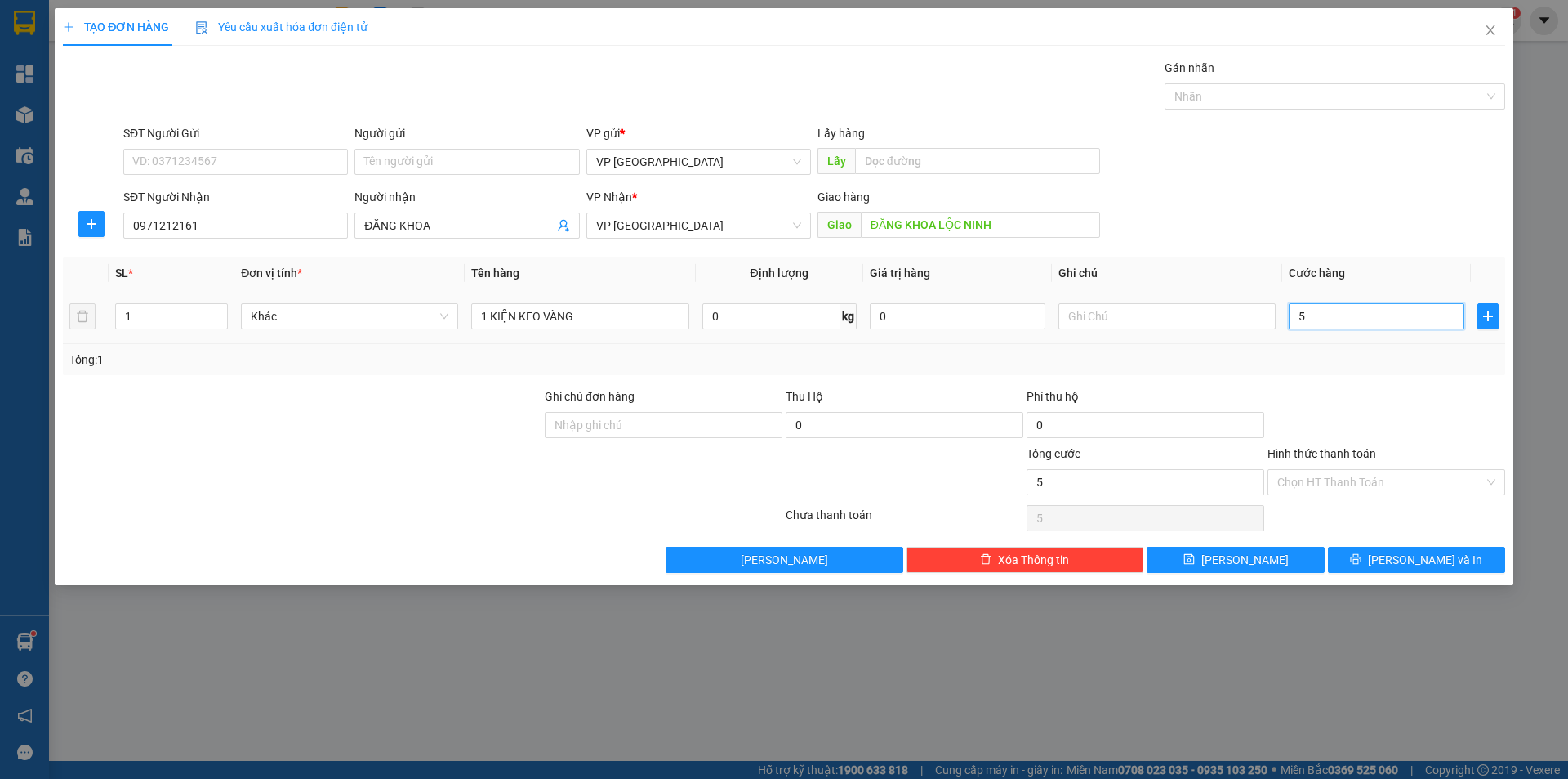
type input "50"
type input "50.000"
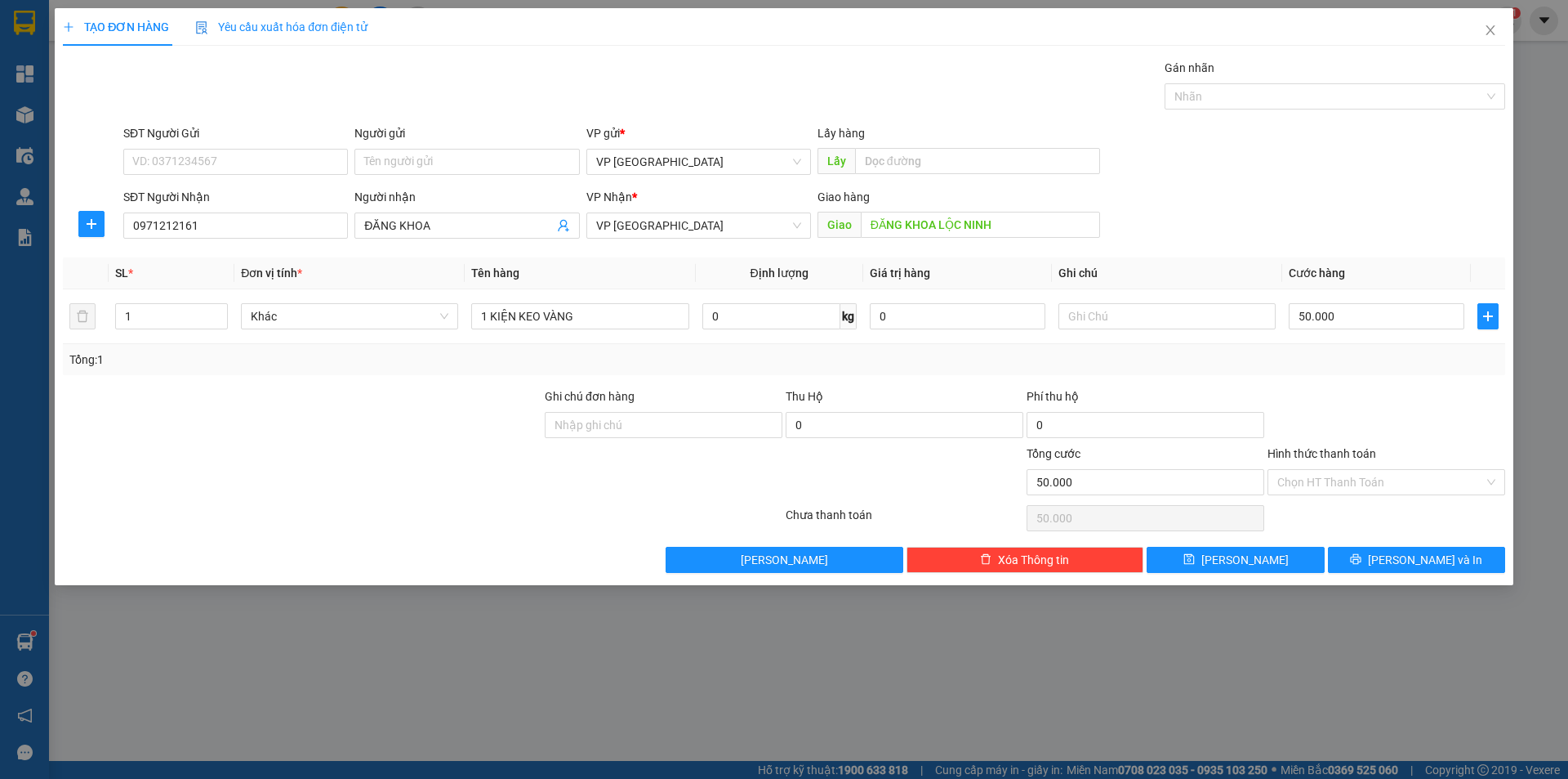
click at [1345, 375] on div "Transit Pickup Surcharge Ids Transit Deliver Surcharge Ids Transit Deliver Surc…" at bounding box center [784, 316] width 1443 height 514
click at [1286, 574] on div "TẠO ĐƠN HÀNG Yêu cầu xuất hóa đơn điện tử Transit Pickup Surcharge Ids Transit …" at bounding box center [784, 297] width 1459 height 577
click at [1272, 562] on button "[PERSON_NAME]" at bounding box center [1236, 559] width 177 height 26
type input "0"
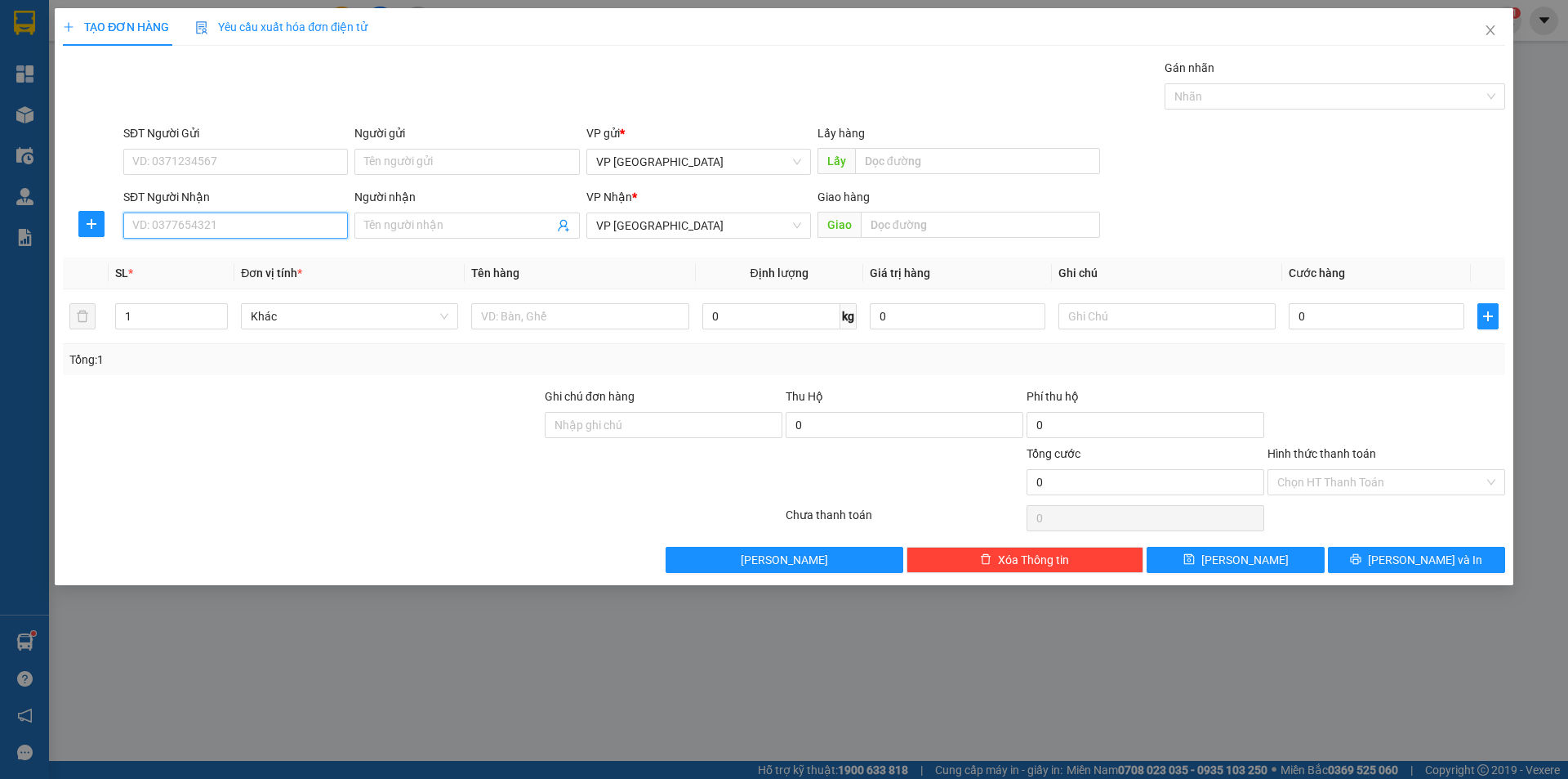
click at [213, 229] on input "SĐT Người Nhận" at bounding box center [235, 225] width 225 height 26
type input "0782032749"
click at [207, 275] on div "SL *" at bounding box center [171, 273] width 113 height 18
click at [208, 258] on th "SL *" at bounding box center [171, 274] width 126 height 32
click at [222, 228] on input "0782032749" at bounding box center [235, 225] width 225 height 26
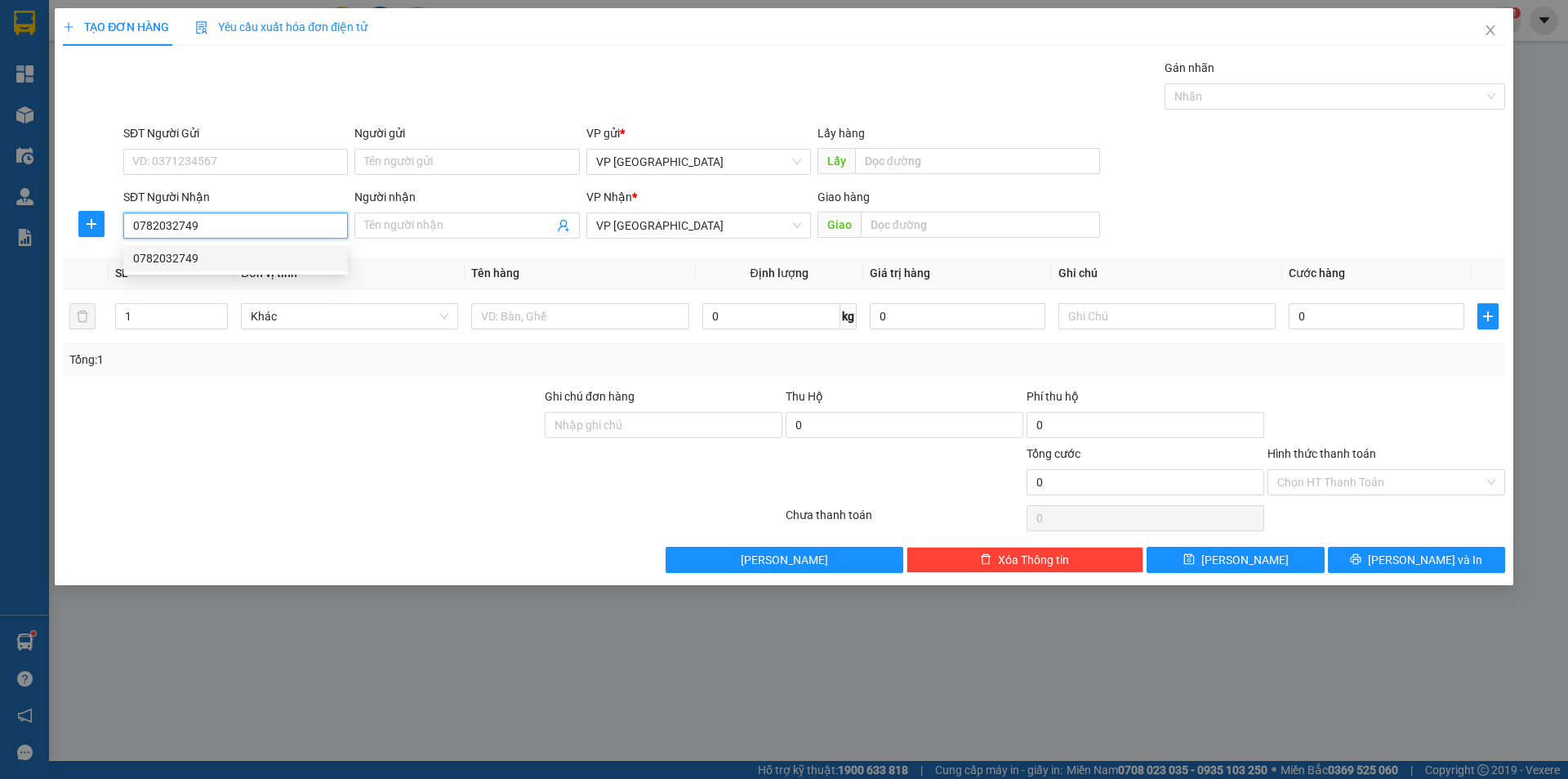
click at [212, 260] on div "0782032749" at bounding box center [236, 258] width 205 height 18
type input "loc dien"
type input "120.000"
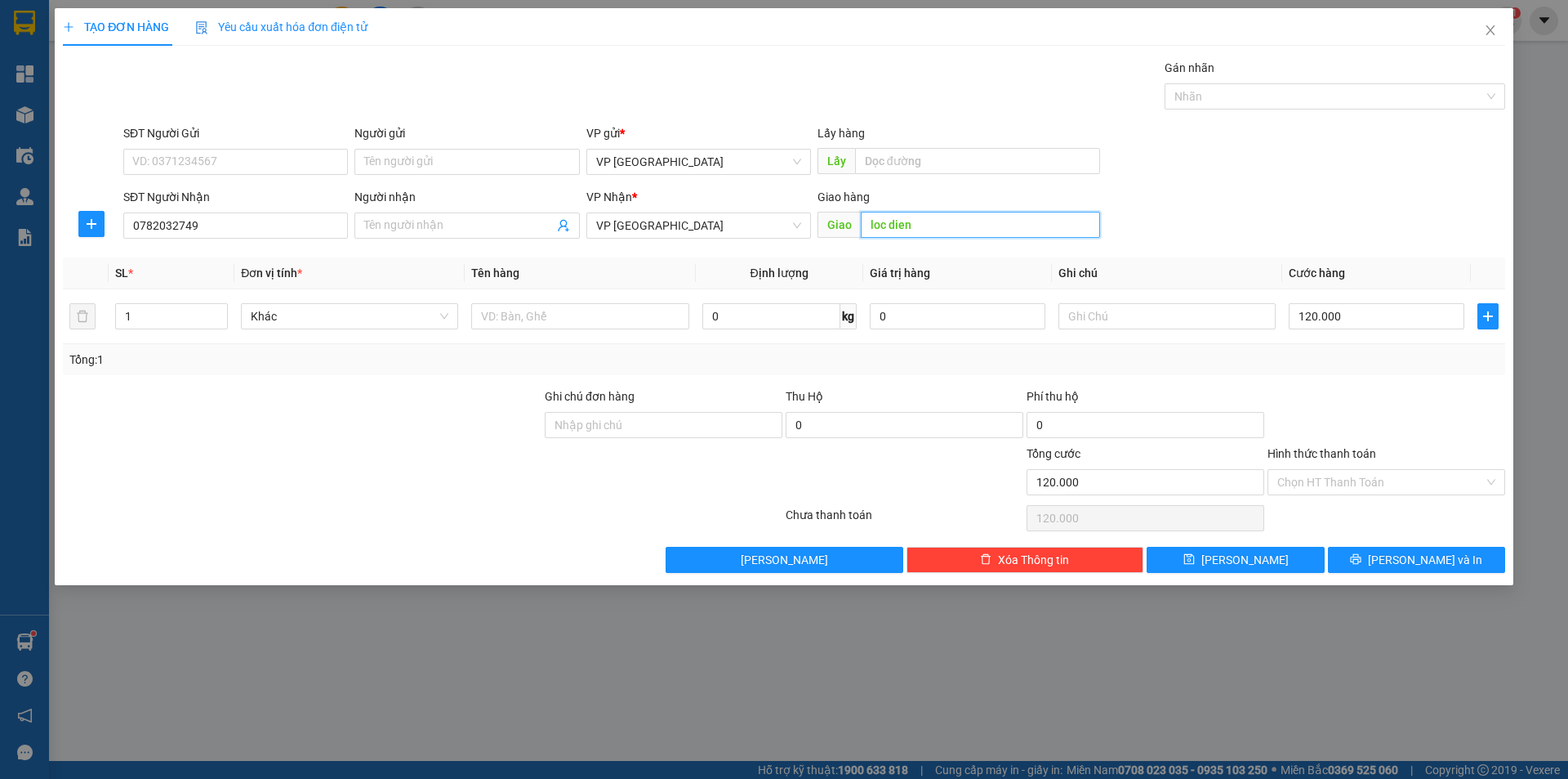
click at [945, 234] on input "loc dien" at bounding box center [981, 225] width 239 height 26
type input "lộc điền"
click at [625, 318] on input "text" at bounding box center [580, 317] width 218 height 26
type input "2 kiện"
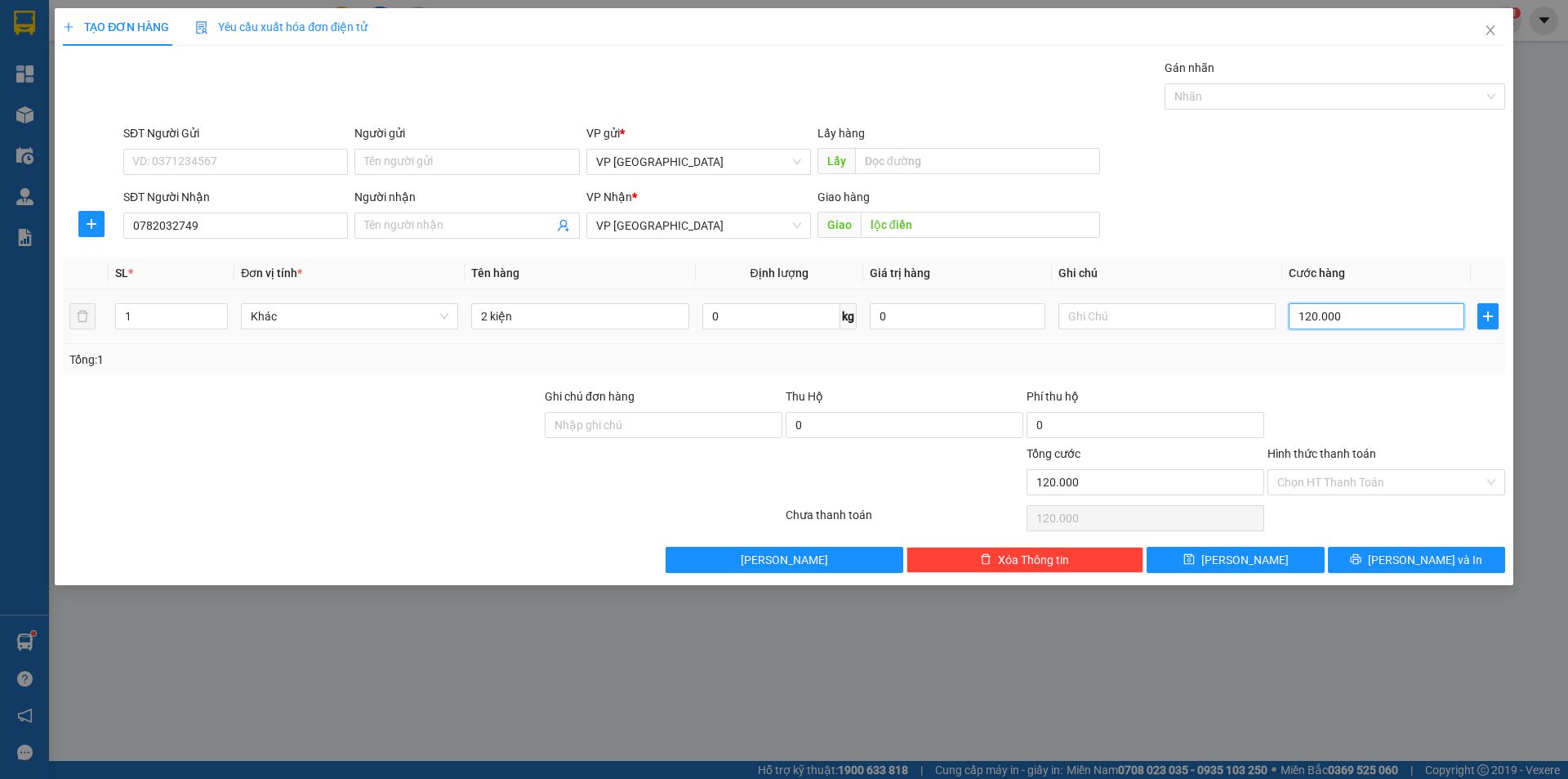
click at [1335, 310] on input "120.000" at bounding box center [1377, 317] width 176 height 26
type input "8"
type input "80"
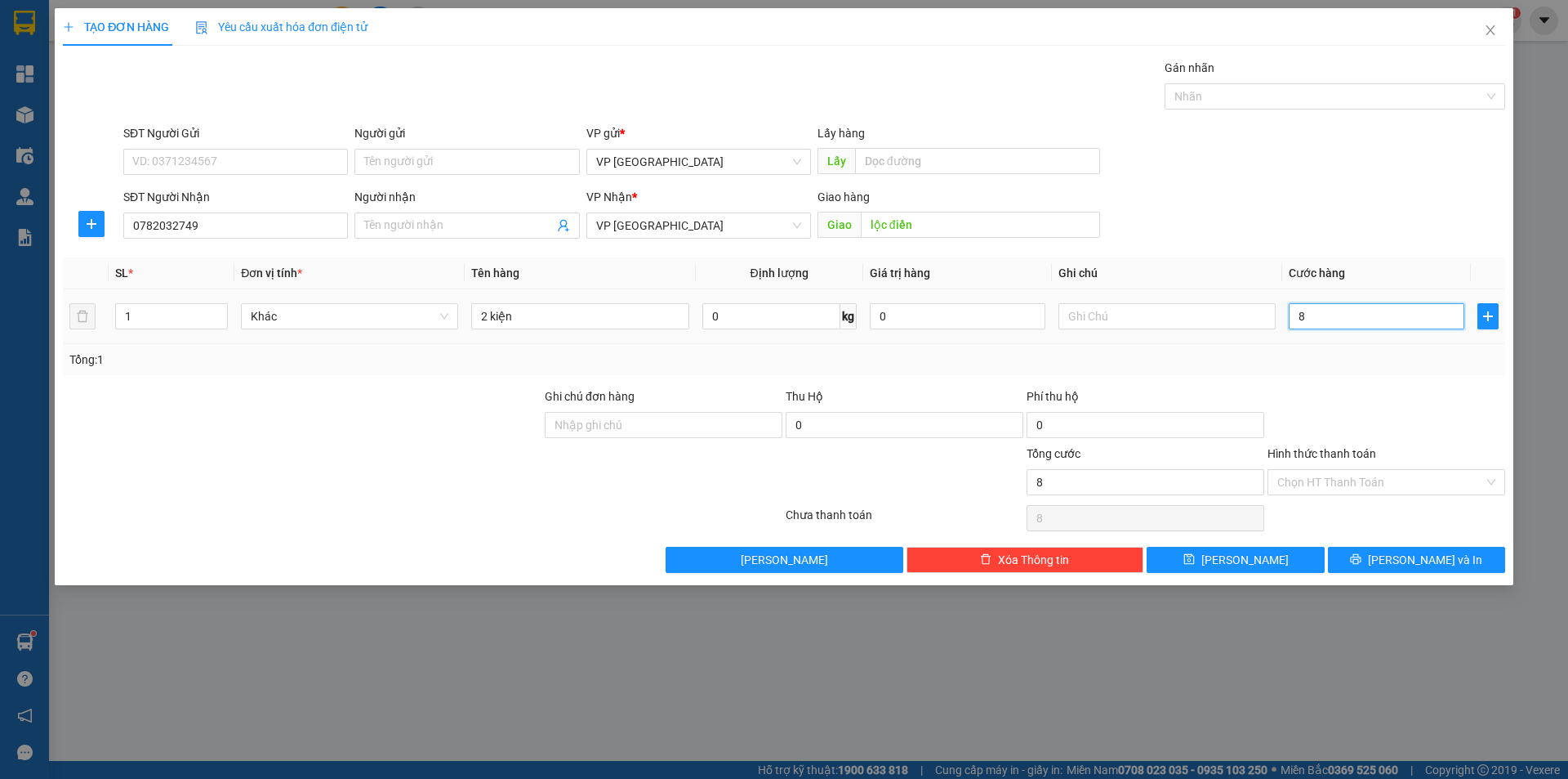
type input "80"
type input "80.000"
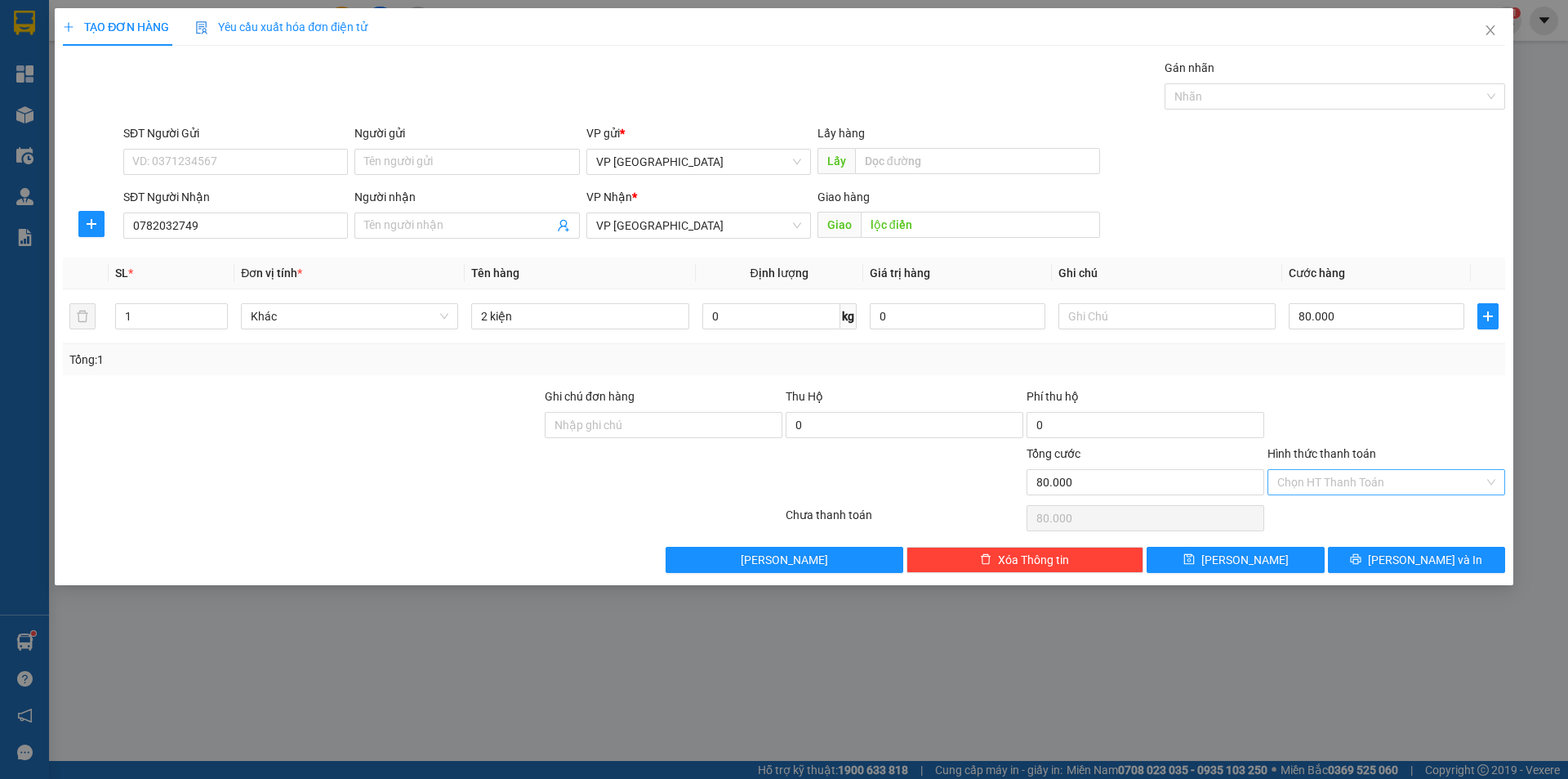
click at [1335, 479] on input "Hình thức thanh toán" at bounding box center [1380, 482] width 206 height 24
drag, startPoint x: 1336, startPoint y: 506, endPoint x: 1313, endPoint y: 571, distance: 68.9
click at [1335, 506] on div "Tại văn phòng" at bounding box center [1387, 514] width 219 height 18
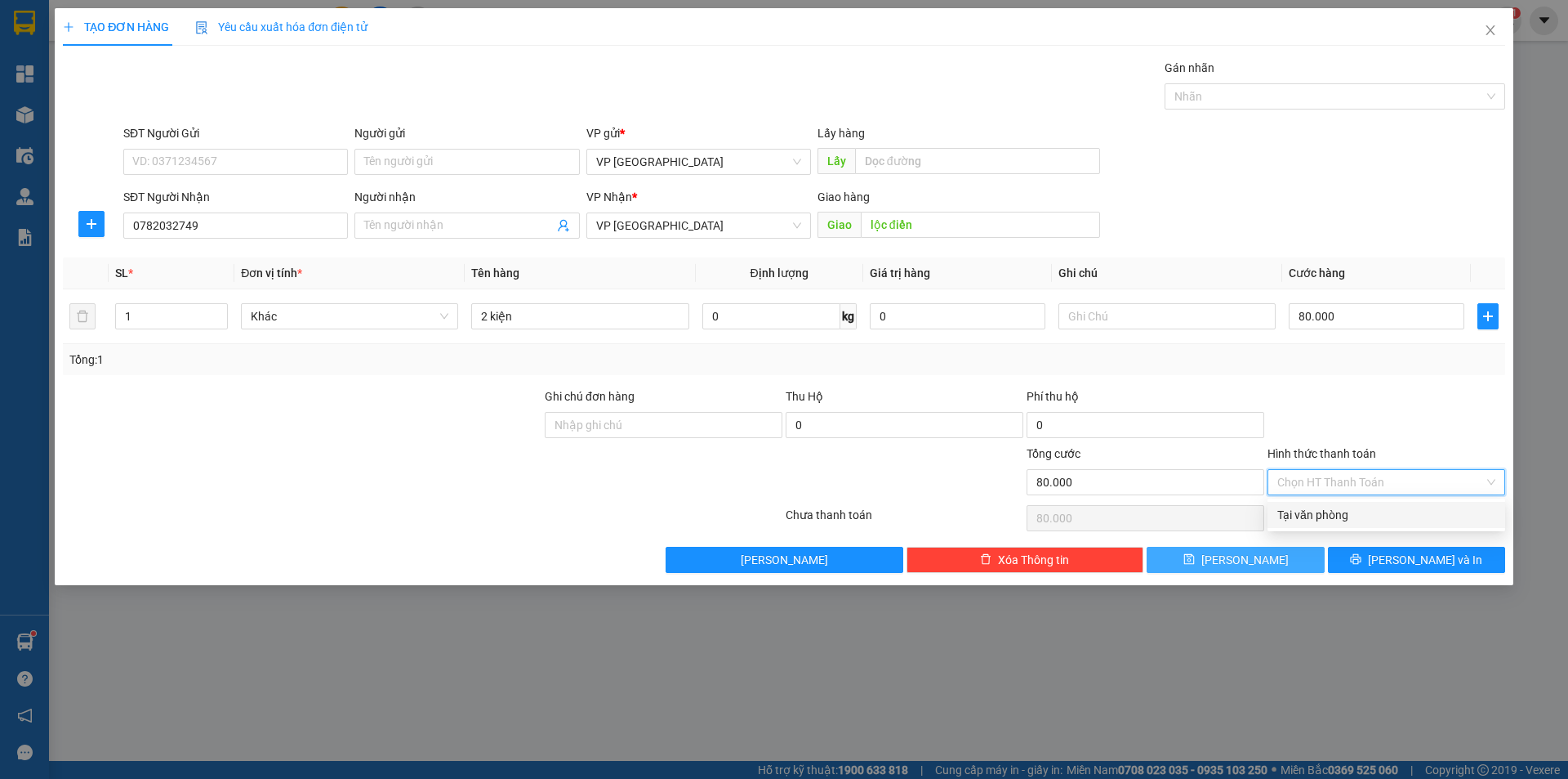
type input "0"
click at [1235, 563] on button "[PERSON_NAME]" at bounding box center [1236, 559] width 177 height 26
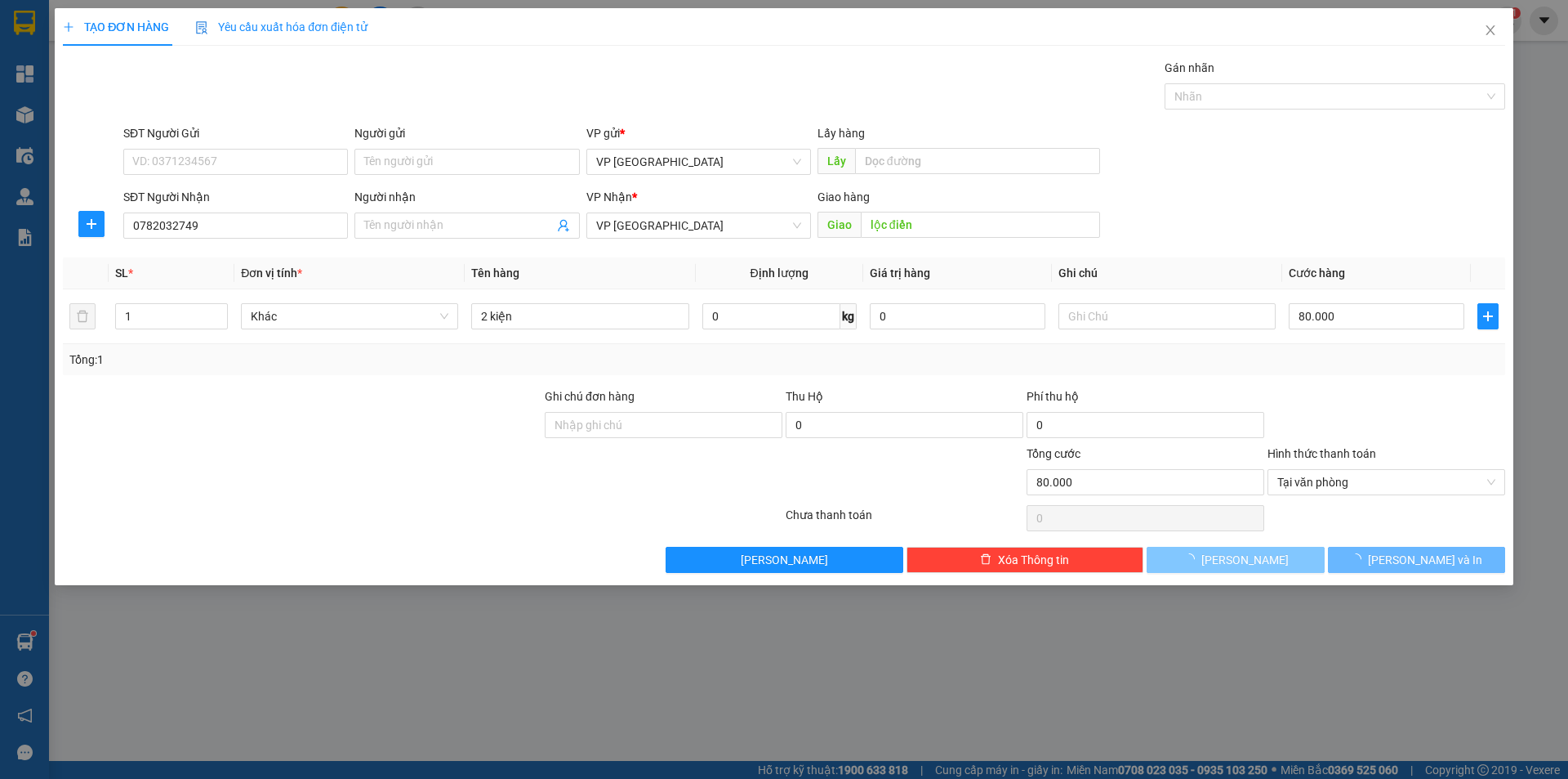
type input "0"
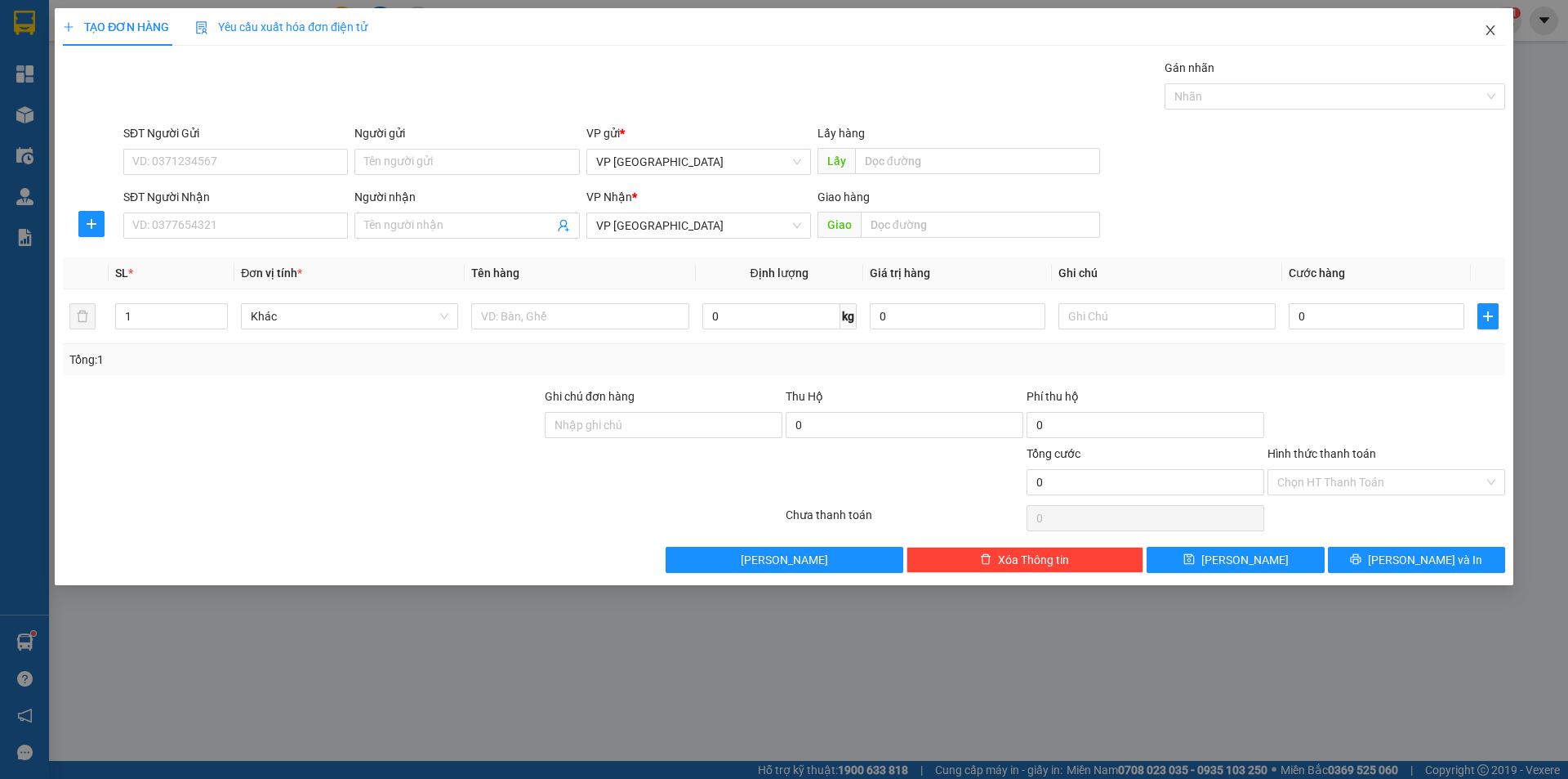
click at [1484, 32] on icon "close" at bounding box center [1490, 30] width 13 height 13
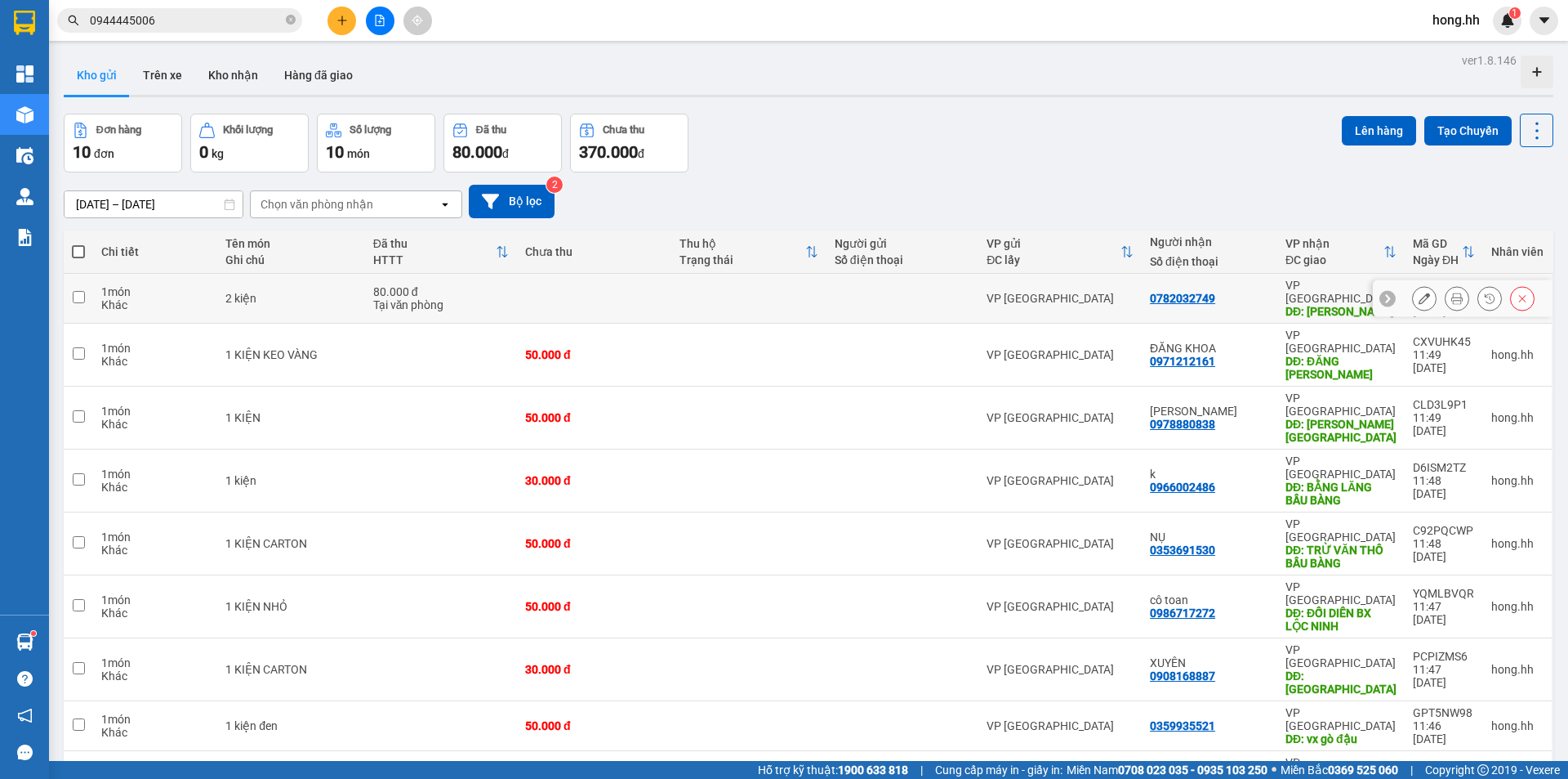
click at [604, 290] on td at bounding box center [594, 298] width 154 height 50
checkbox input "true"
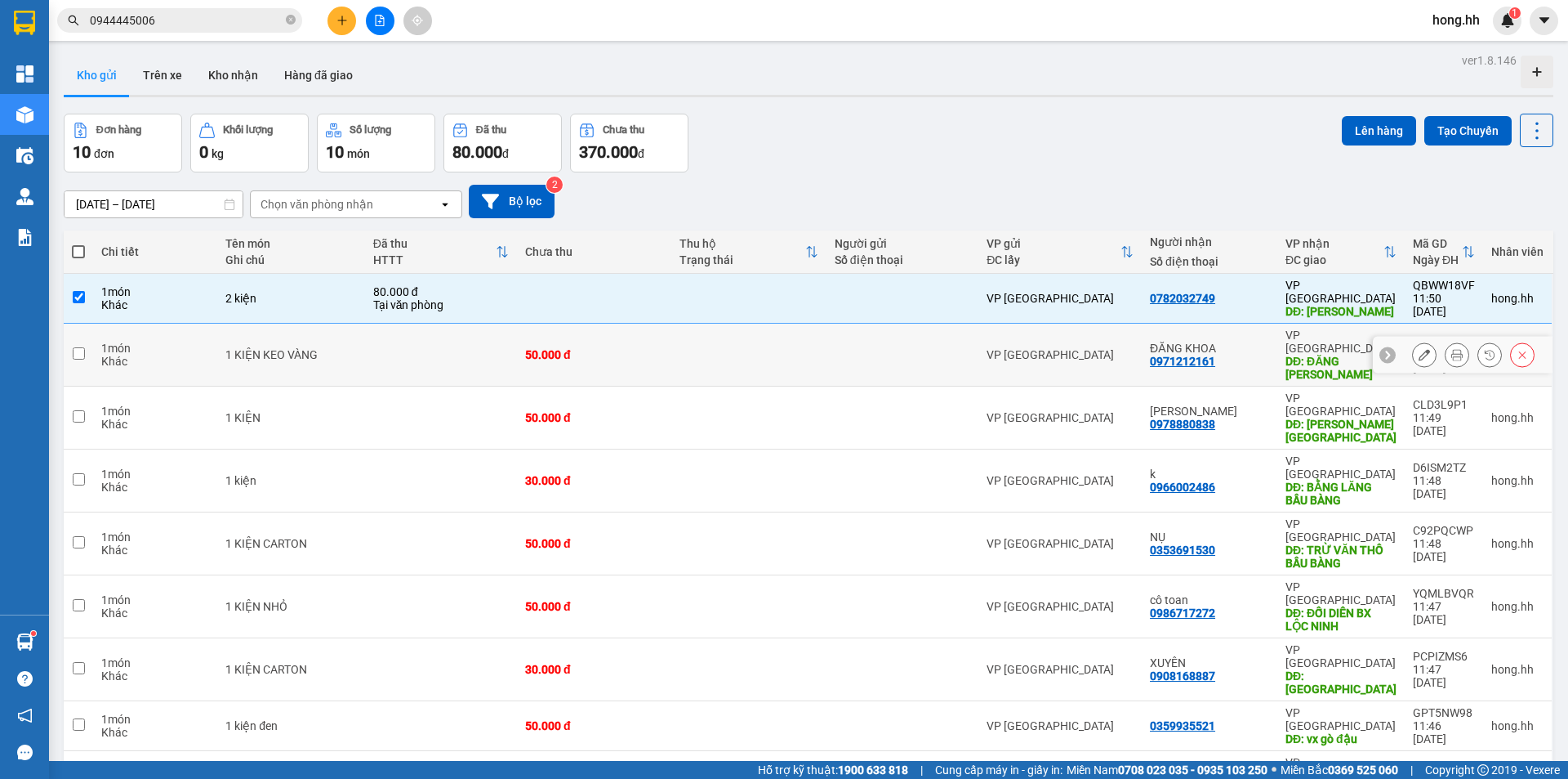
click at [603, 348] on div "50.000 đ" at bounding box center [594, 355] width 138 height 13
checkbox input "true"
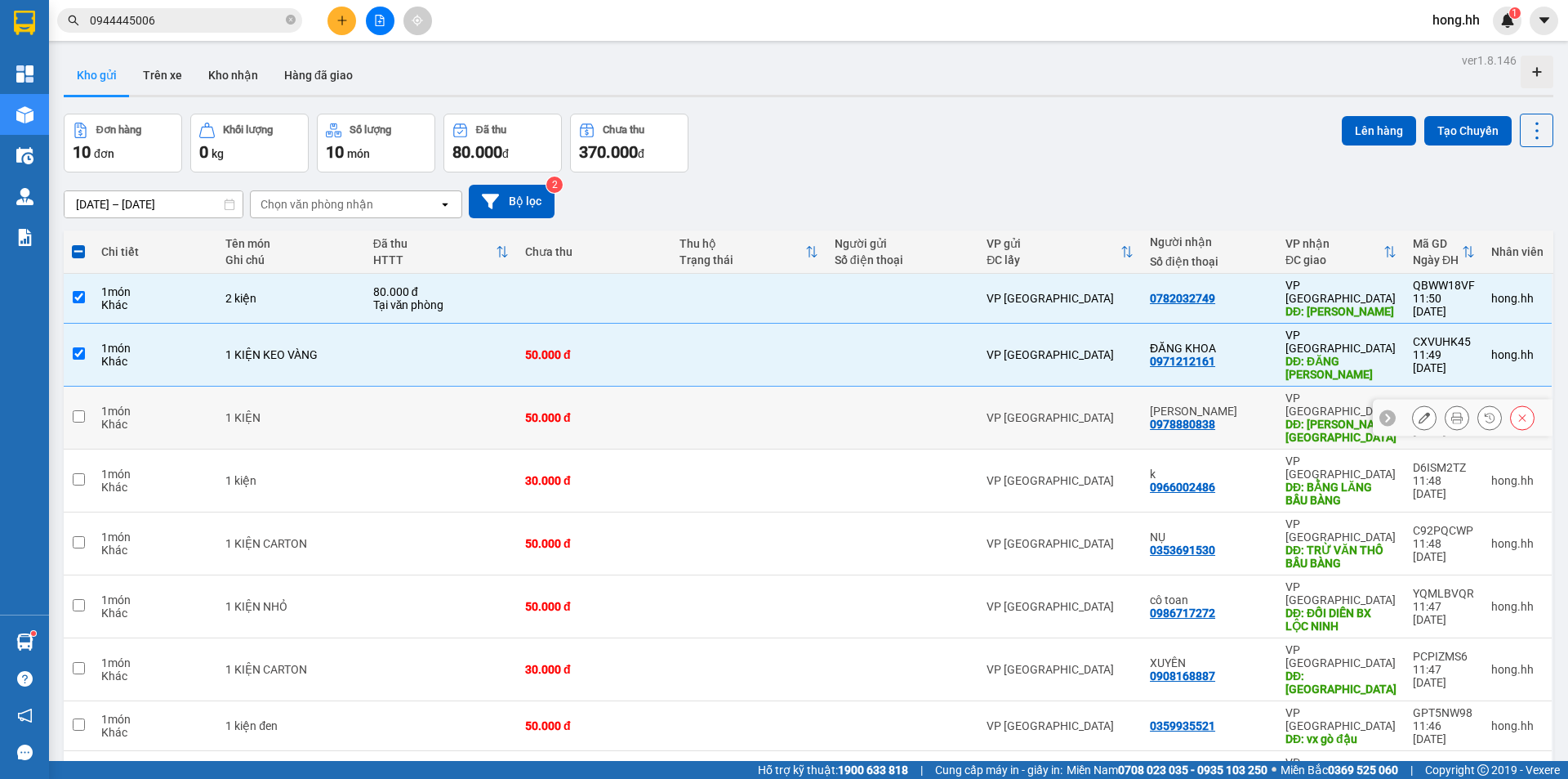
click at [614, 402] on td "50.000 đ" at bounding box center [594, 418] width 154 height 63
checkbox input "true"
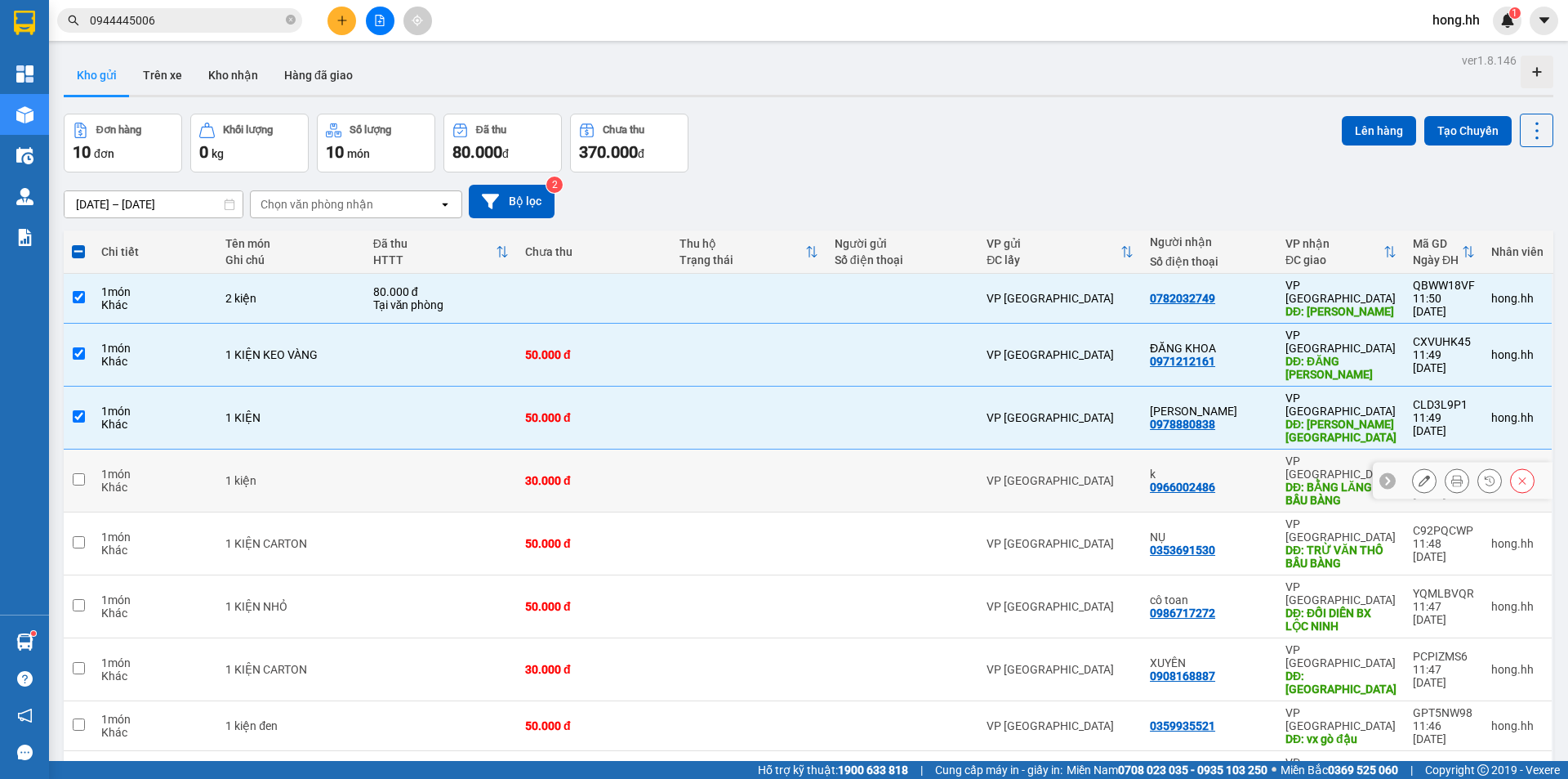
click at [614, 474] on div "30.000 đ" at bounding box center [594, 480] width 138 height 13
checkbox input "true"
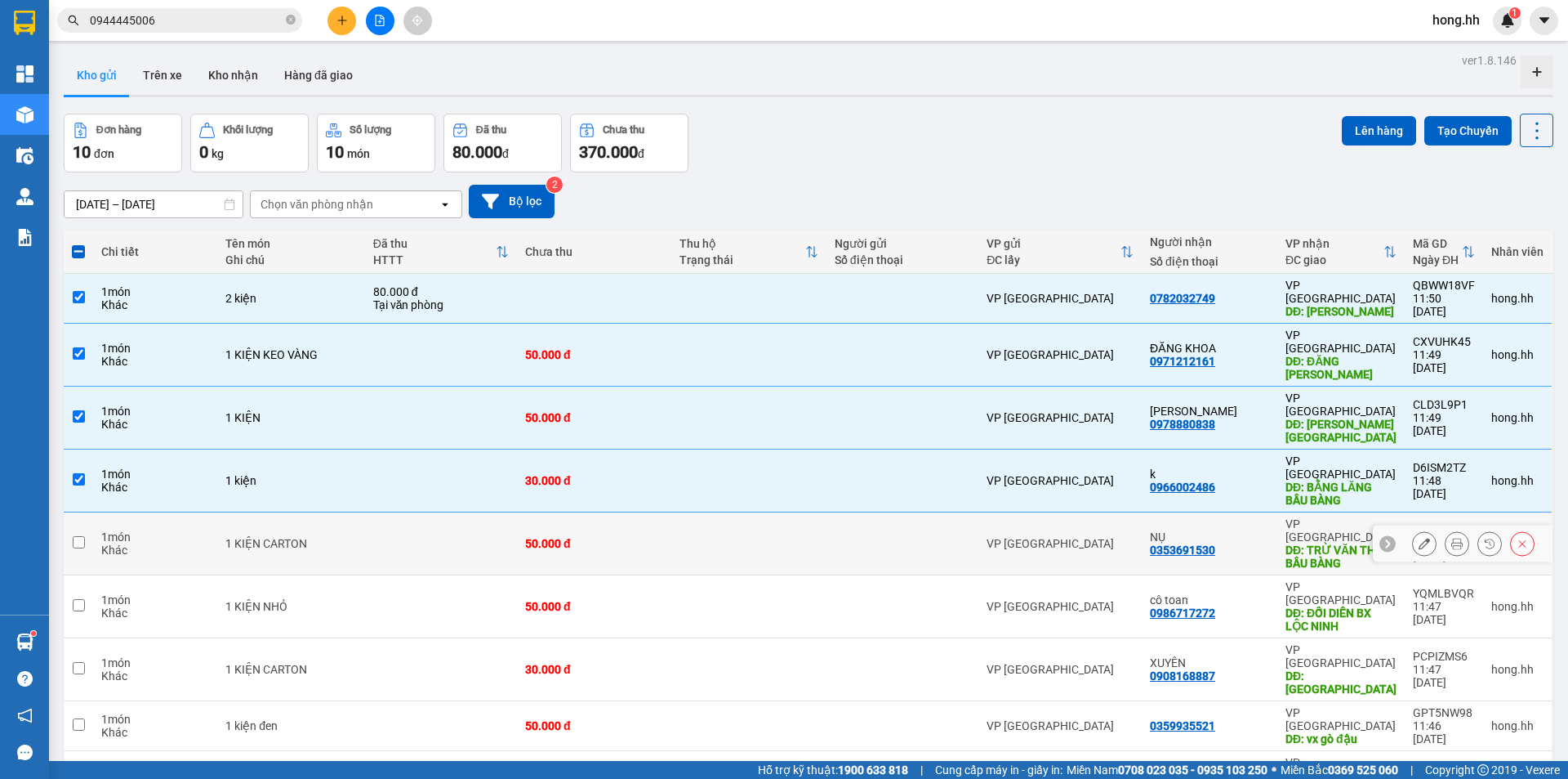
click at [604, 537] on div "50.000 đ" at bounding box center [594, 544] width 138 height 13
checkbox input "true"
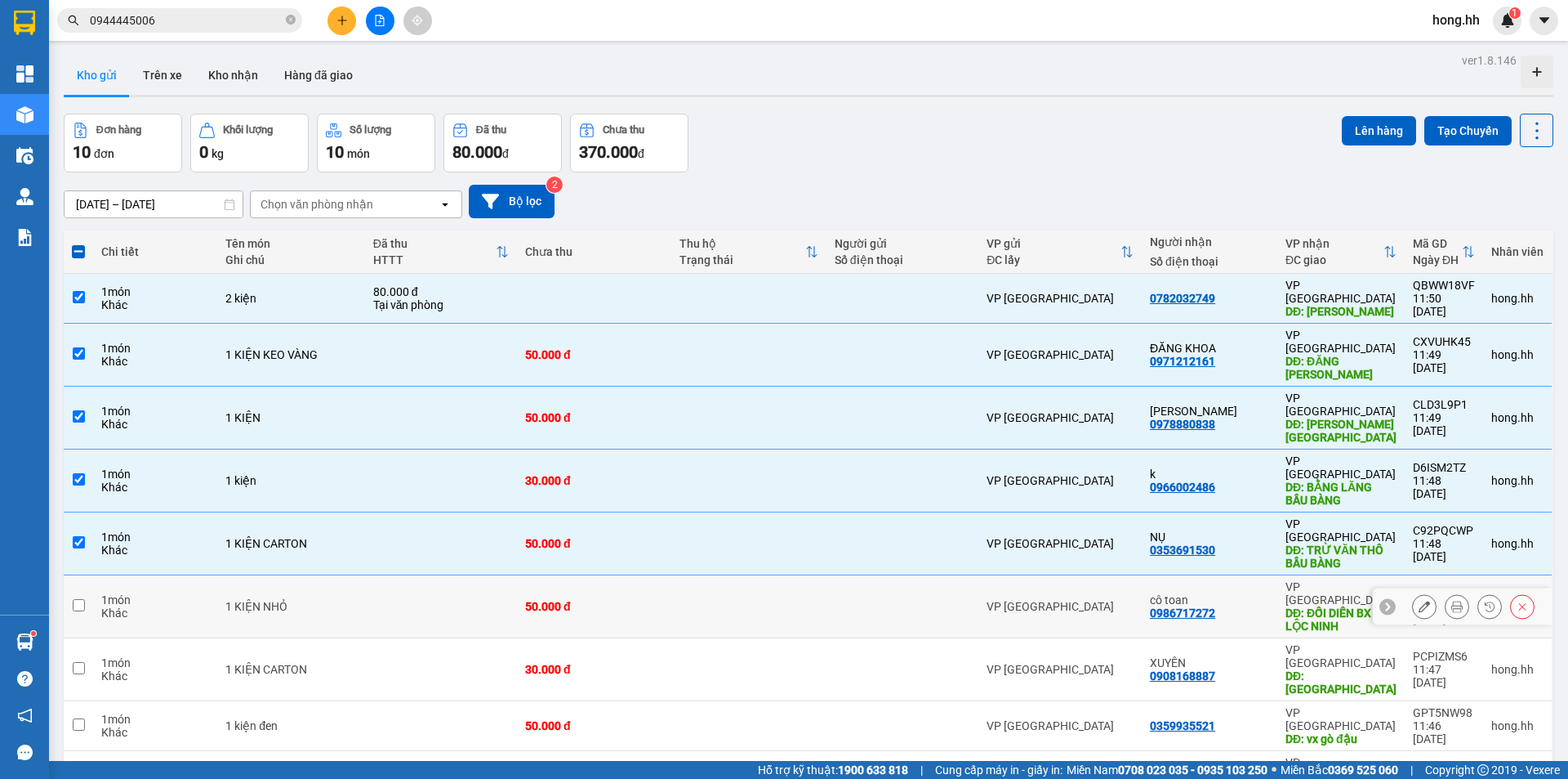
click at [584, 575] on td "50.000 đ" at bounding box center [594, 606] width 154 height 63
checkbox input "true"
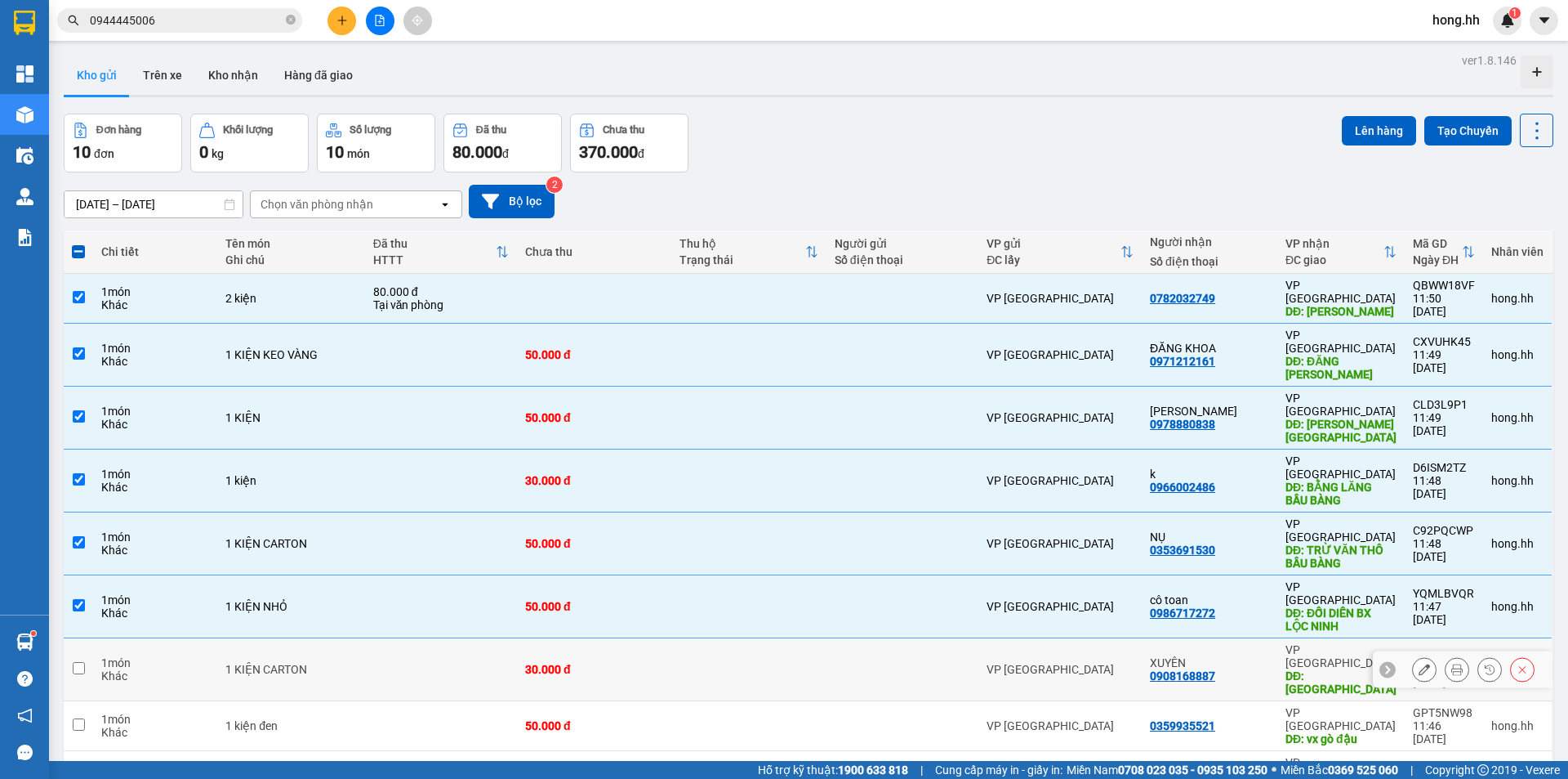
click at [576, 638] on td "30.000 đ" at bounding box center [594, 669] width 154 height 63
checkbox input "true"
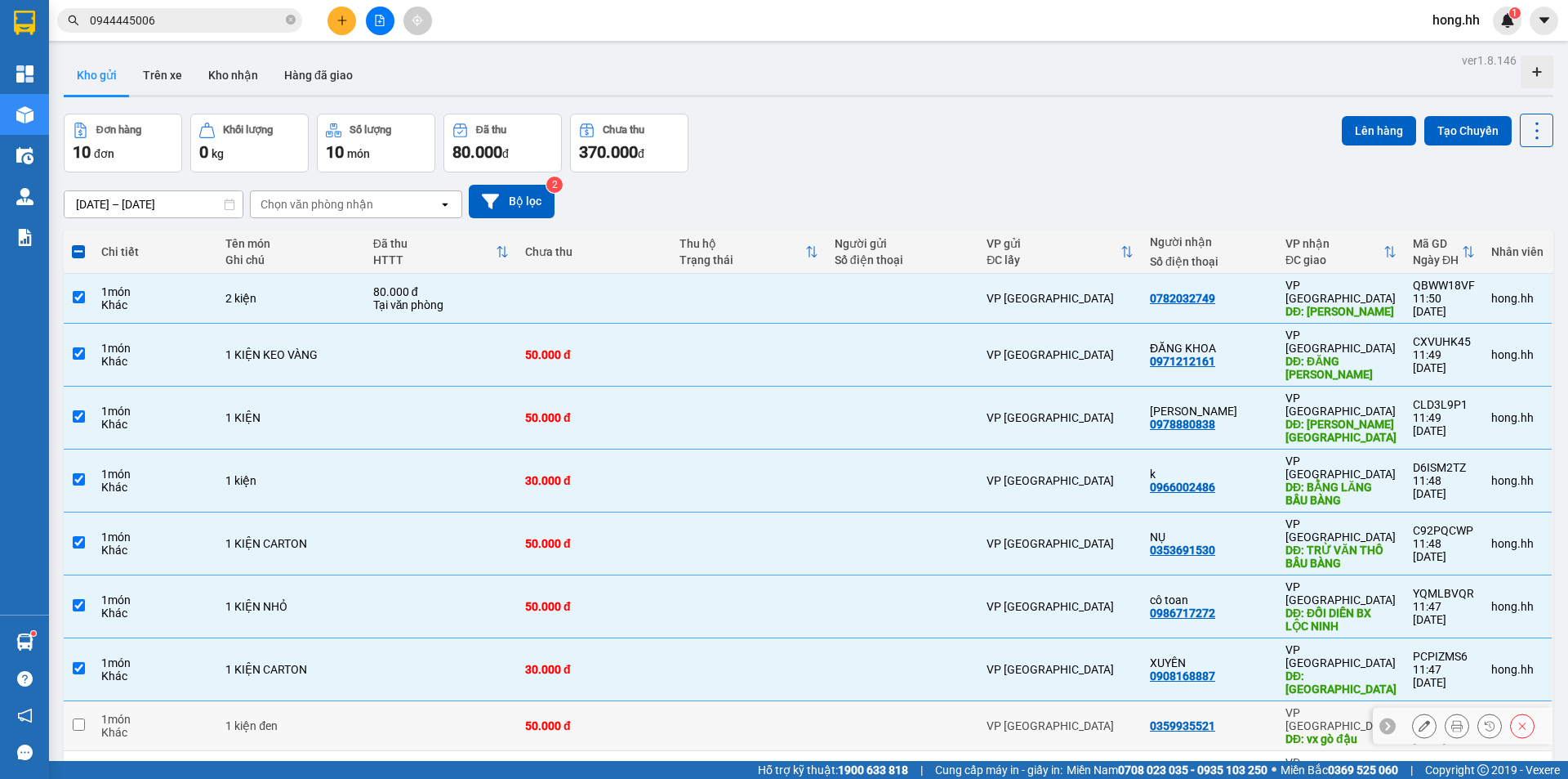
drag, startPoint x: 572, startPoint y: 637, endPoint x: 558, endPoint y: 671, distance: 36.8
click at [572, 701] on td "50.000 đ" at bounding box center [594, 726] width 154 height 50
checkbox input "true"
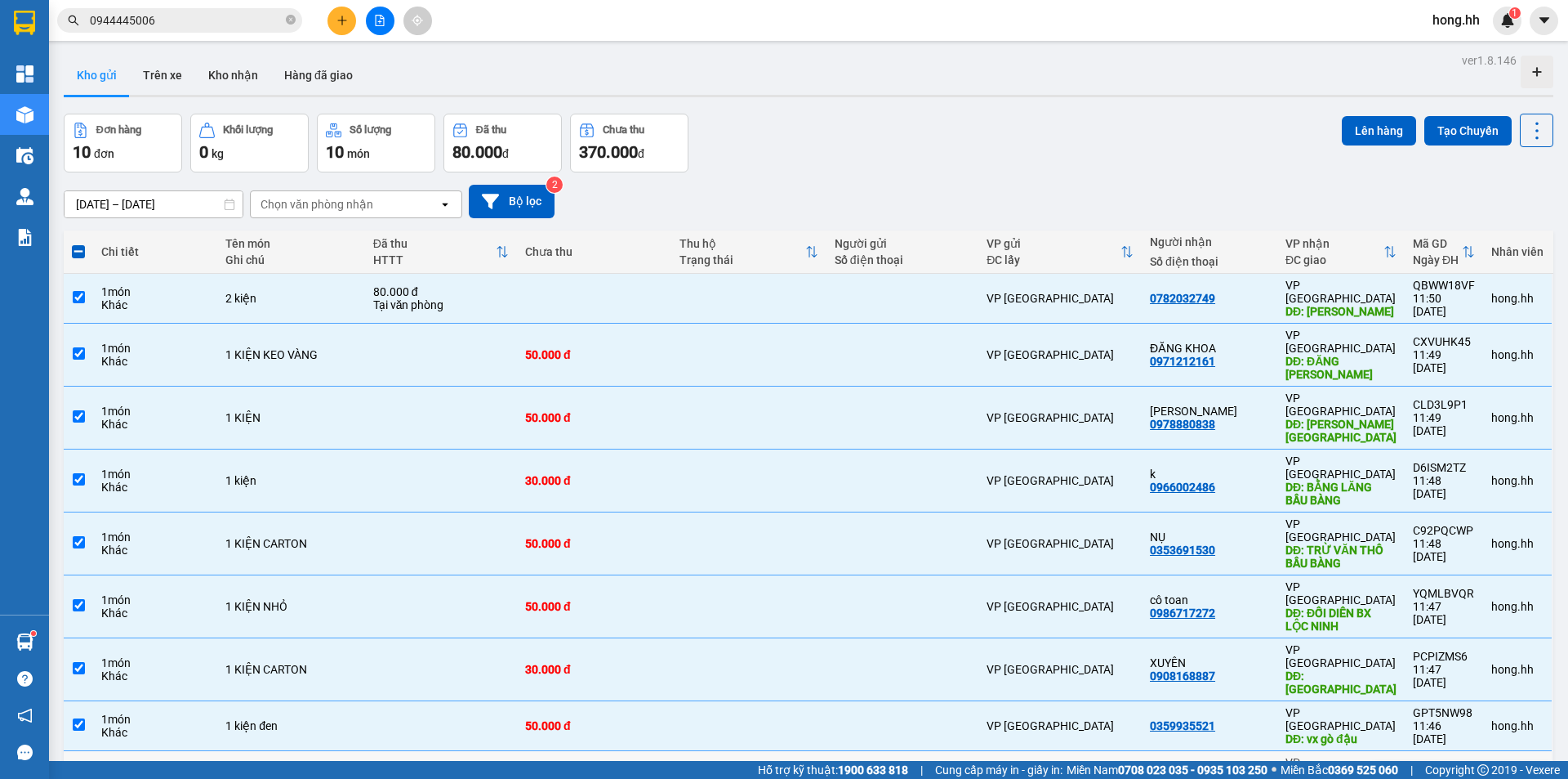
click at [558, 775] on div "30.000 đ" at bounding box center [594, 782] width 138 height 13
checkbox input "true"
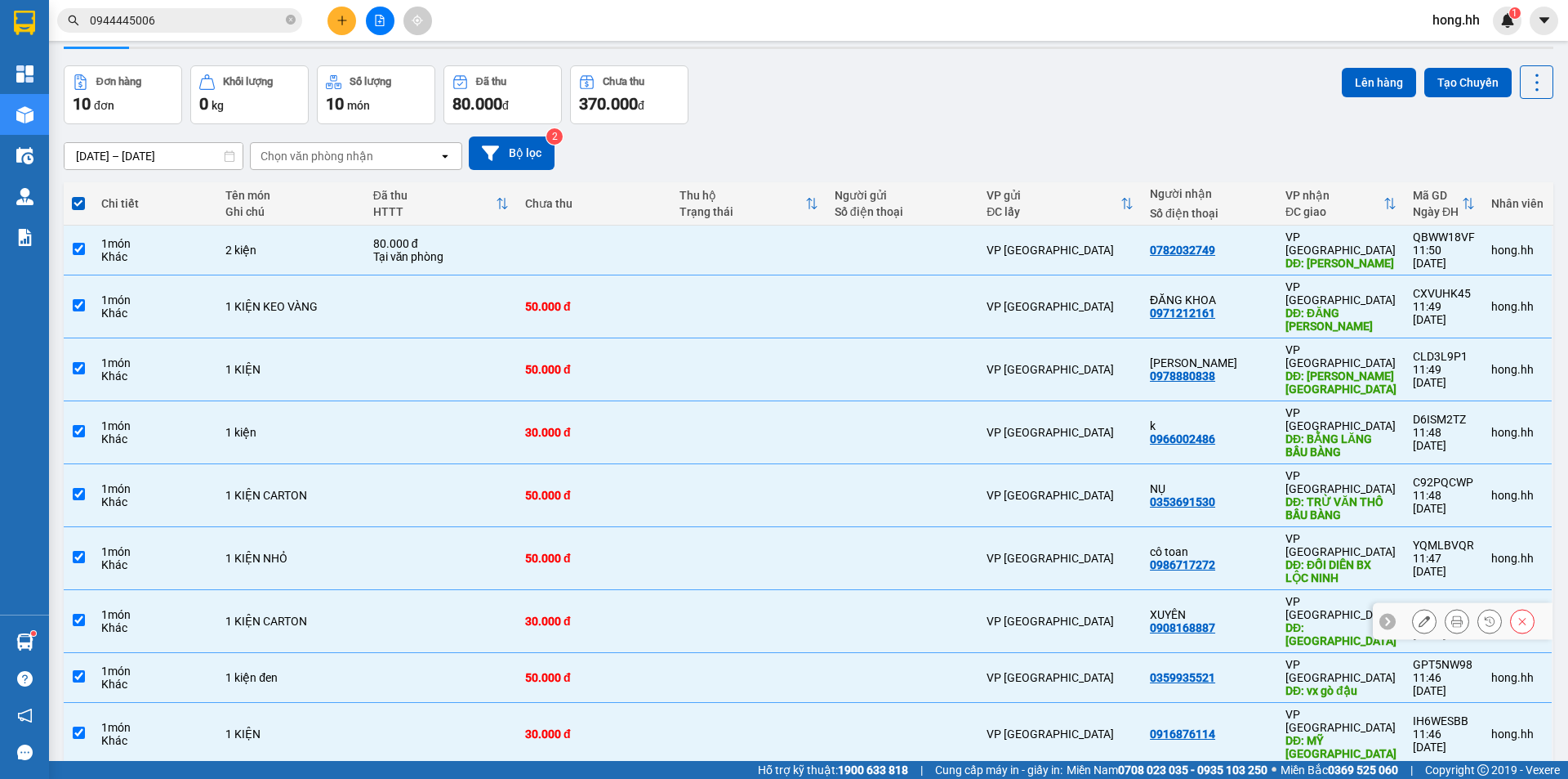
scroll to position [75, 0]
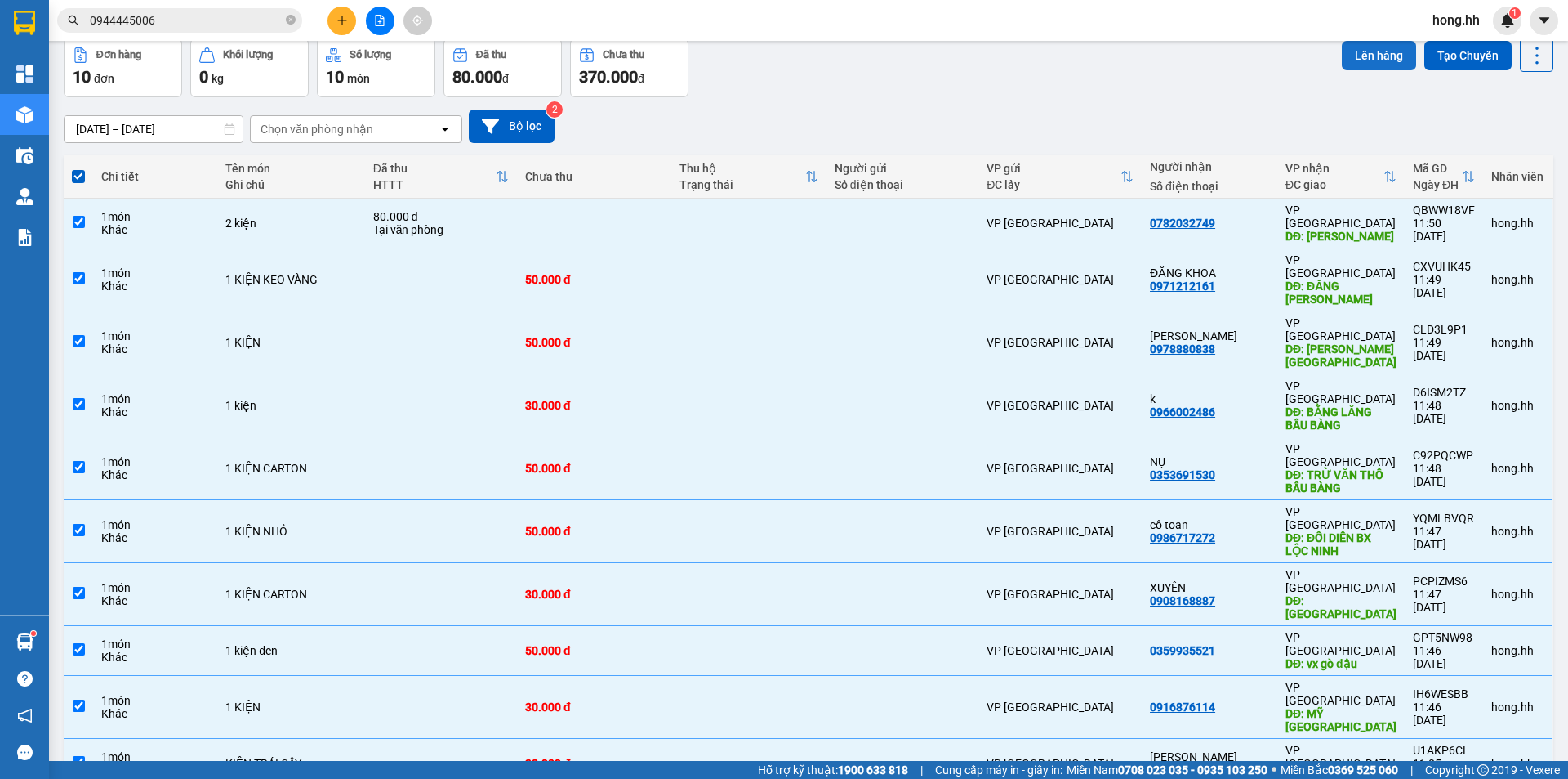
click at [1366, 59] on button "Lên hàng" at bounding box center [1379, 55] width 75 height 29
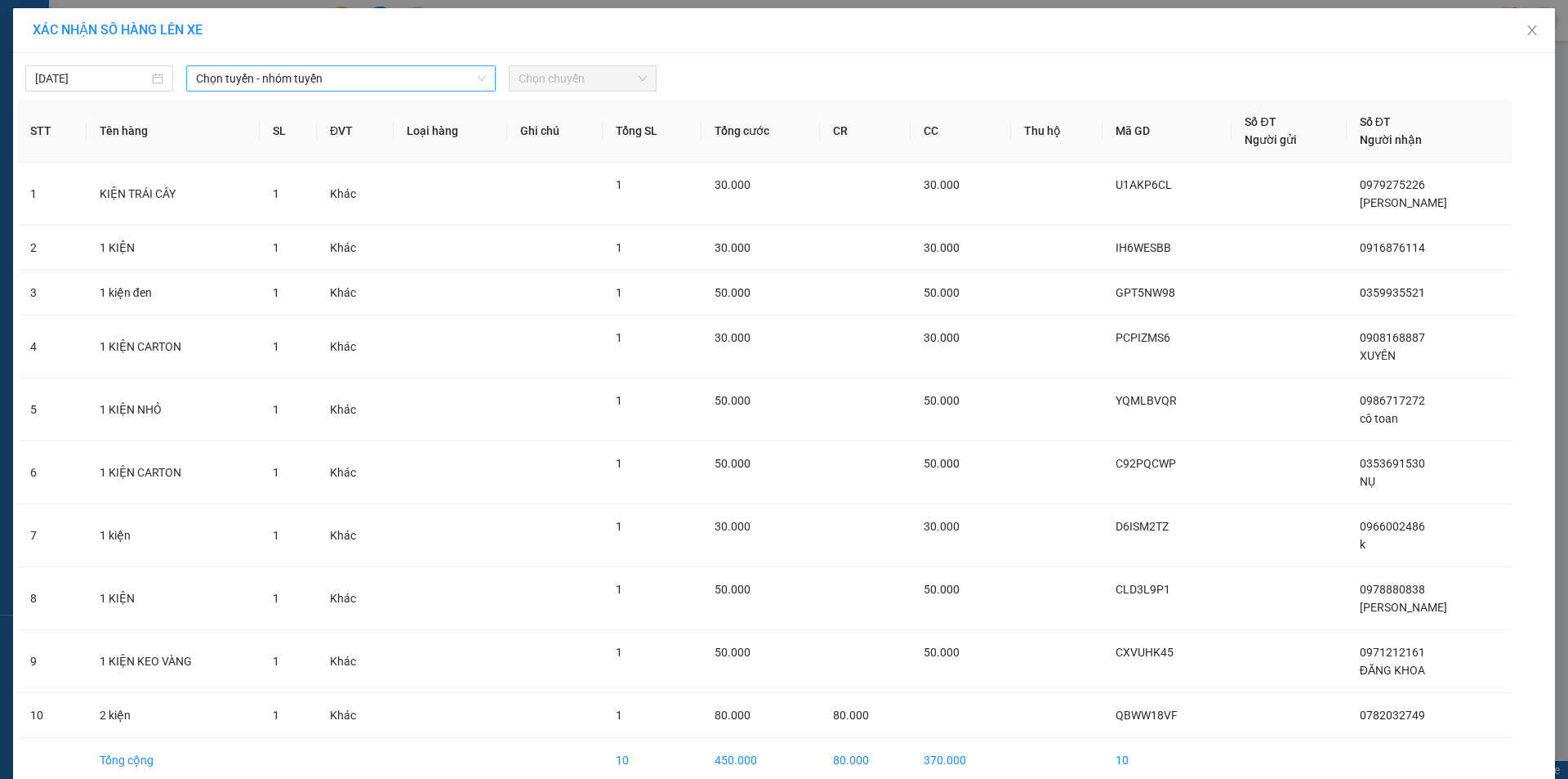
click at [247, 74] on span "Chọn tuyến - nhóm tuyến" at bounding box center [341, 78] width 290 height 24
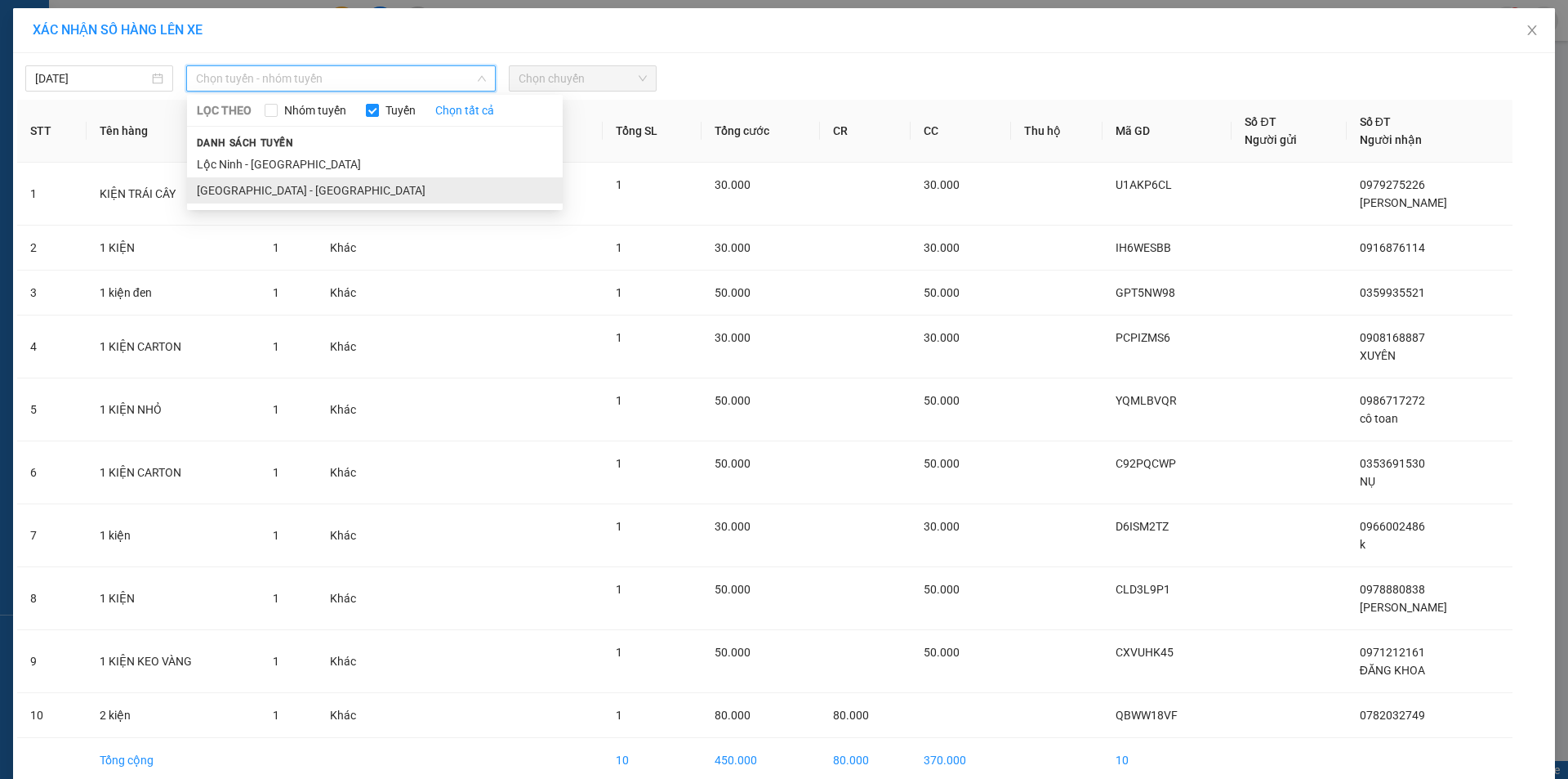
click at [241, 186] on li "[GEOGRAPHIC_DATA] - [GEOGRAPHIC_DATA]" at bounding box center [374, 191] width 375 height 26
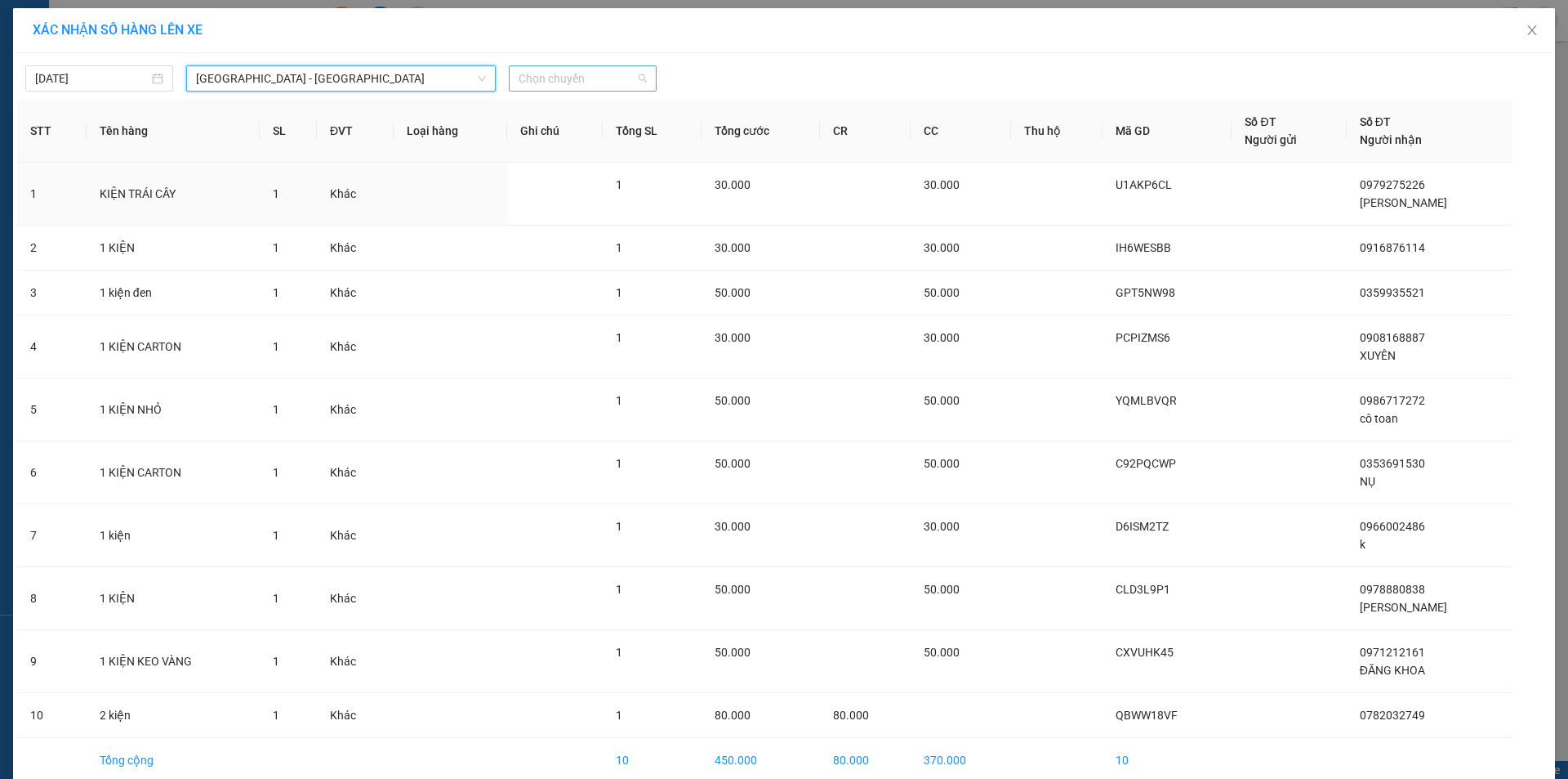
click at [559, 80] on span "Chọn chuyến" at bounding box center [582, 78] width 128 height 24
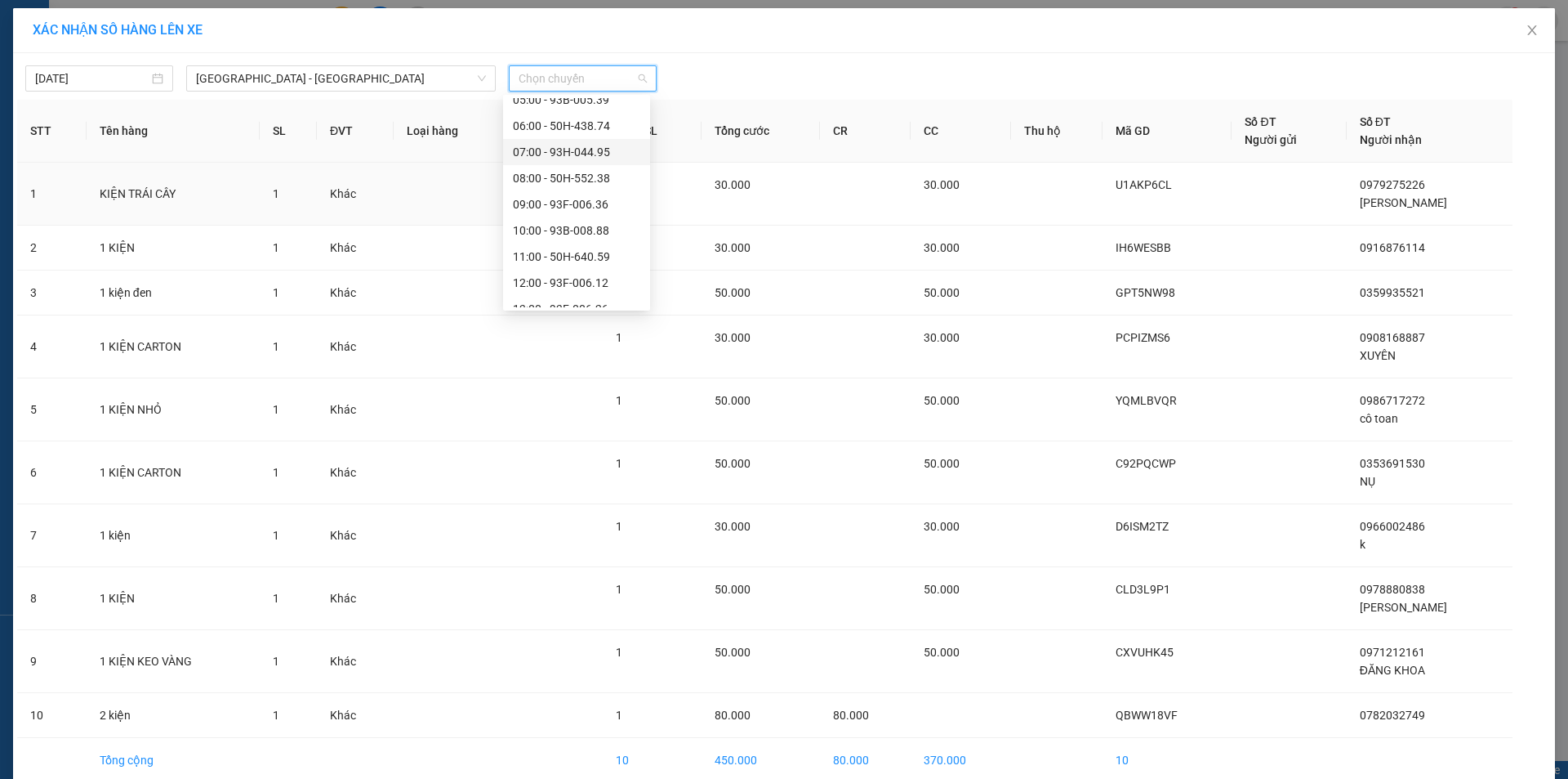
scroll to position [163, 0]
click at [603, 159] on div "11:00 - 50H-640.59" at bounding box center [576, 156] width 127 height 18
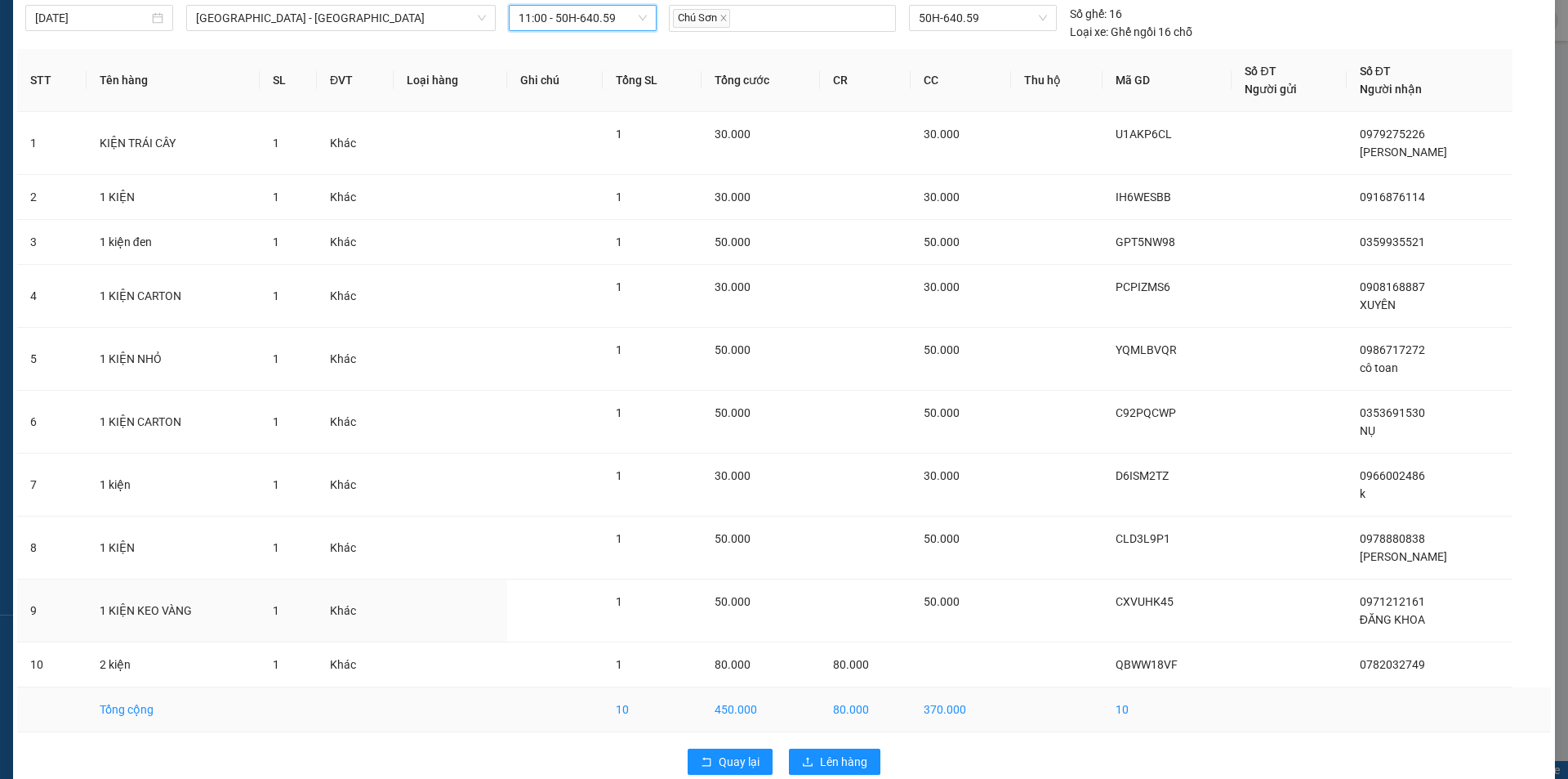
scroll to position [88, 0]
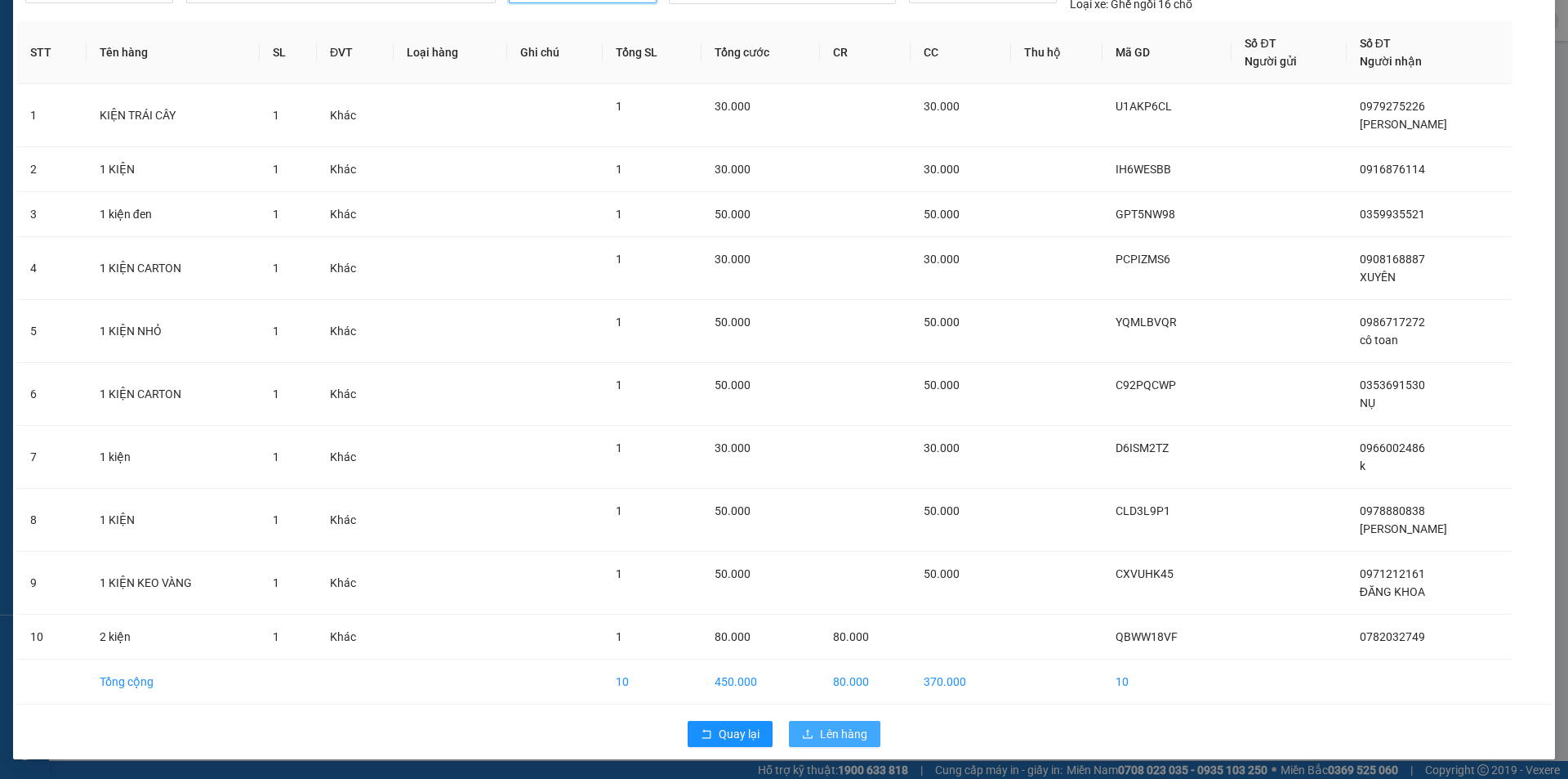
click at [841, 730] on span "Lên hàng" at bounding box center [843, 733] width 48 height 18
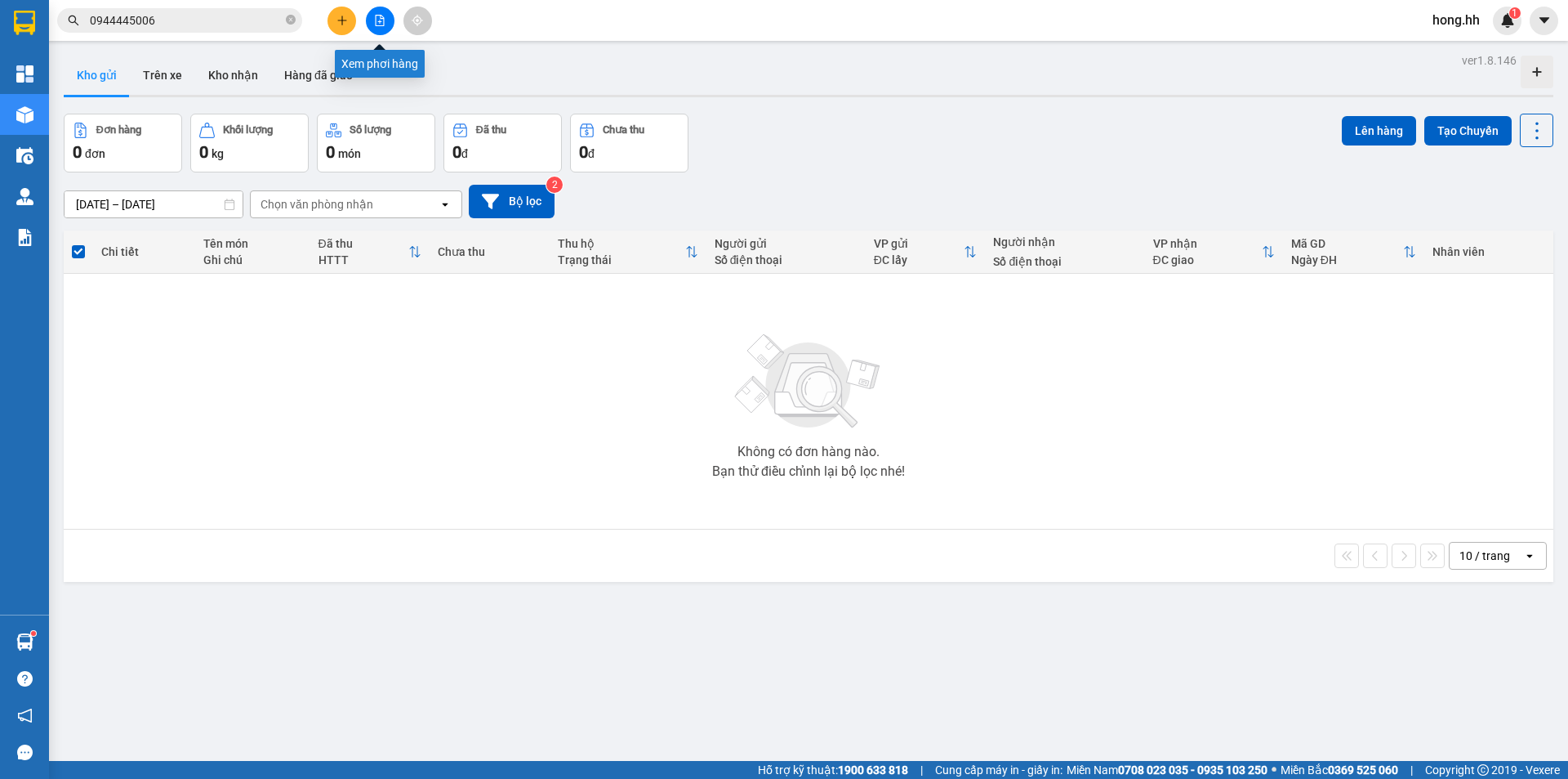
click at [382, 21] on icon "file-add" at bounding box center [380, 21] width 11 height 11
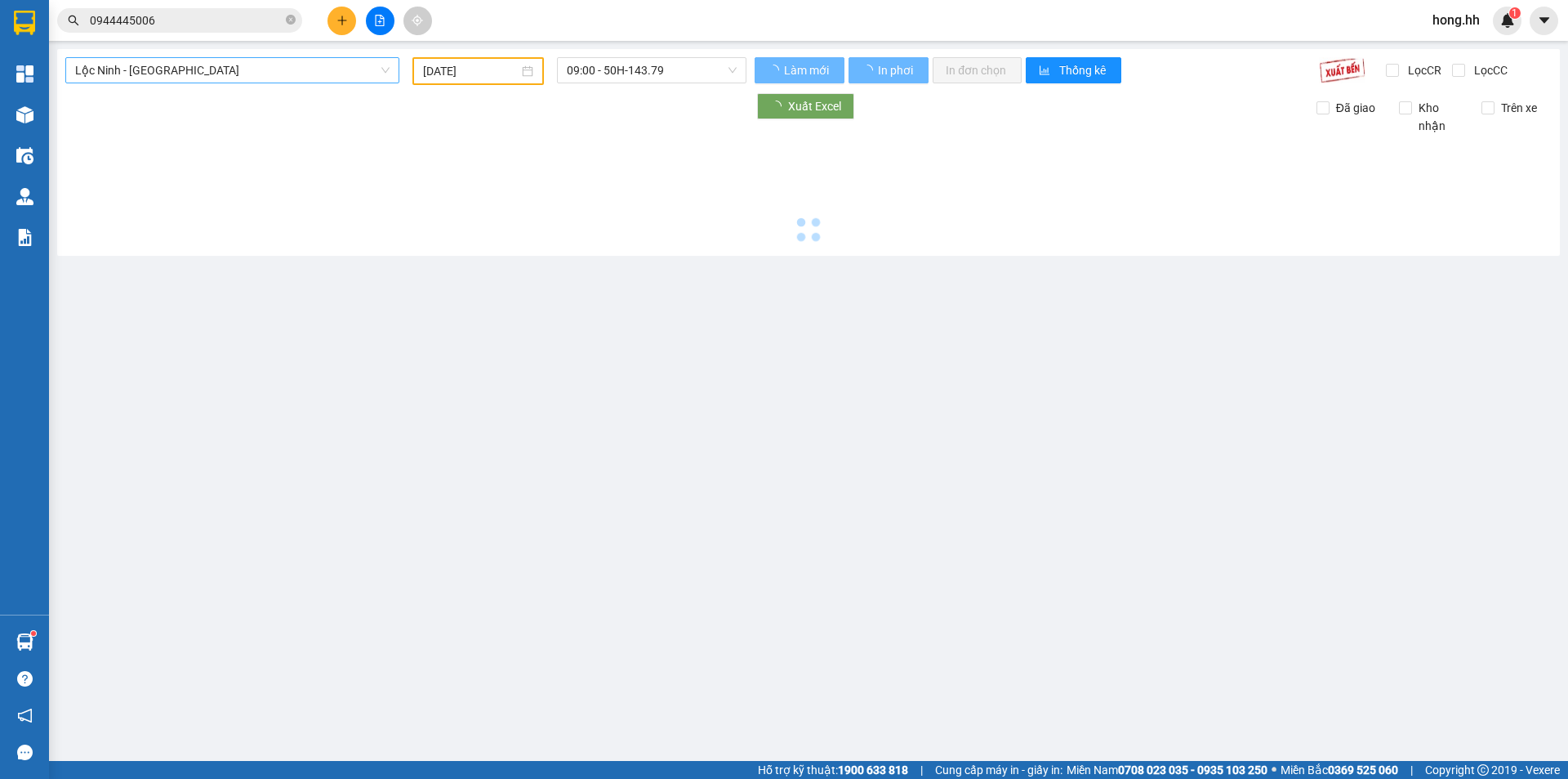
type input "[DATE]"
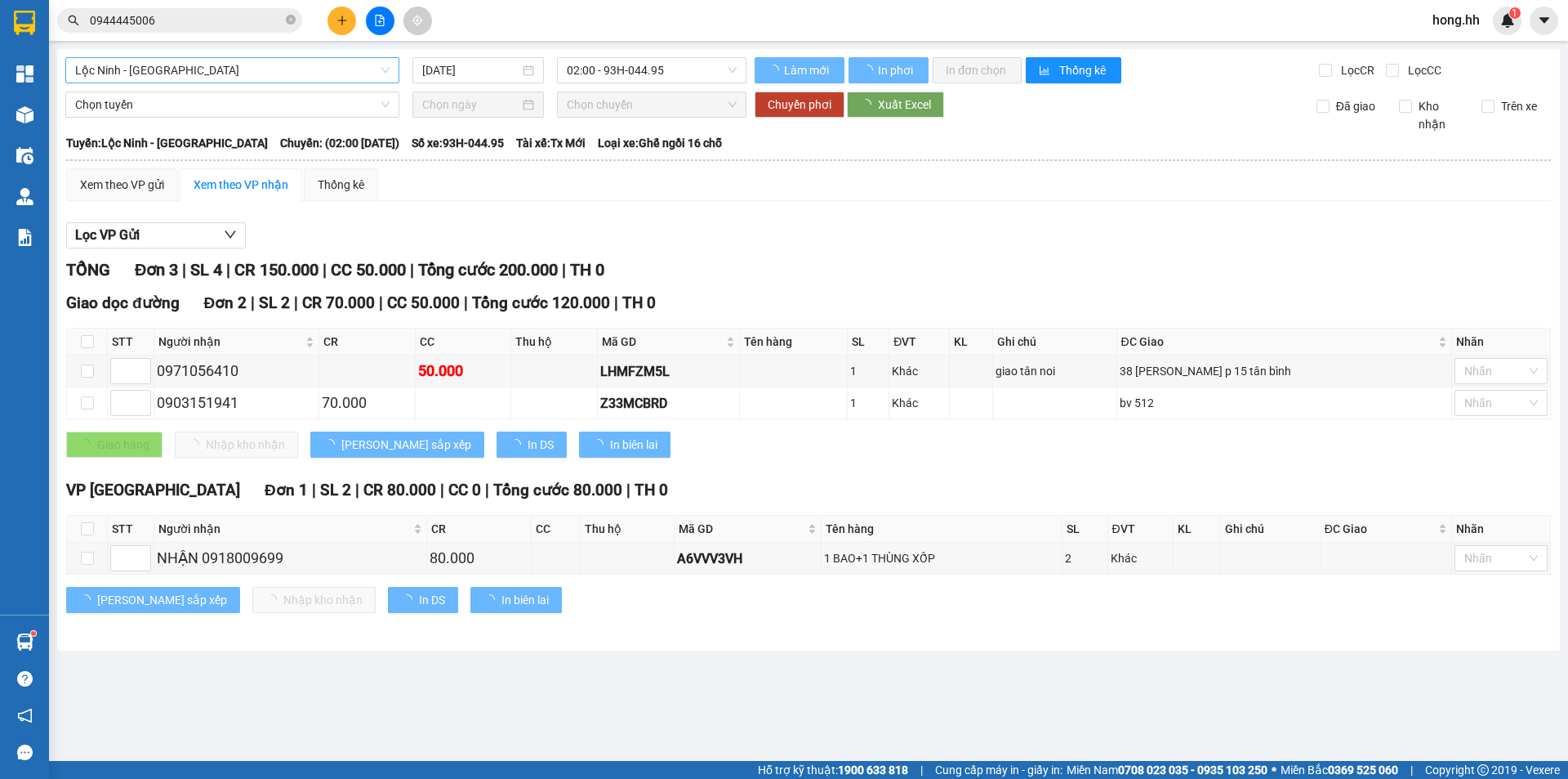
click at [326, 66] on span "Lộc Ninh - [GEOGRAPHIC_DATA]" at bounding box center [232, 70] width 315 height 24
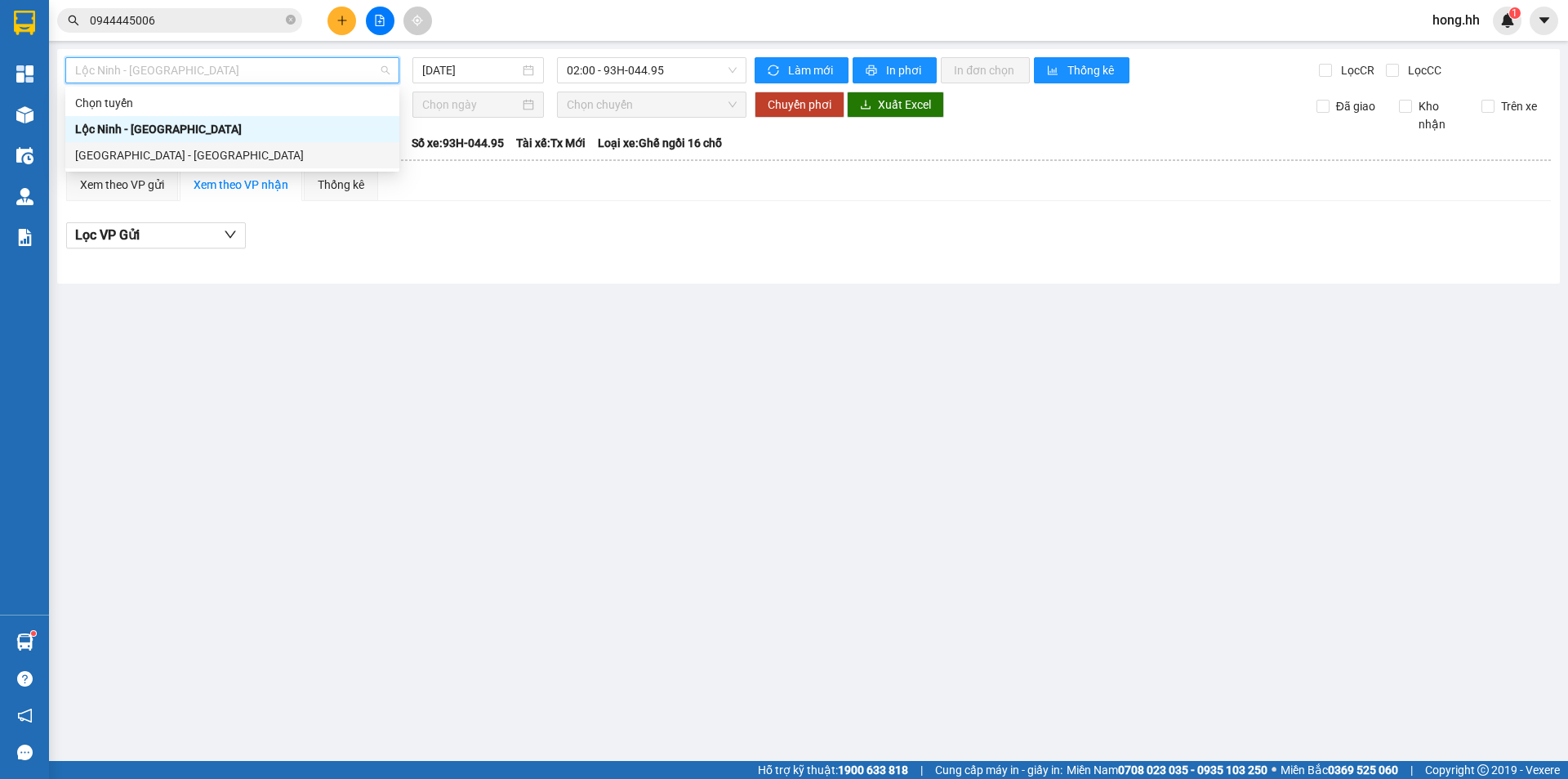
click at [167, 166] on div "[GEOGRAPHIC_DATA] - [GEOGRAPHIC_DATA]" at bounding box center [233, 155] width 334 height 26
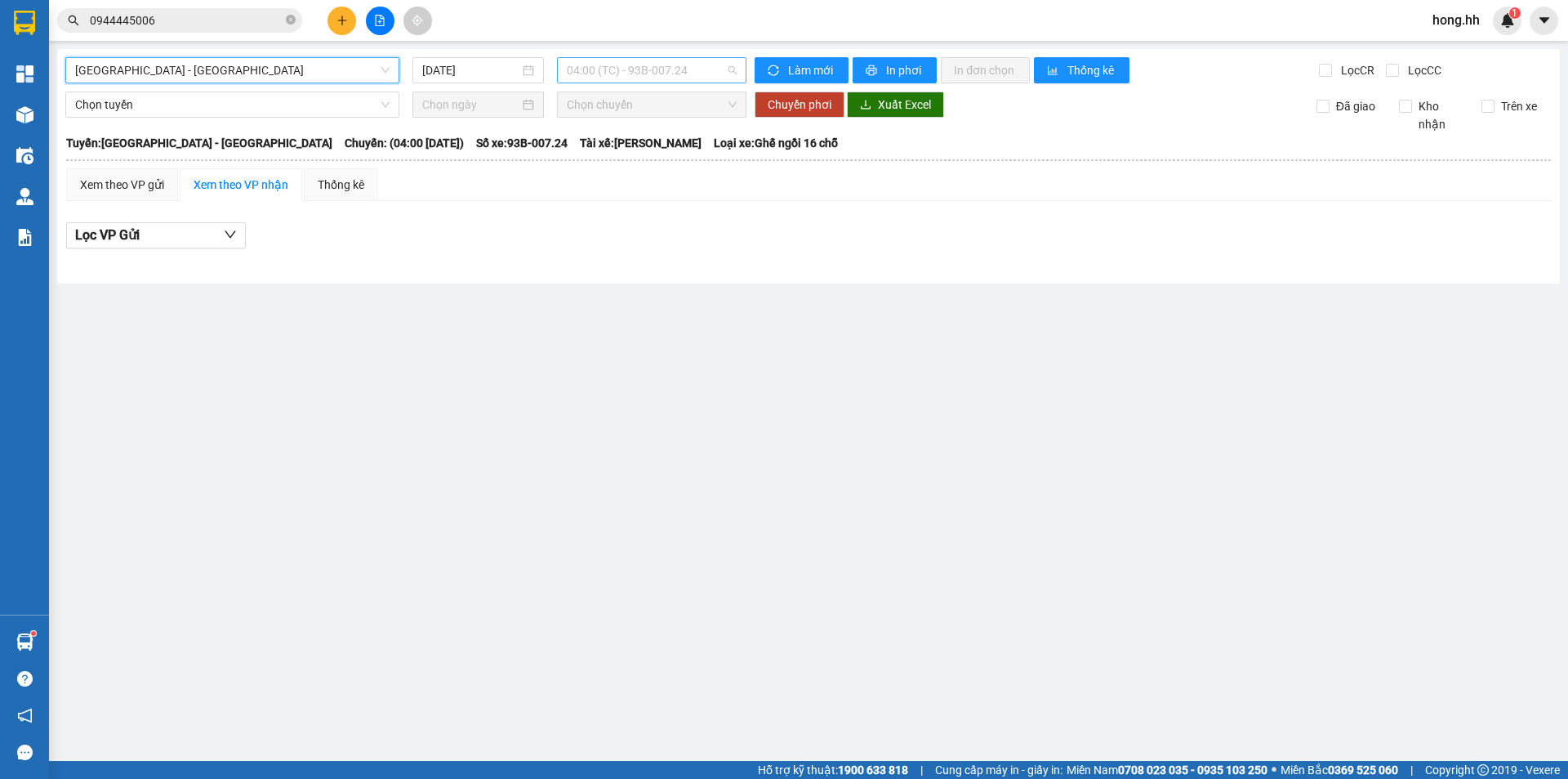
click at [707, 78] on span "04:00 (TC) - 93B-007.24" at bounding box center [652, 70] width 170 height 24
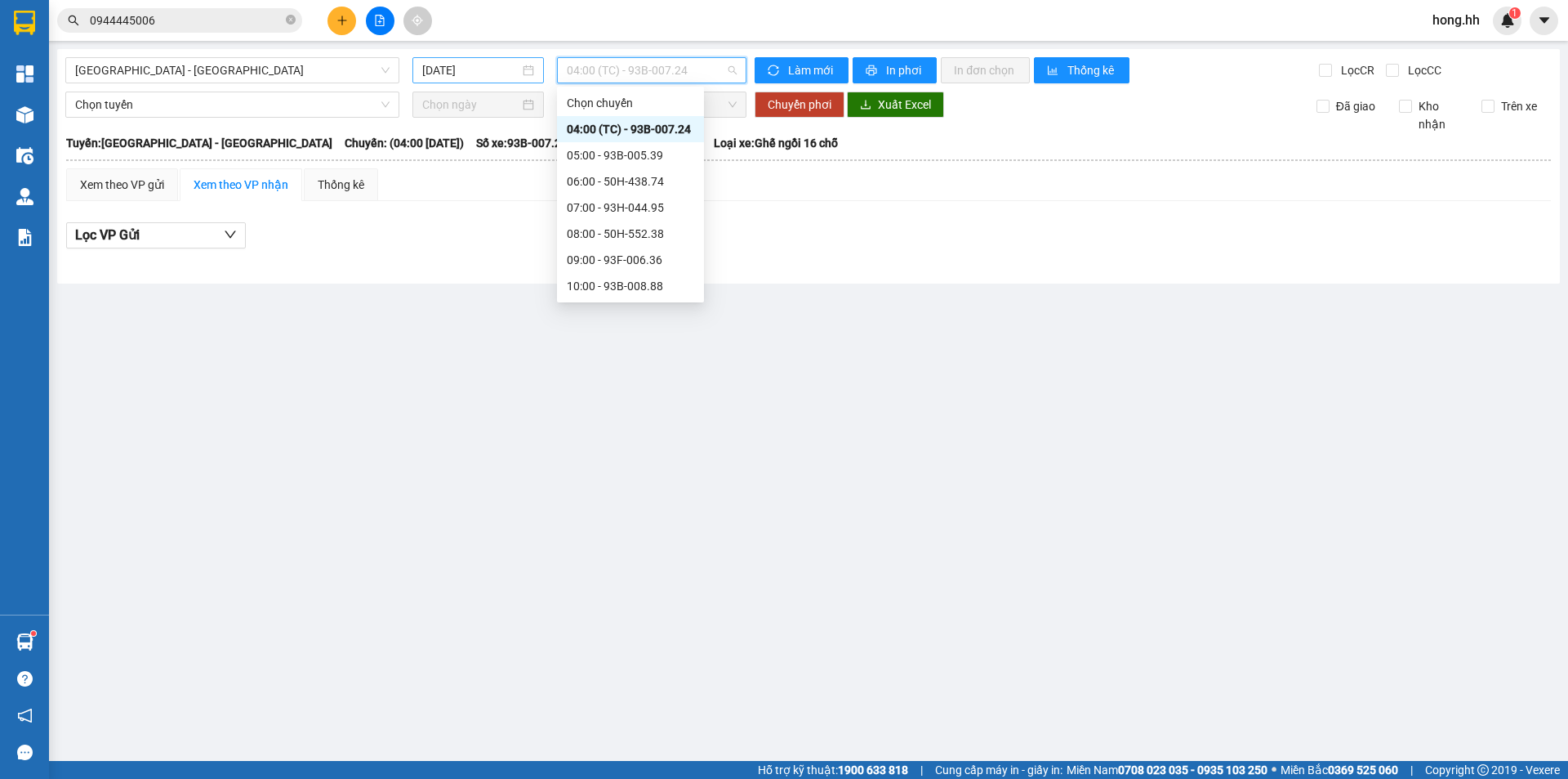
click at [524, 77] on div "[DATE]" at bounding box center [478, 70] width 112 height 18
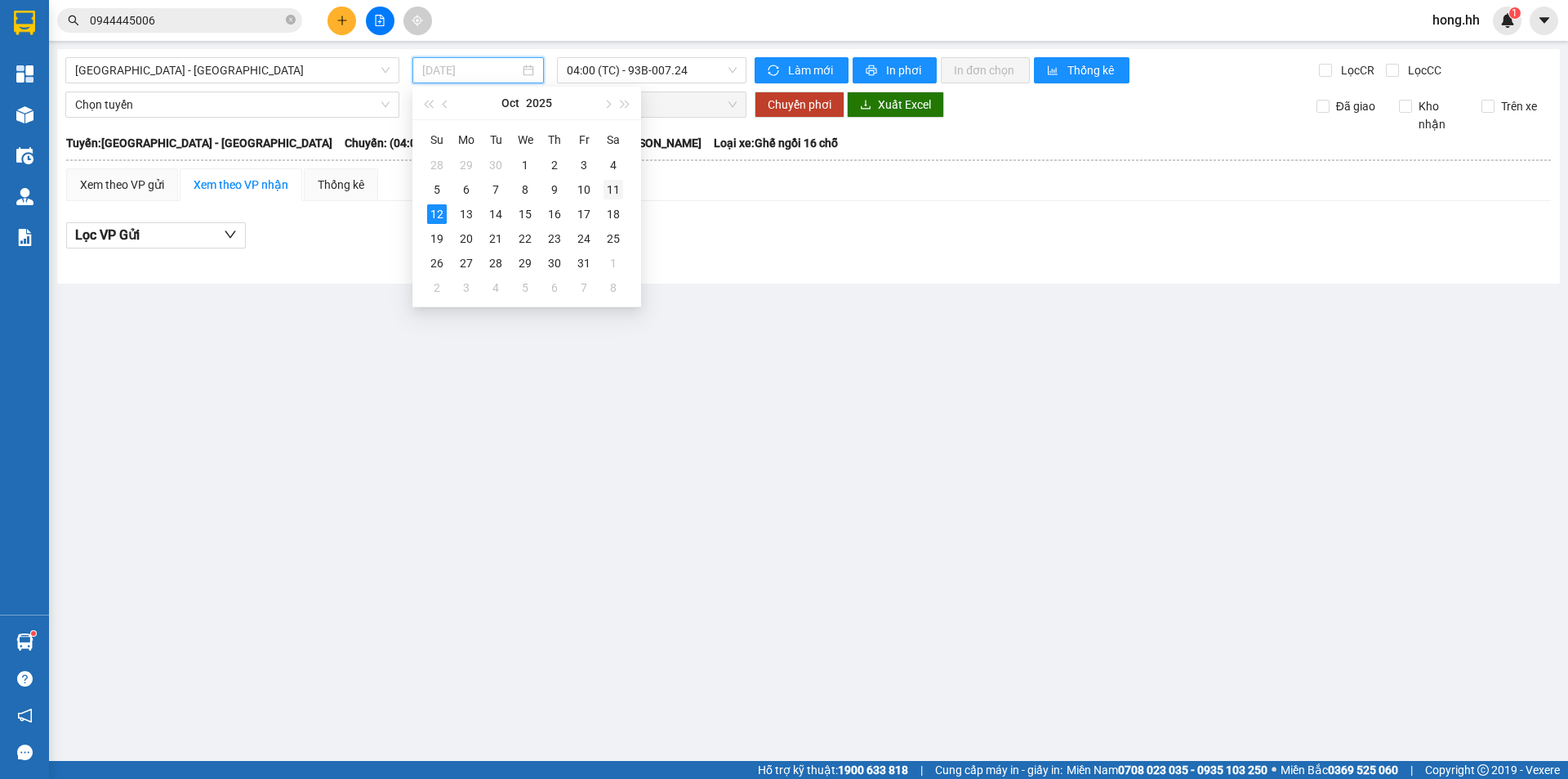
click at [616, 188] on div "11" at bounding box center [613, 189] width 20 height 20
type input "[DATE]"
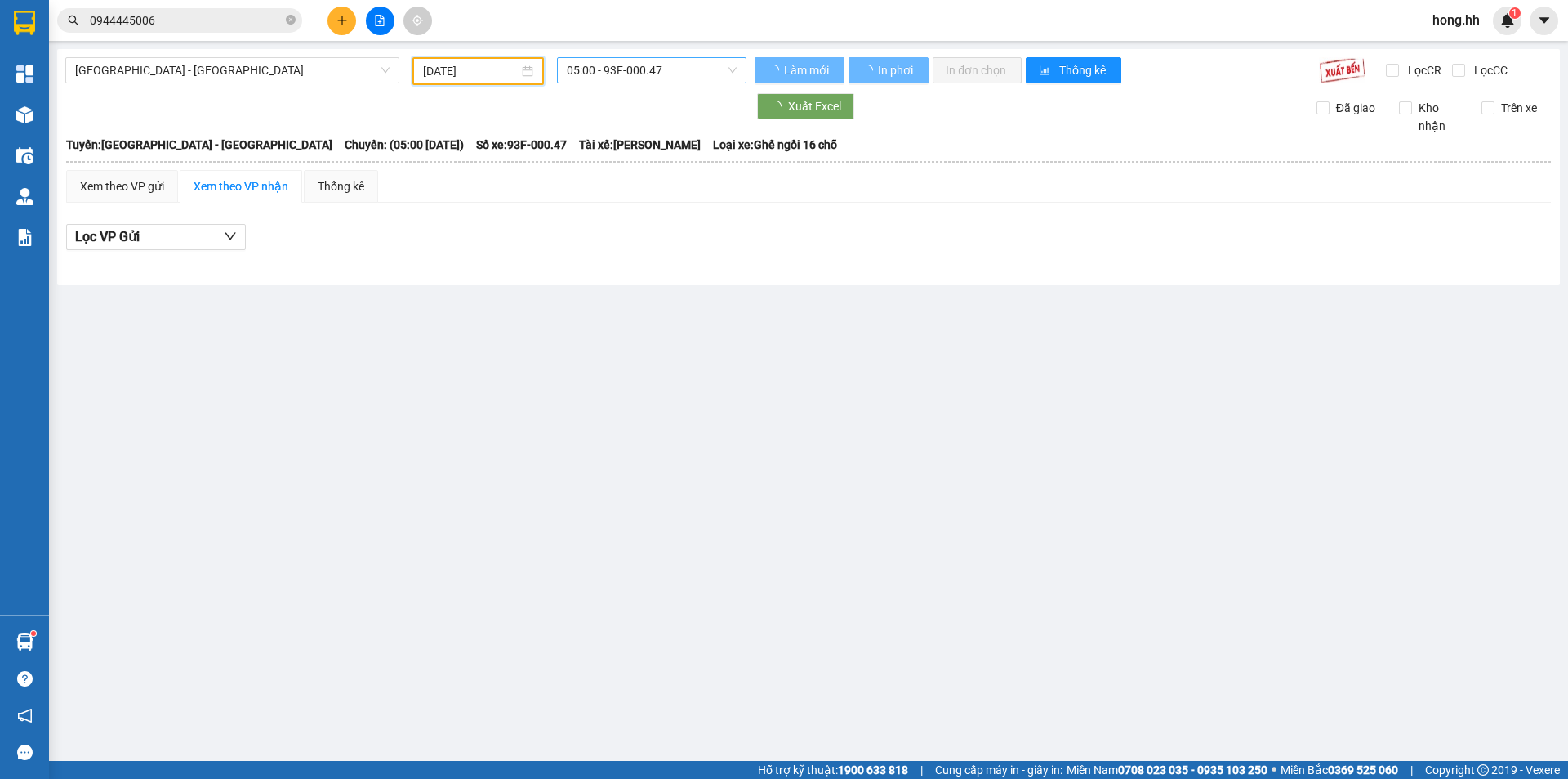
click at [656, 57] on div "05:00 - 93F-000.47" at bounding box center [652, 70] width 190 height 26
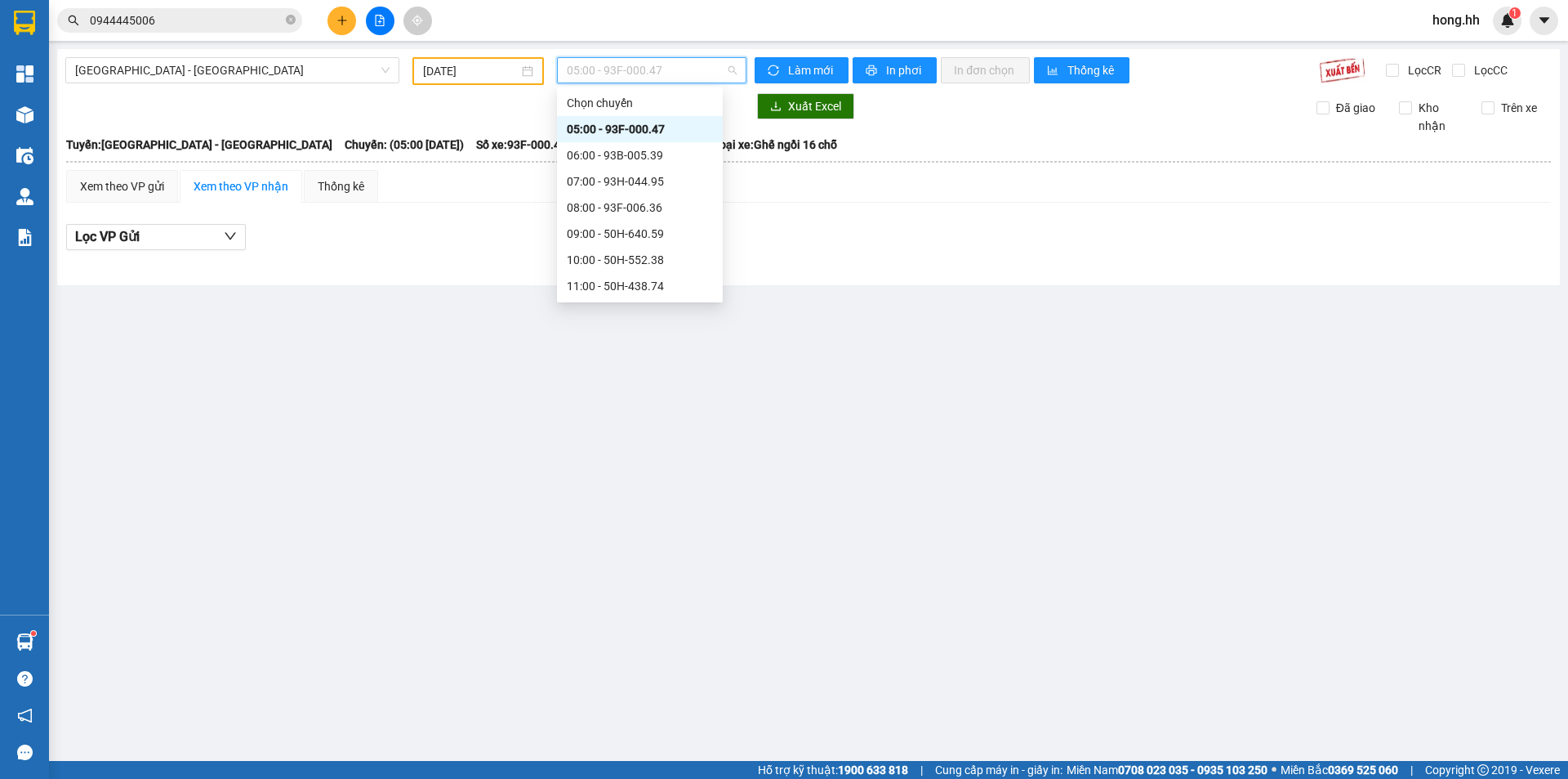
click at [662, 74] on span "05:00 - 93F-000.47" at bounding box center [652, 70] width 170 height 24
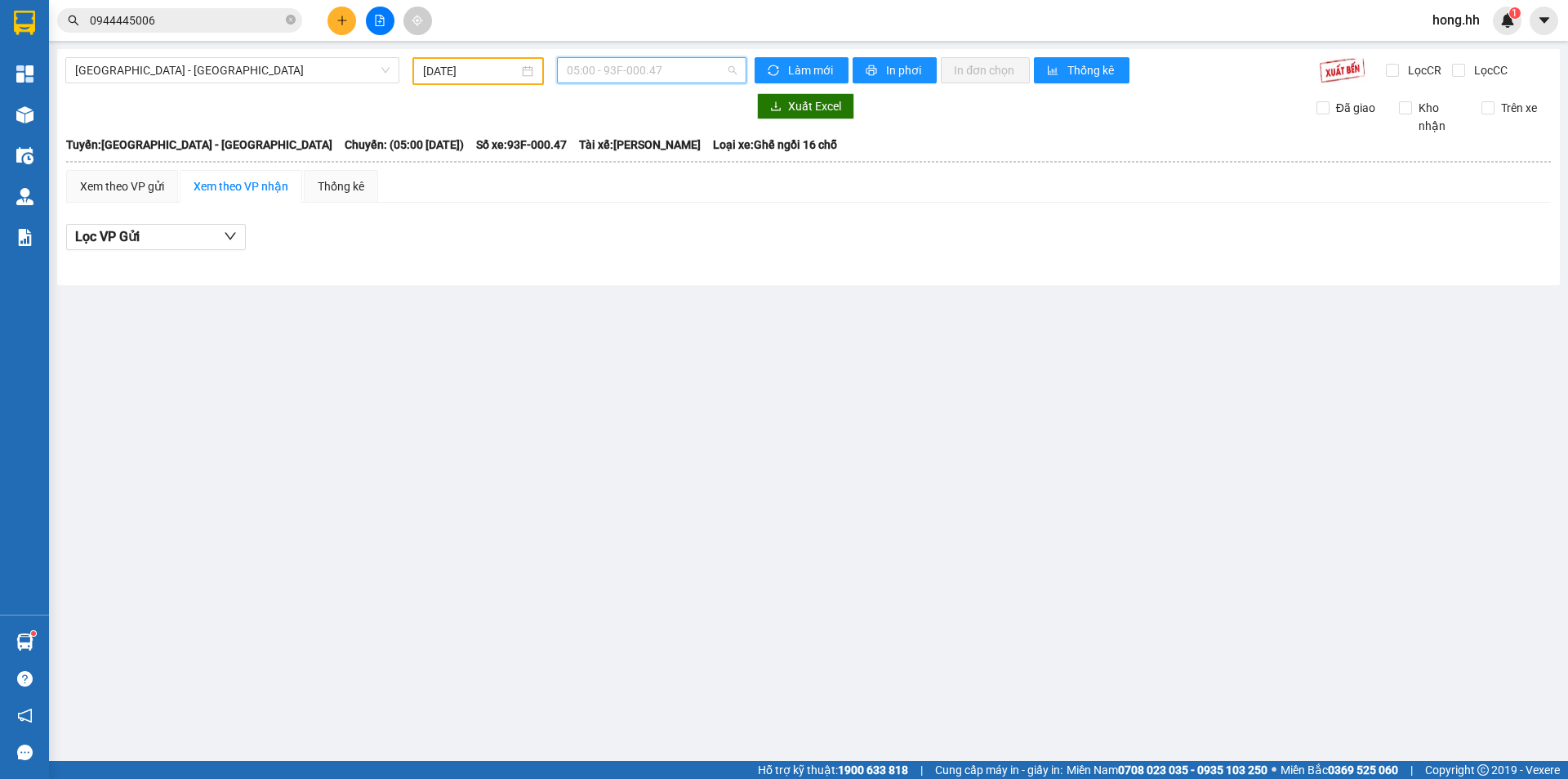
click at [662, 74] on span "05:00 - 93F-000.47" at bounding box center [652, 70] width 170 height 24
click at [629, 76] on span "05:00 - 93F-000.47" at bounding box center [652, 70] width 170 height 24
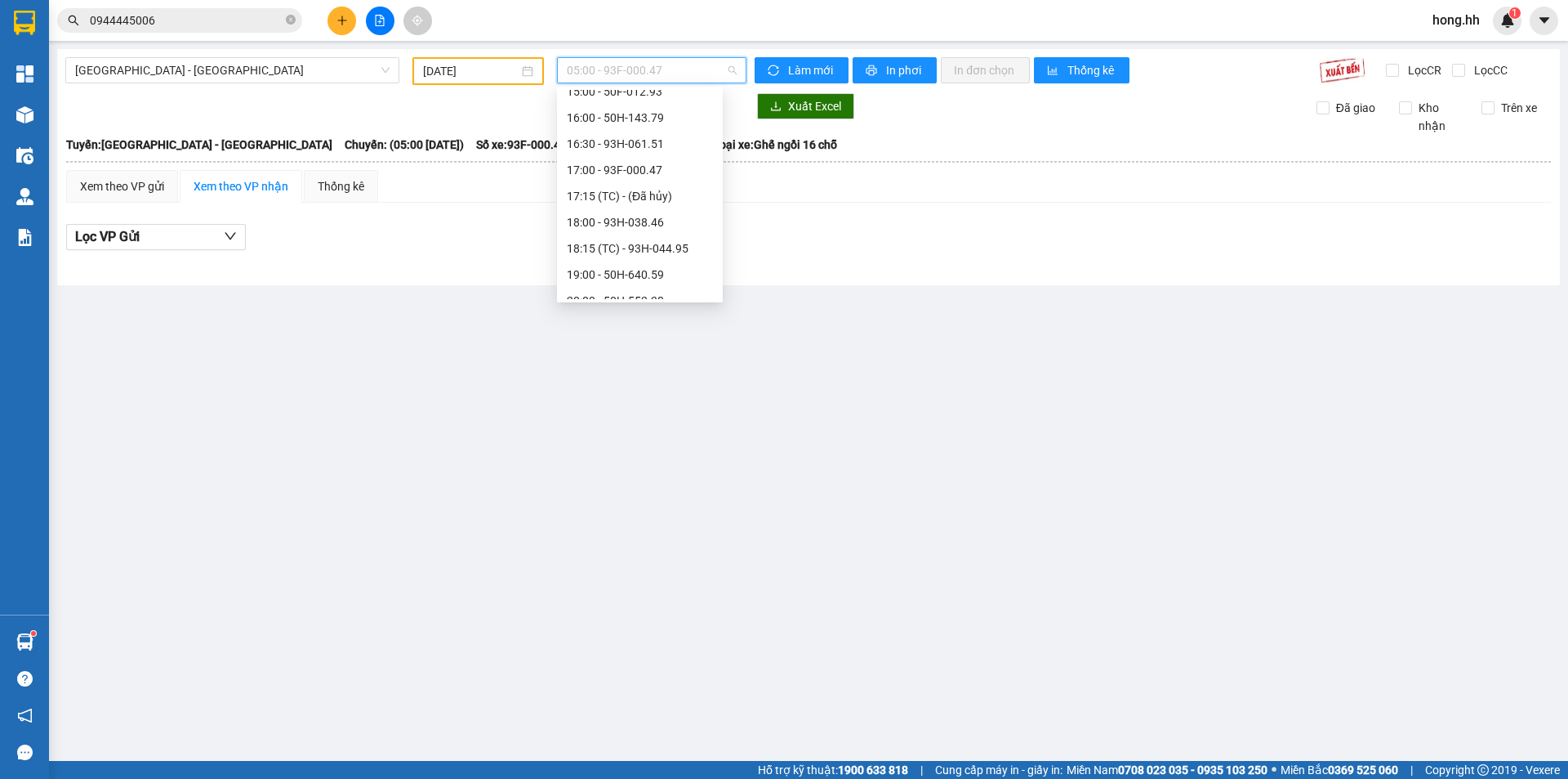
scroll to position [327, 0]
click at [649, 225] on div "18:00 - 93H-038.46" at bounding box center [640, 220] width 147 height 18
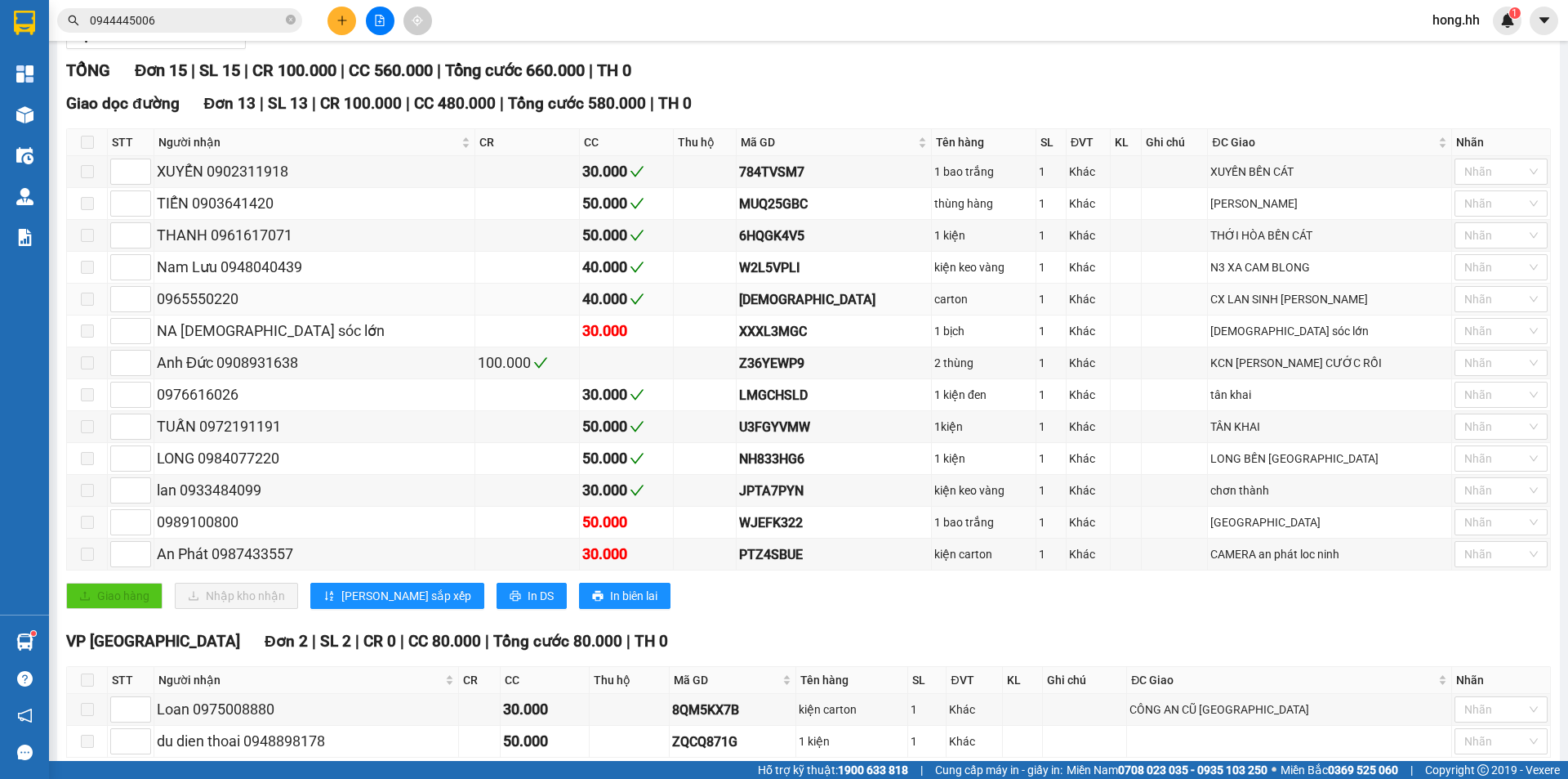
scroll to position [200, 0]
